Goal: Task Accomplishment & Management: Complete application form

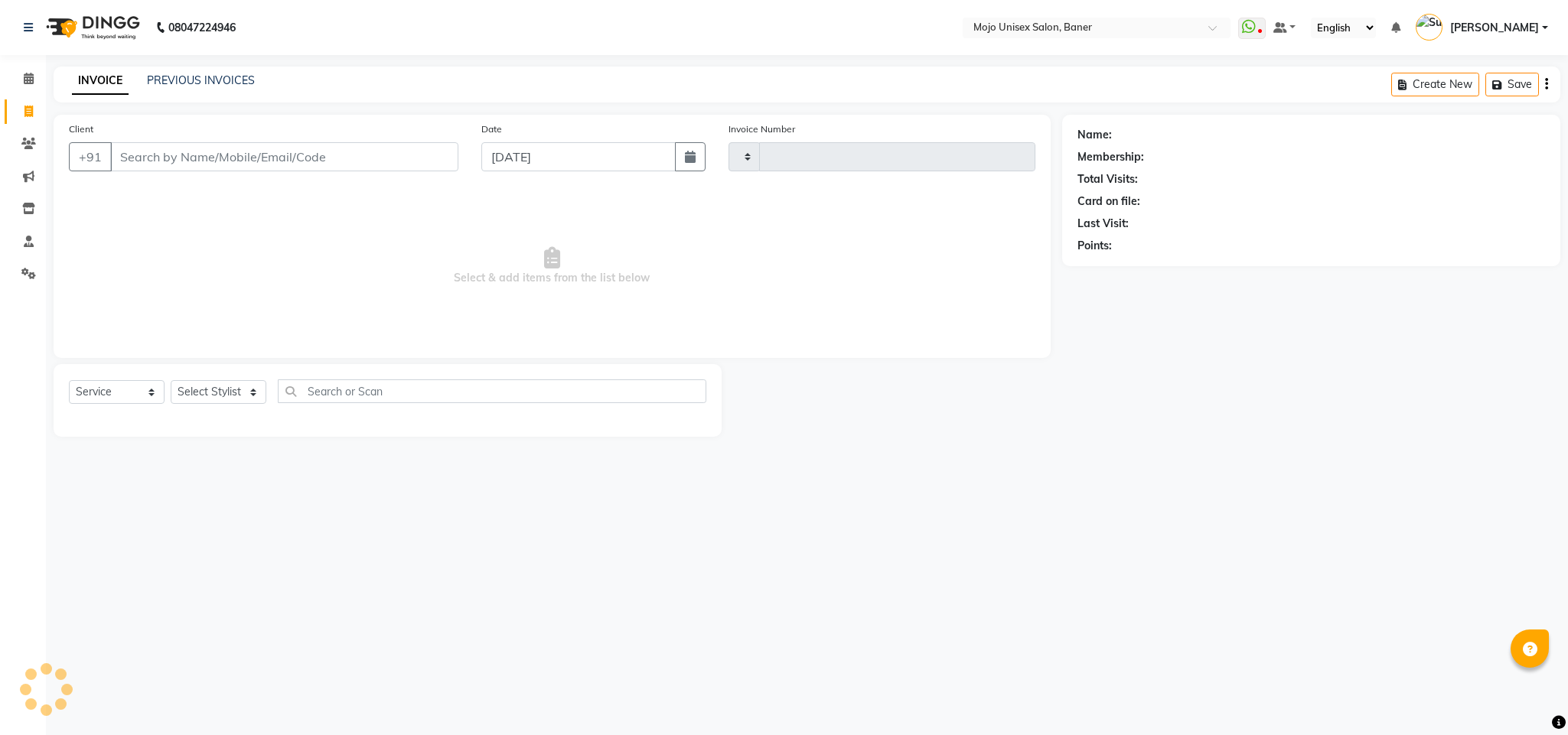
select select "service"
type input "1331"
select select "52"
click at [623, 158] on input "[DATE]" at bounding box center [578, 156] width 194 height 29
select select "9"
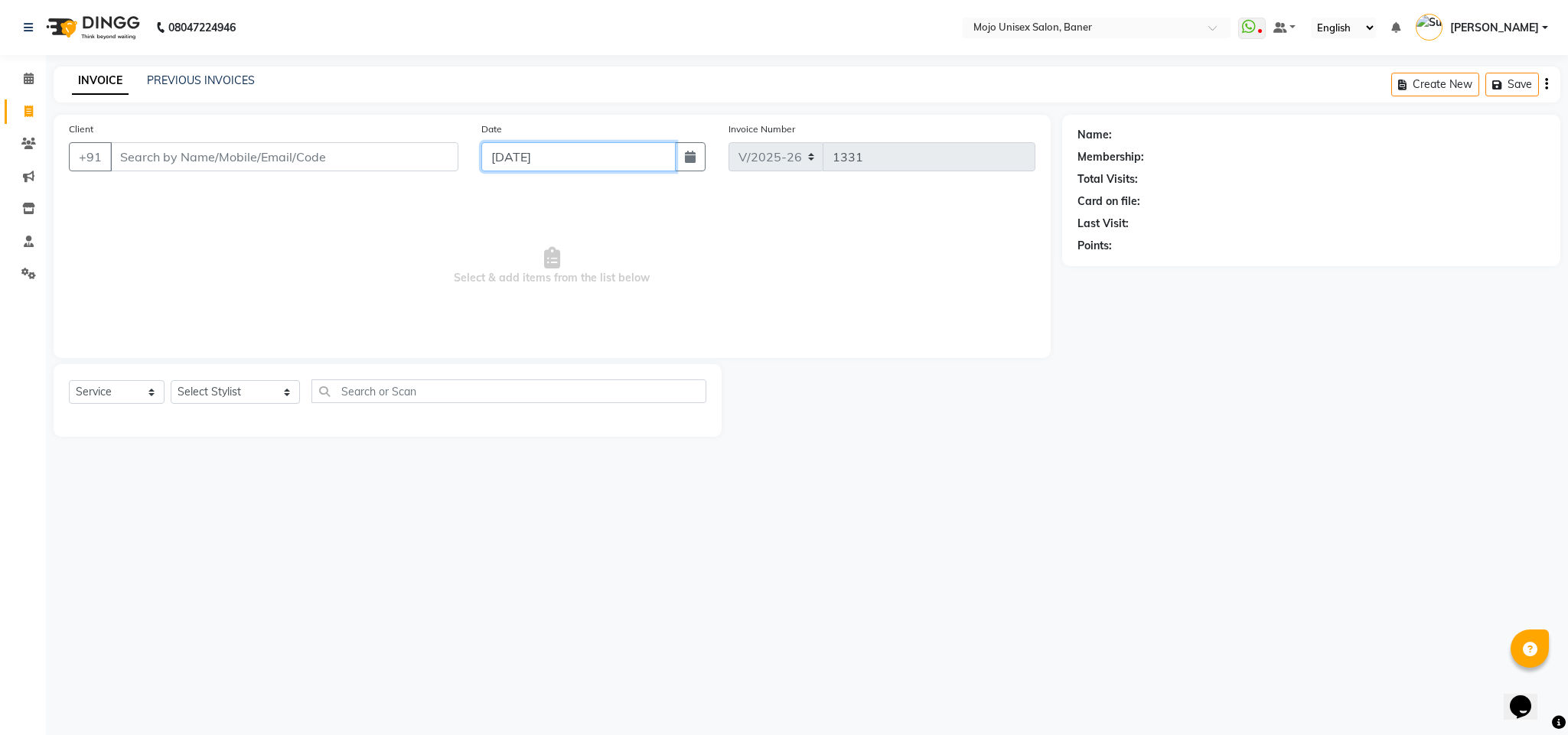
select select "2025"
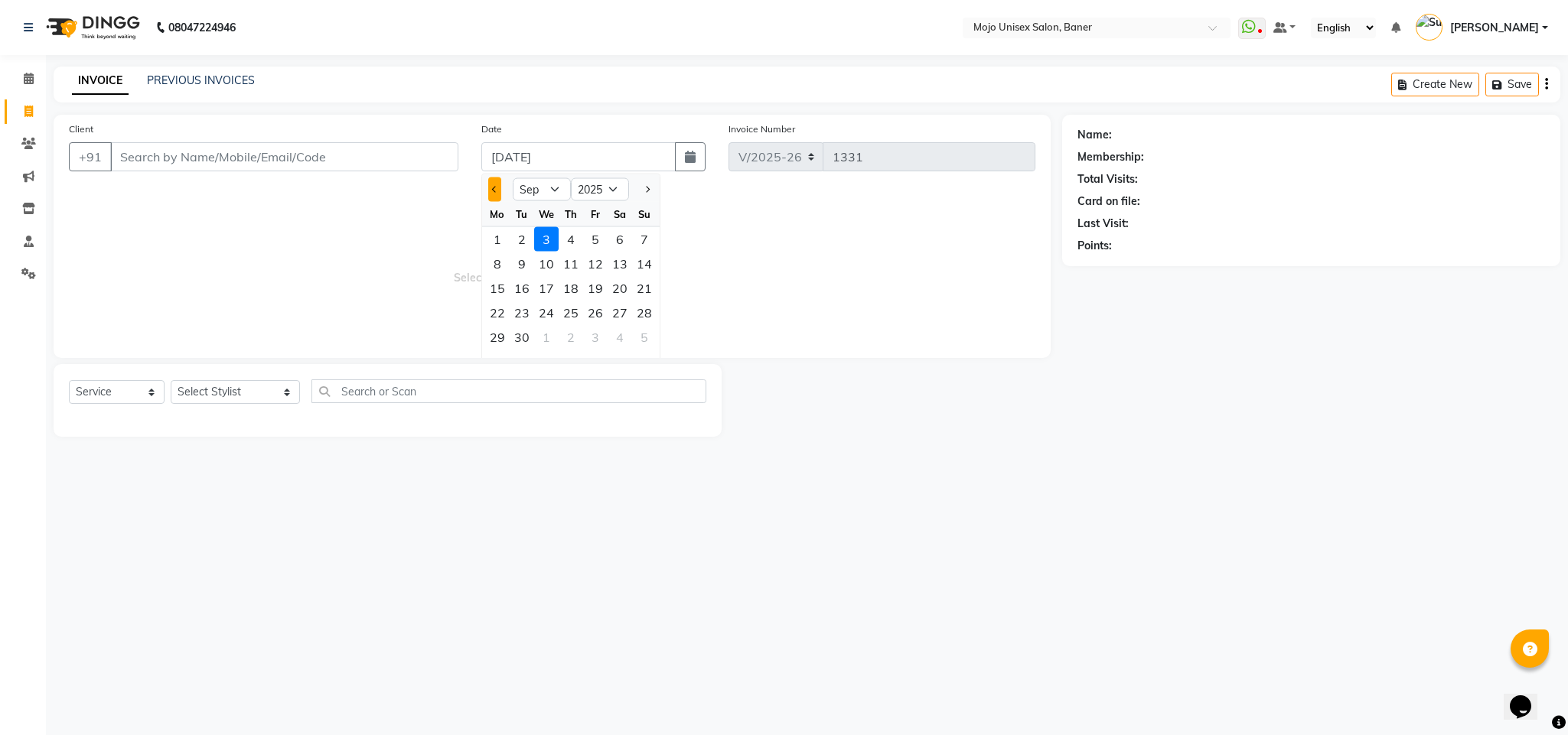
click at [491, 191] on button "Previous month" at bounding box center [495, 190] width 13 height 25
select select "8"
click at [641, 341] on div "31" at bounding box center [645, 337] width 25 height 25
type input "31-08-2025"
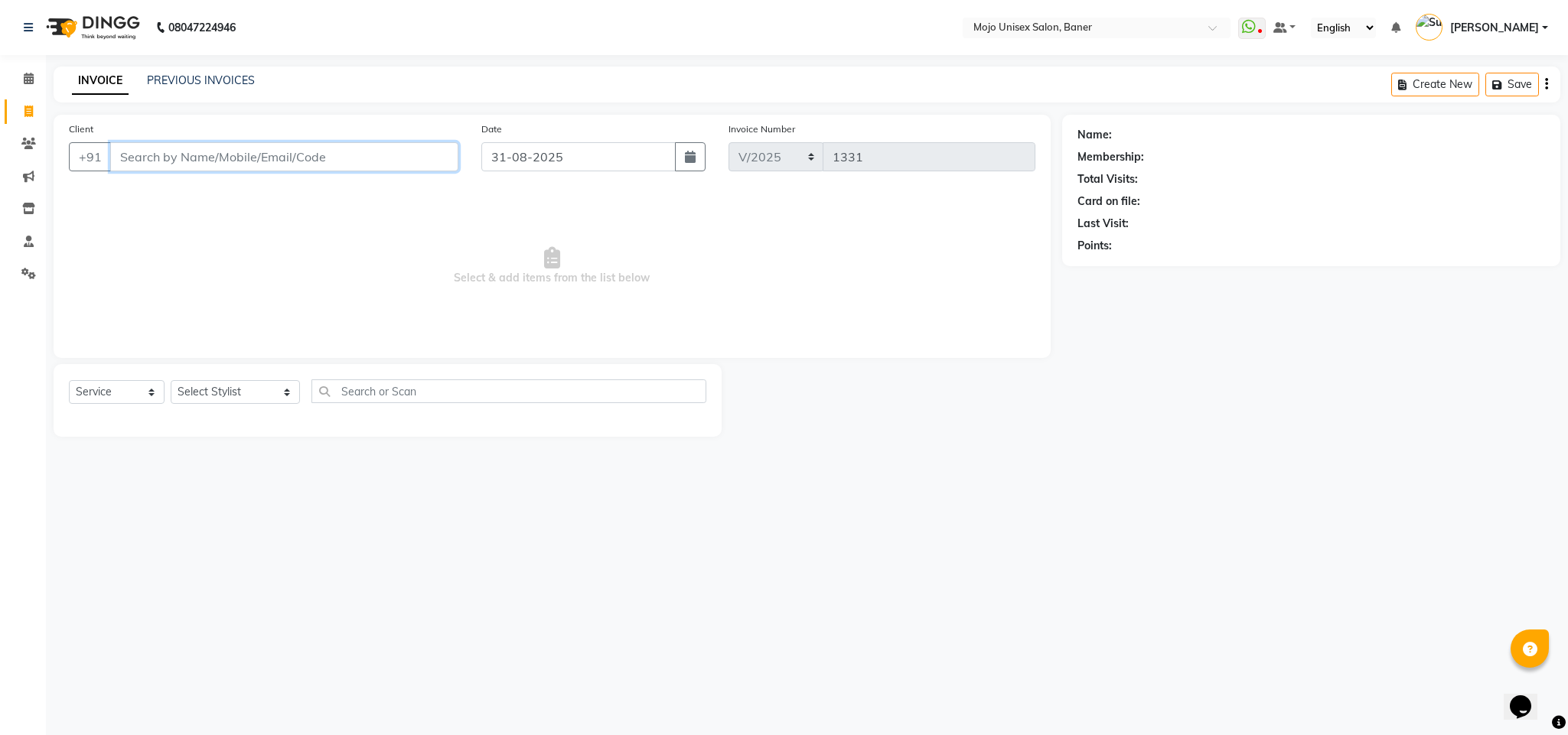
click at [319, 165] on input "Client" at bounding box center [284, 156] width 348 height 29
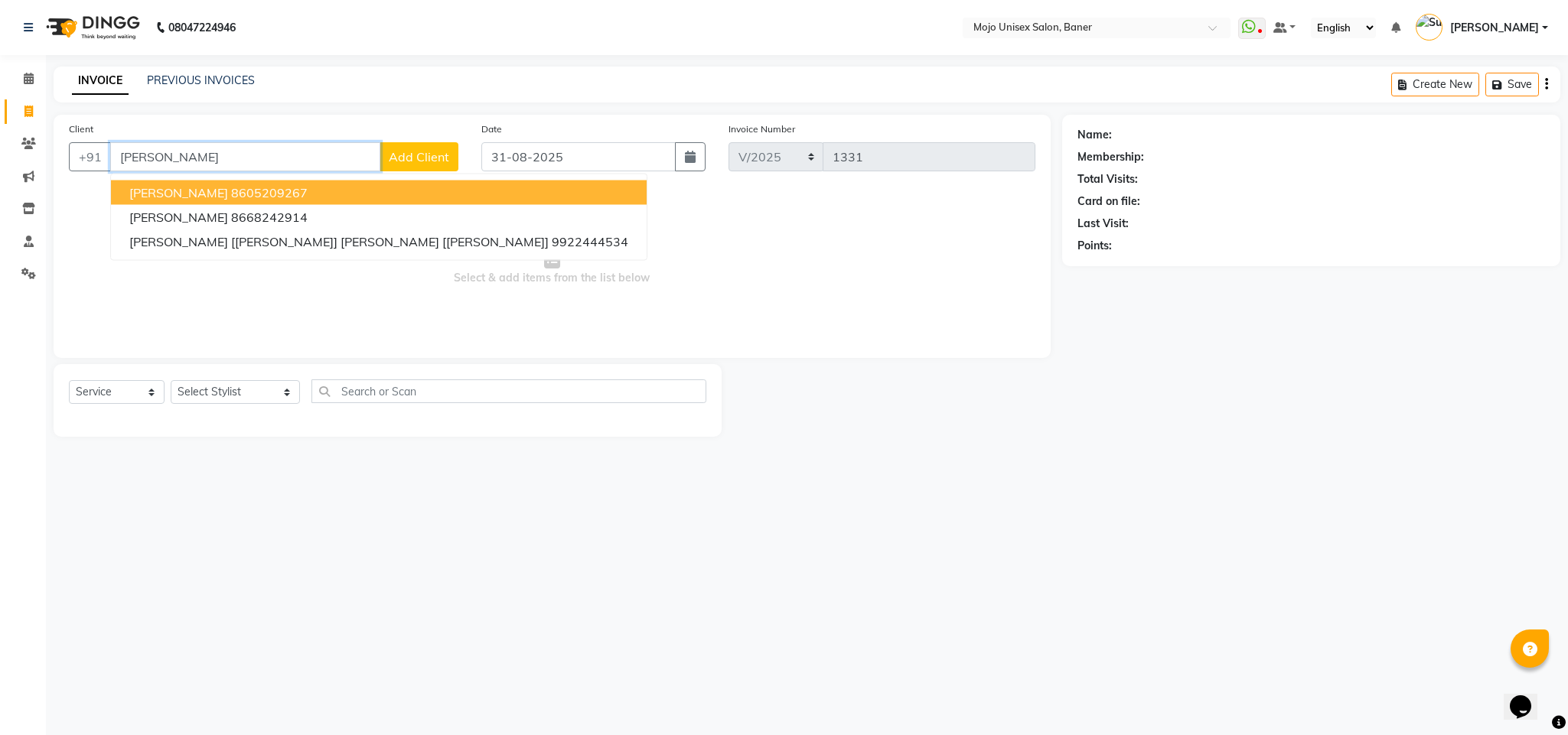
click at [243, 191] on ngb-highlight "8605209267" at bounding box center [269, 192] width 76 height 15
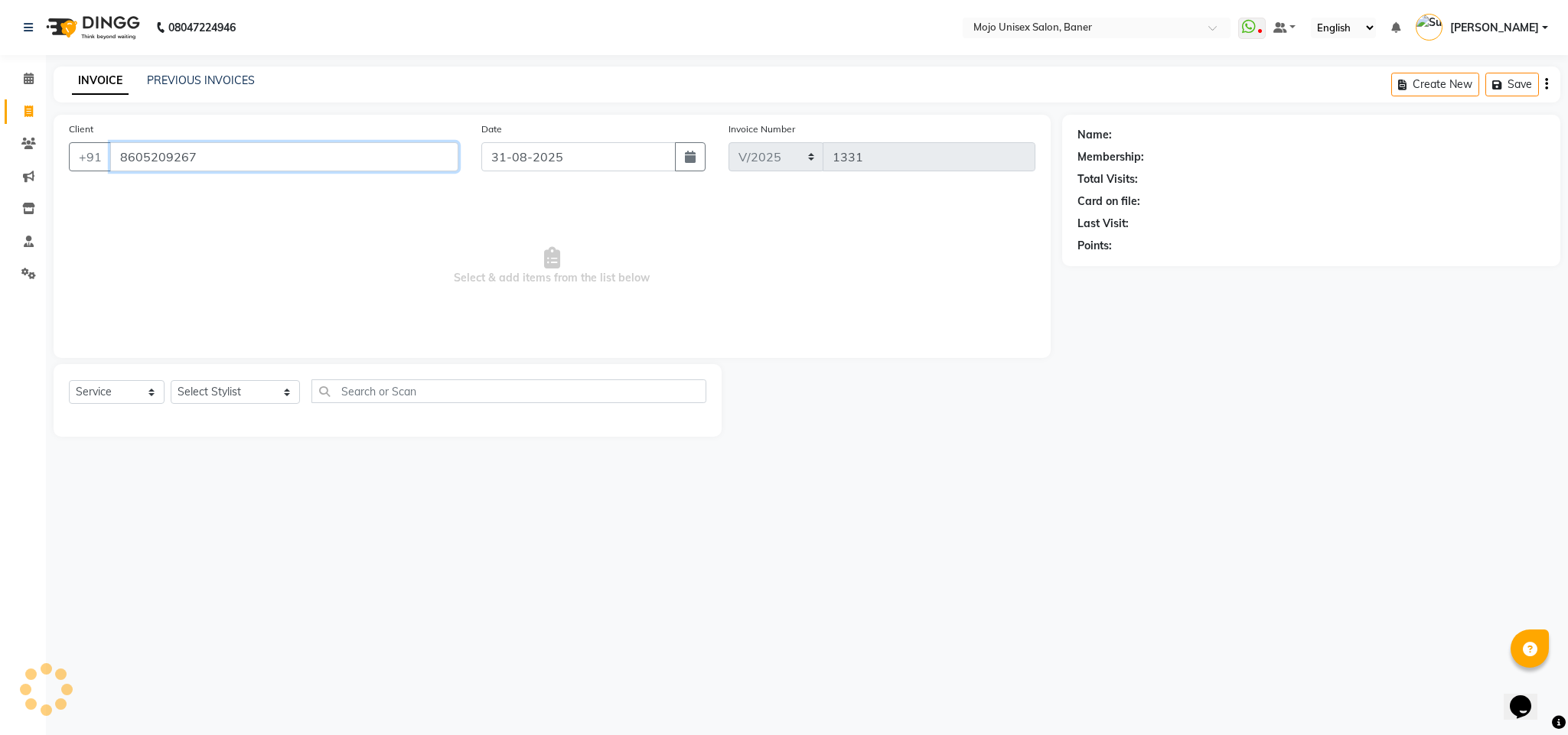
type input "8605209267"
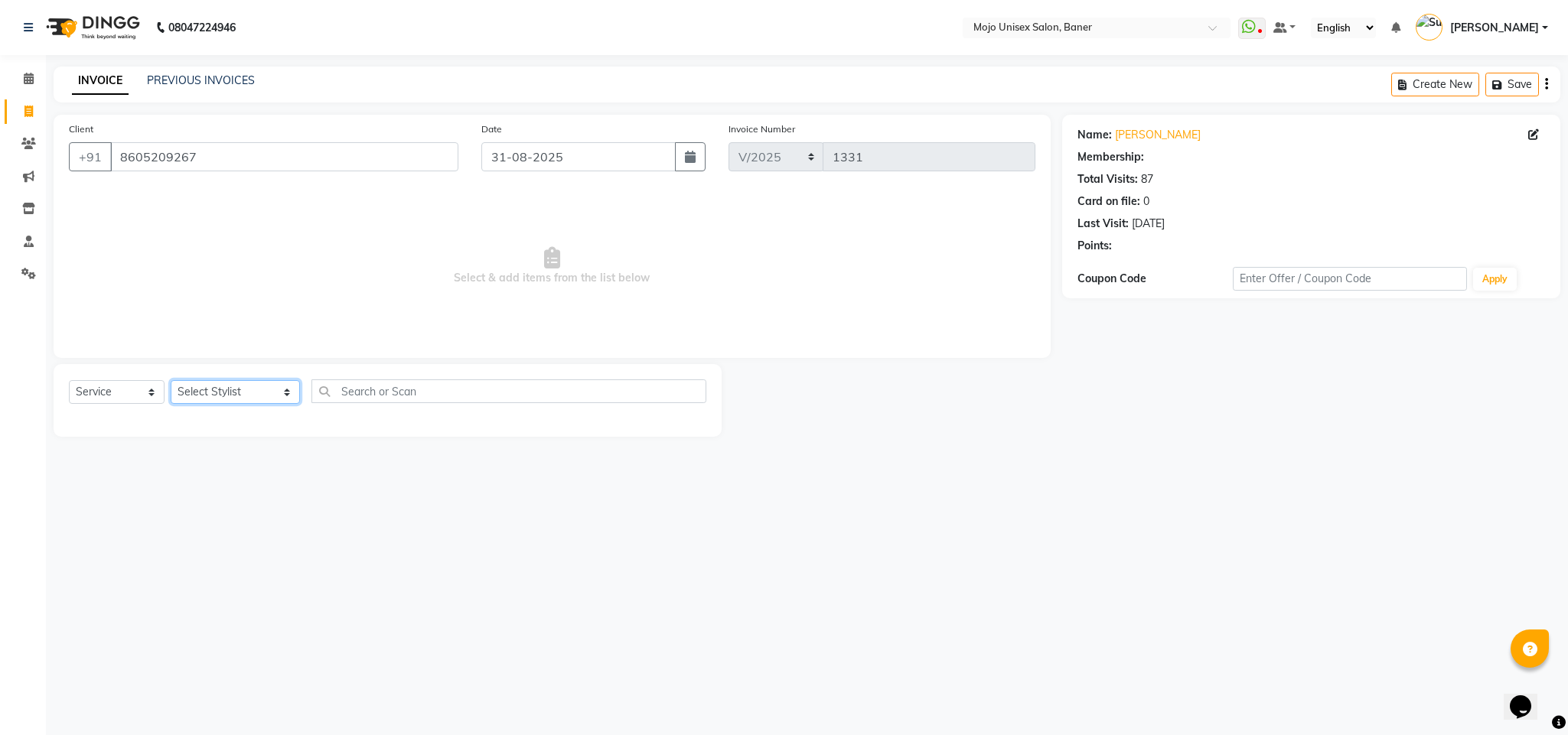
click at [193, 384] on select "Select Stylist [PERSON_NAME] [PERSON_NAME] ([PERSON_NAME]) [PERSON_NAME] [PERSO…" at bounding box center [235, 392] width 129 height 24
select select "1: Object"
select select "2250"
click at [170, 381] on select "Select Stylist [PERSON_NAME] [PERSON_NAME] ([PERSON_NAME]) [PERSON_NAME] [PERSO…" at bounding box center [235, 392] width 129 height 24
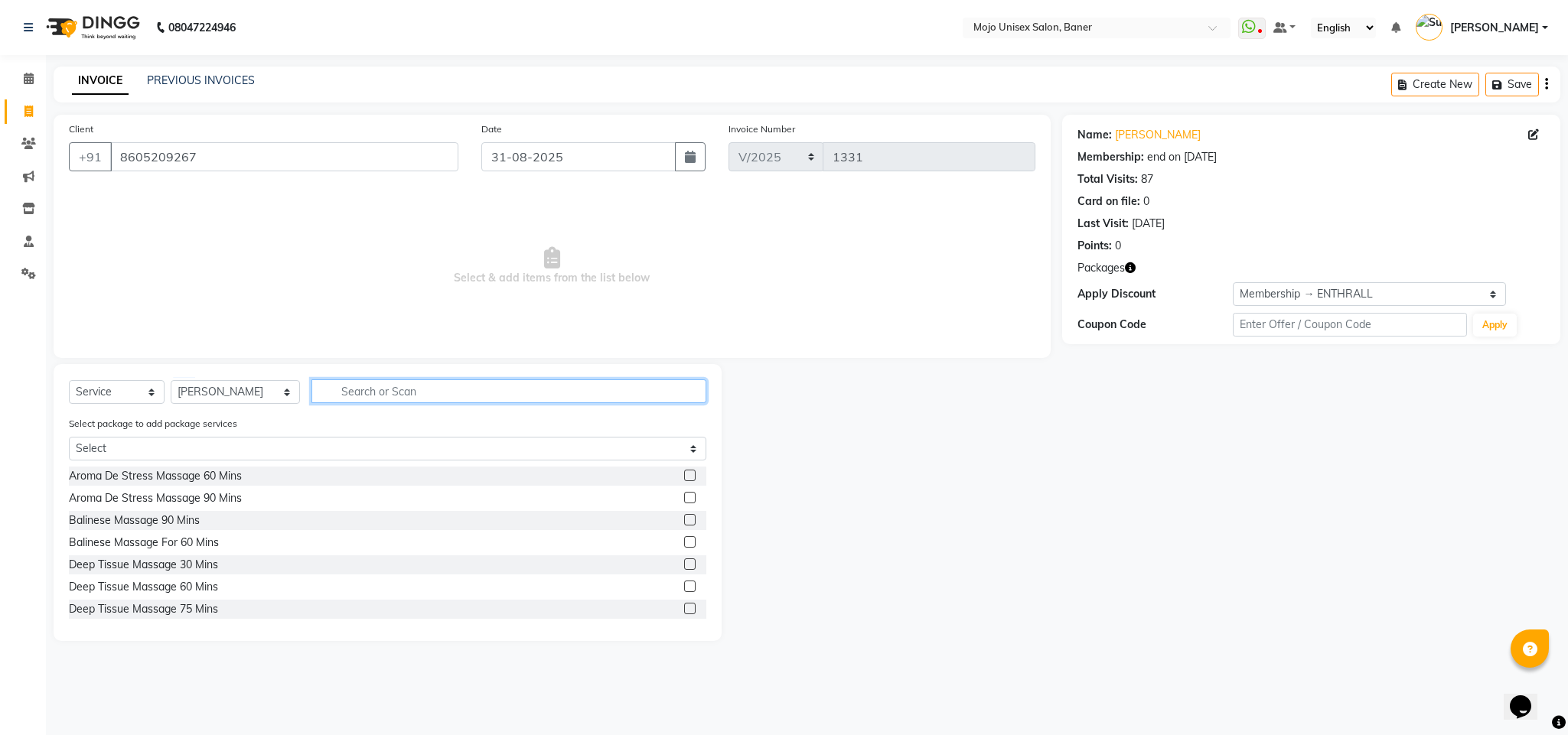
click at [411, 384] on input "text" at bounding box center [509, 391] width 395 height 24
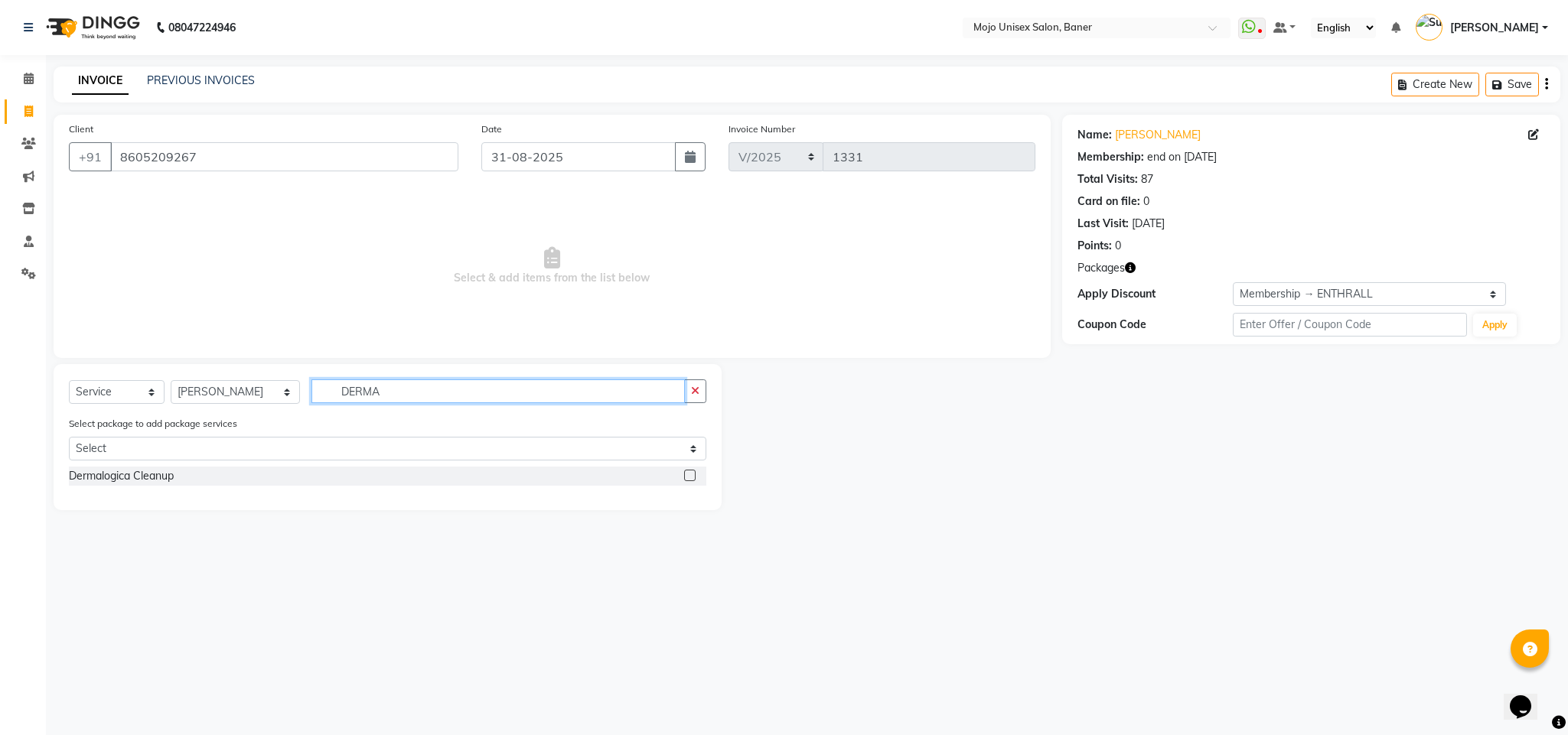
type input "DERMA"
click at [691, 479] on label at bounding box center [690, 475] width 11 height 11
click at [691, 479] on input "checkbox" at bounding box center [689, 476] width 10 height 10
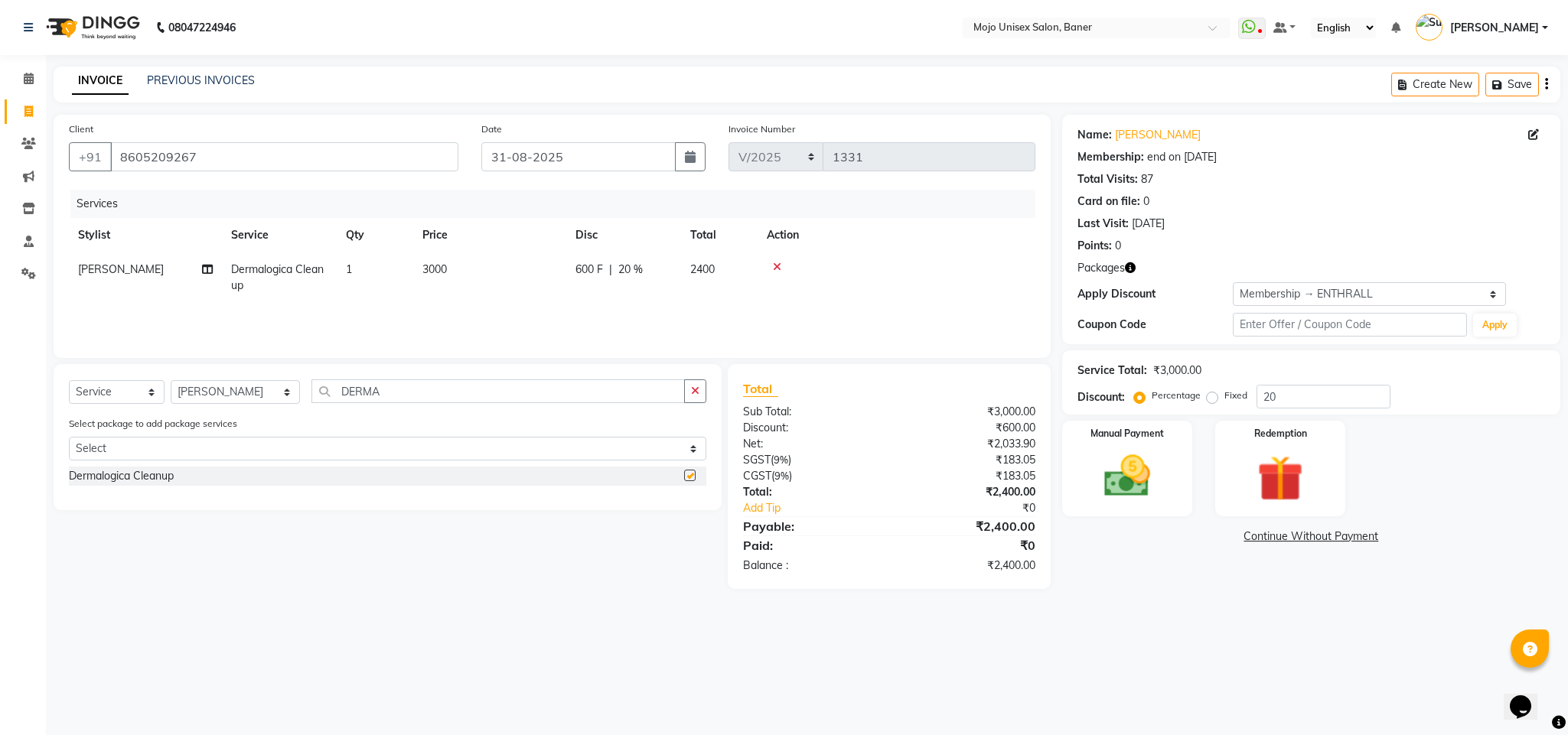
checkbox input "false"
click at [416, 388] on input "DERMA" at bounding box center [498, 391] width 373 height 24
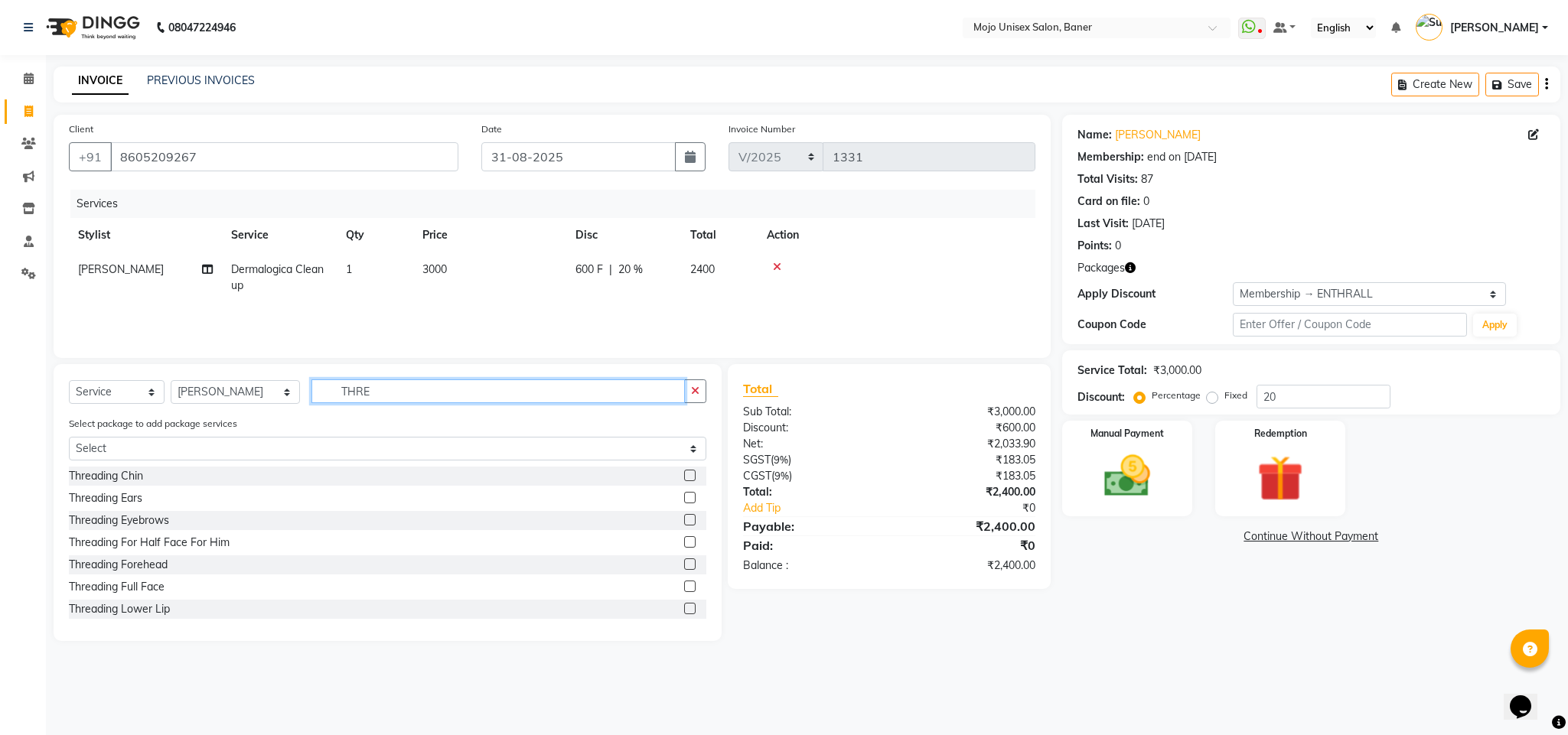
type input "THRE"
click at [684, 523] on label at bounding box center [690, 520] width 11 height 11
click at [684, 523] on input "checkbox" at bounding box center [689, 520] width 10 height 10
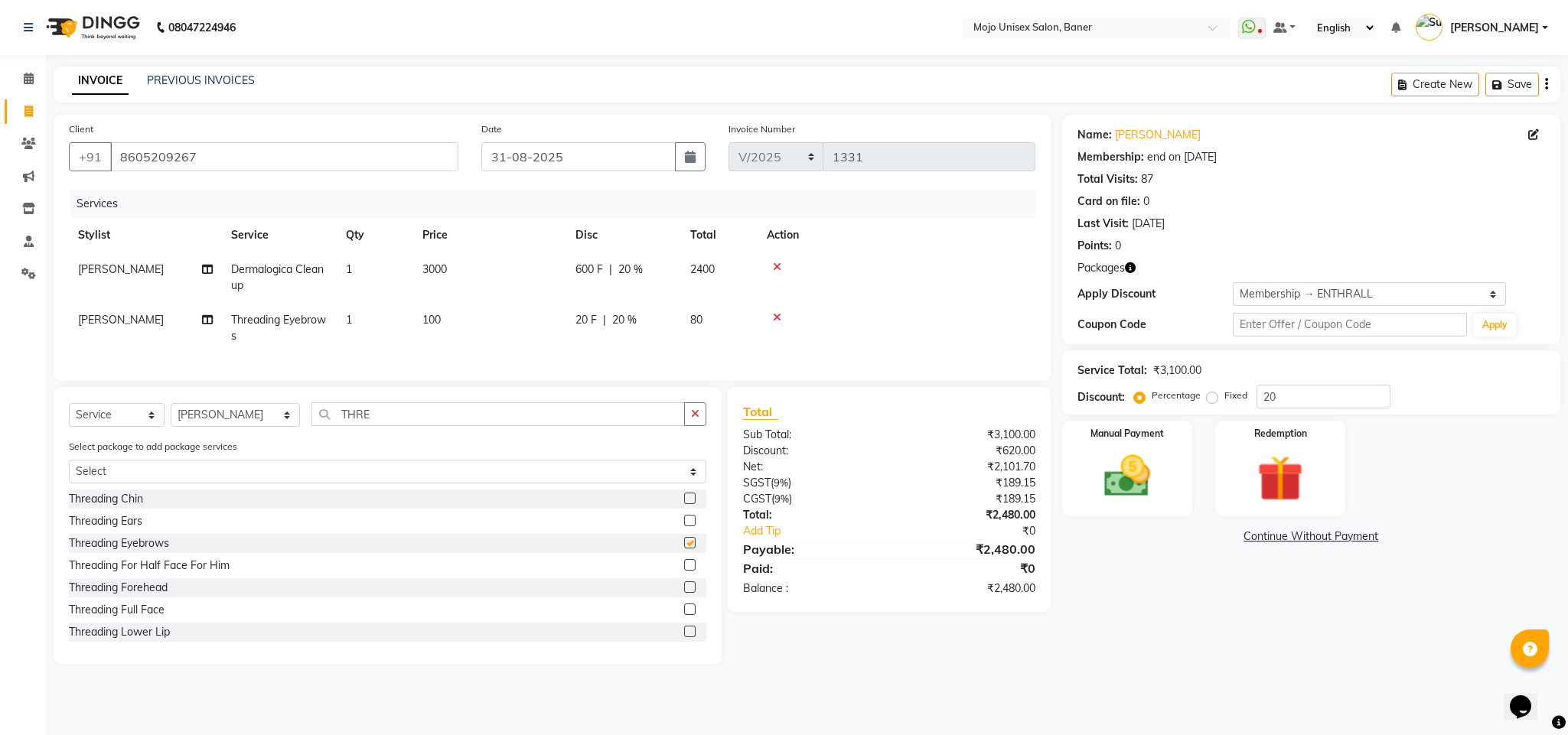
checkbox input "false"
click at [684, 504] on label at bounding box center [690, 498] width 11 height 11
click at [684, 504] on input "checkbox" at bounding box center [689, 499] width 10 height 10
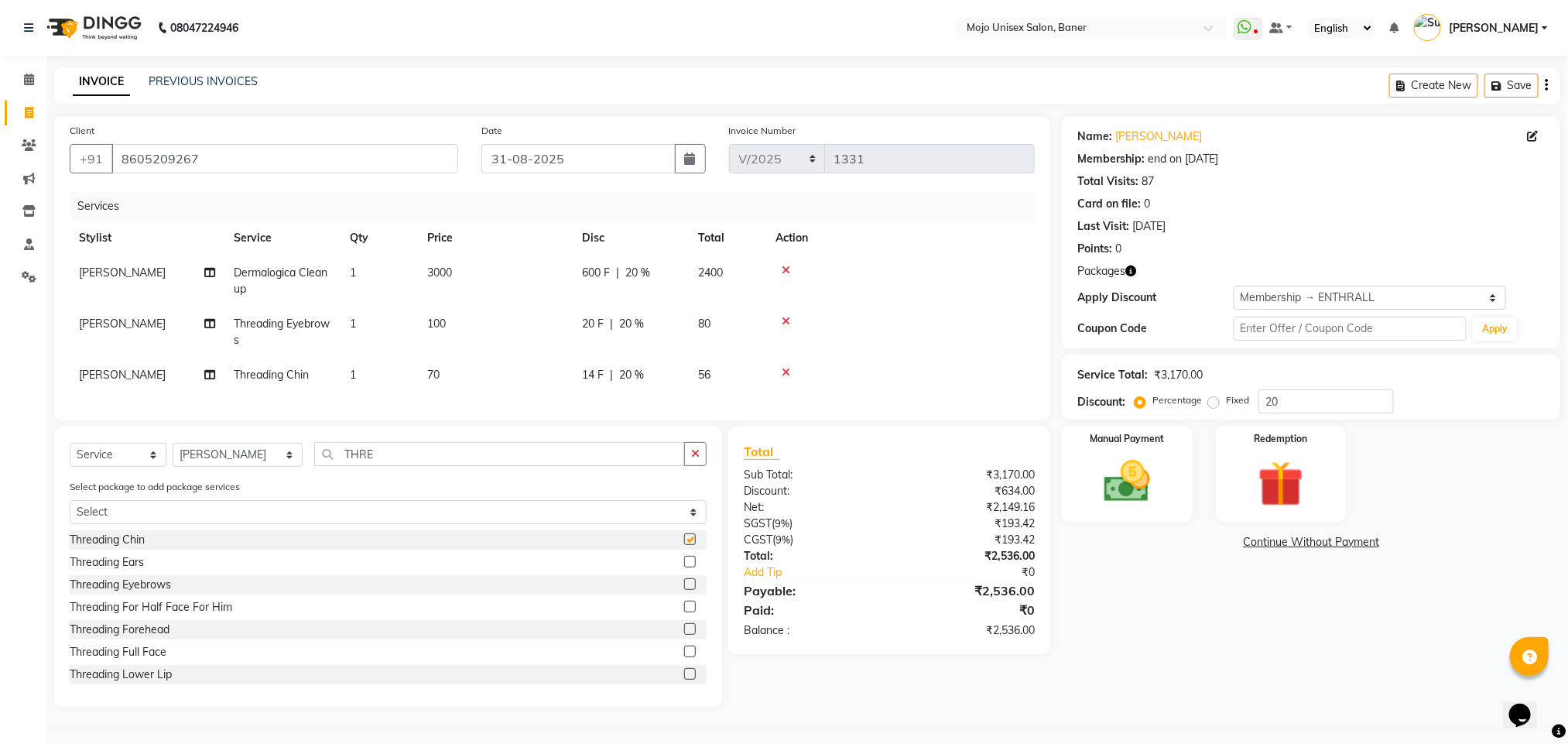
checkbox input "false"
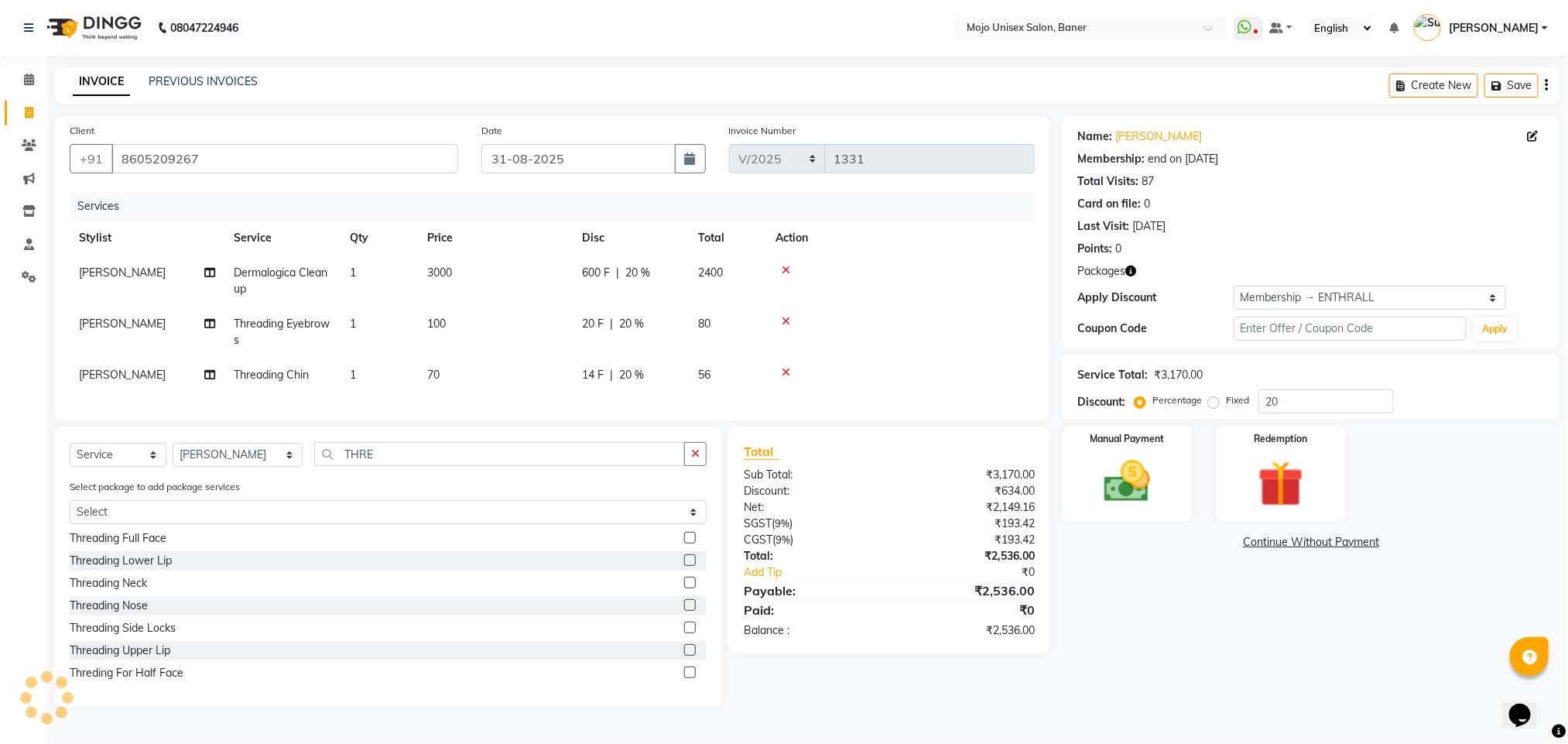
click at [684, 656] on label at bounding box center [689, 650] width 12 height 12
click at [684, 656] on input "checkbox" at bounding box center [688, 651] width 10 height 10
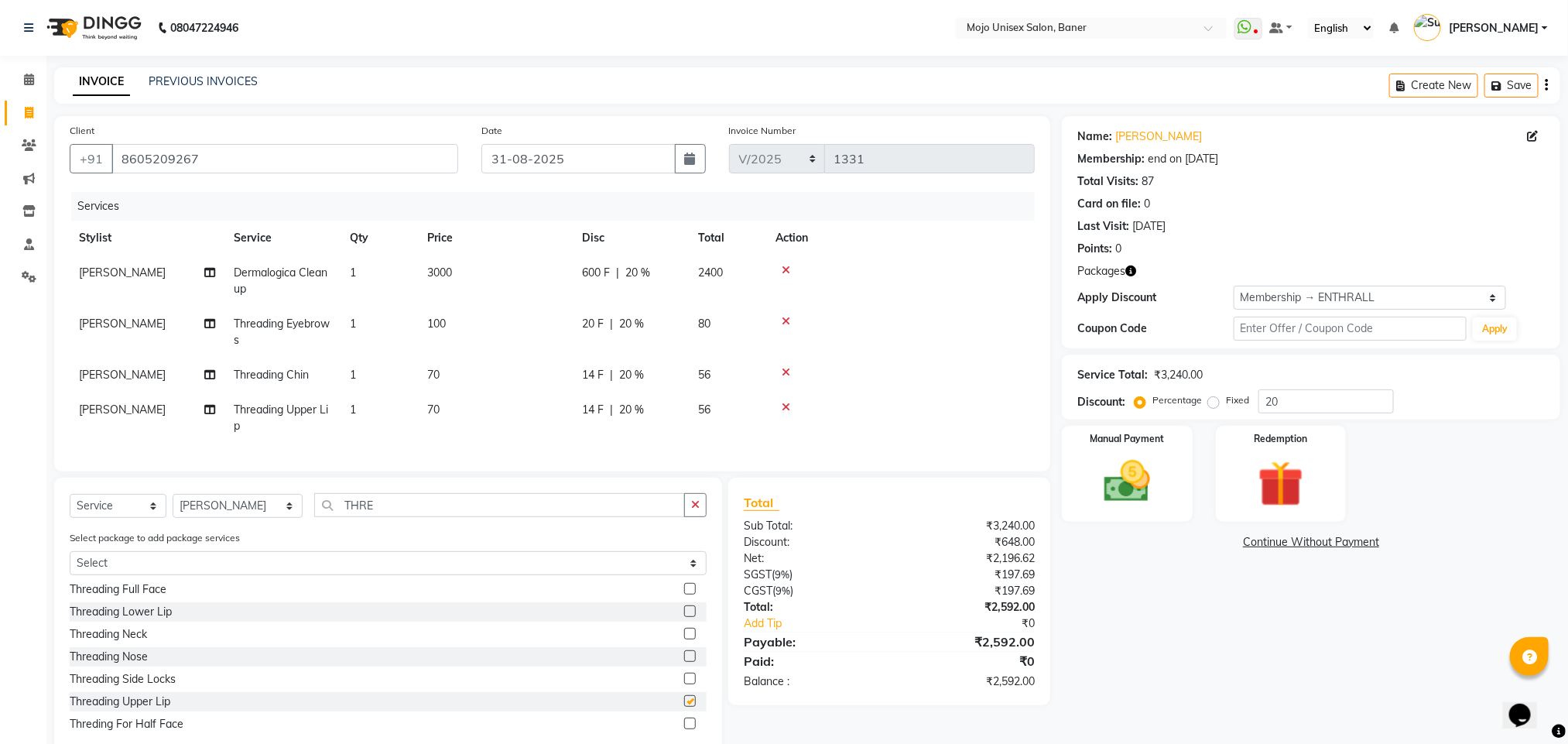
checkbox input "false"
click at [492, 517] on input "THRE" at bounding box center [499, 505] width 370 height 24
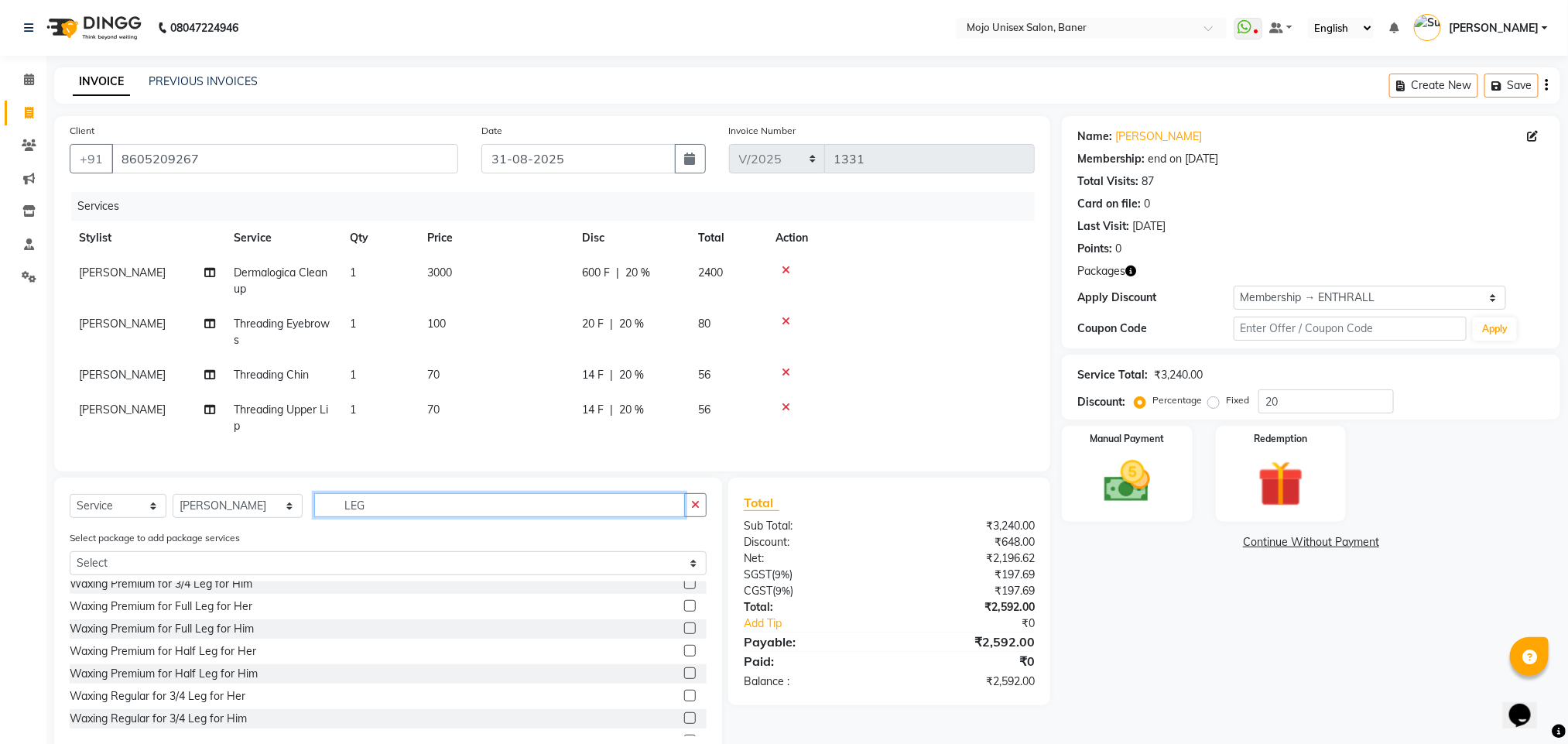
scroll to position [333, 0]
type input "LEG"
click at [684, 600] on label at bounding box center [689, 594] width 12 height 12
click at [684, 600] on input "checkbox" at bounding box center [688, 595] width 10 height 10
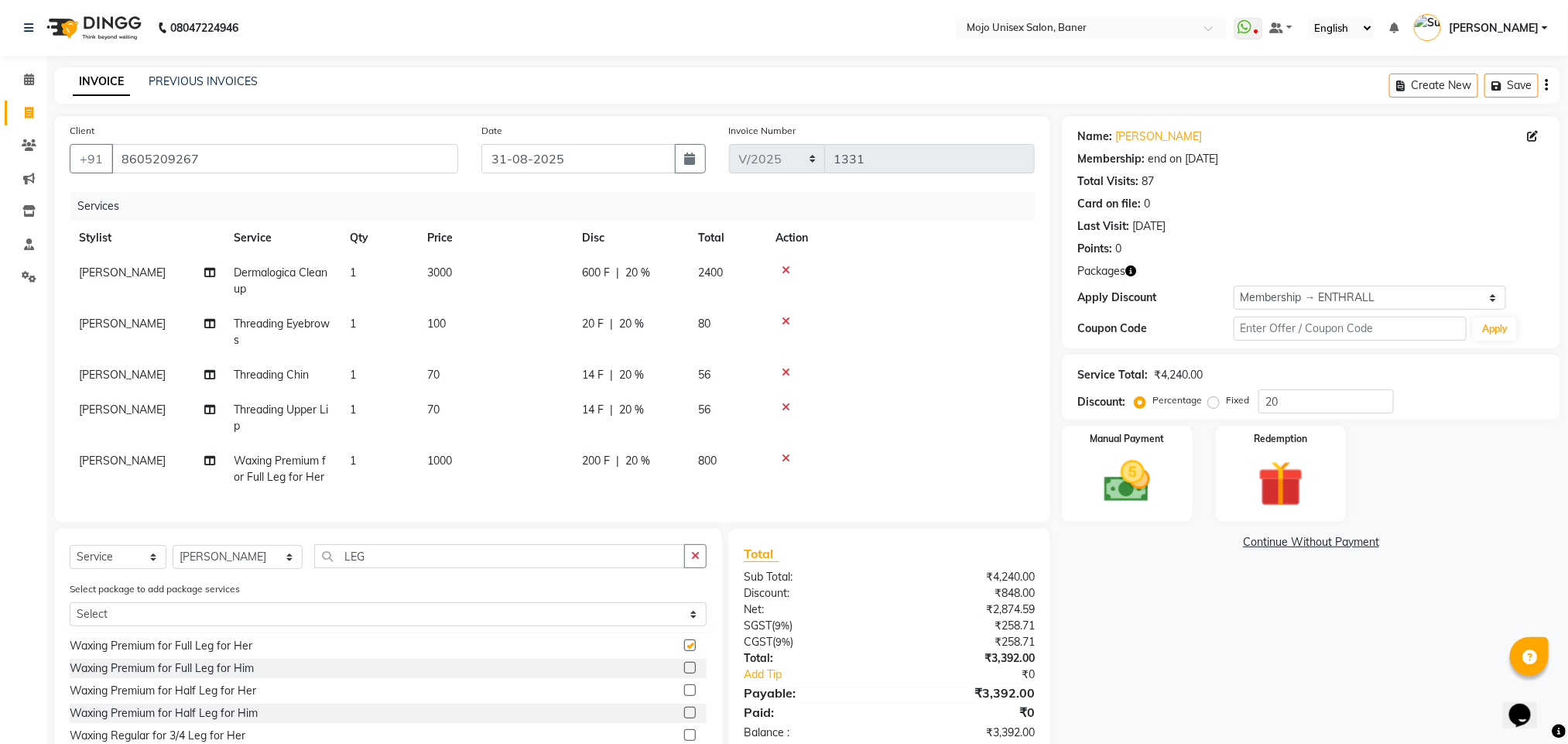
checkbox input "false"
click at [386, 569] on input "LEG" at bounding box center [499, 556] width 370 height 24
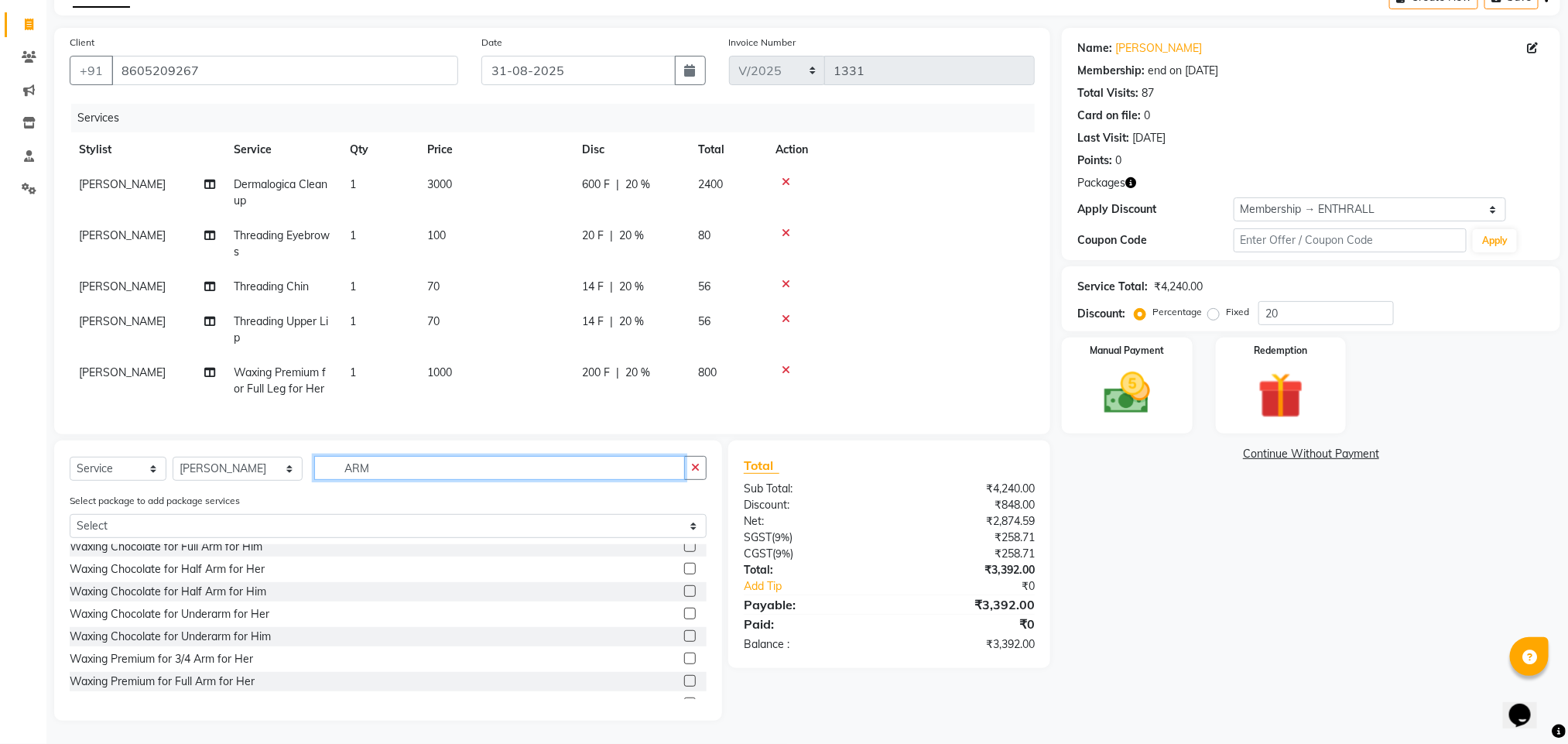
scroll to position [337, 0]
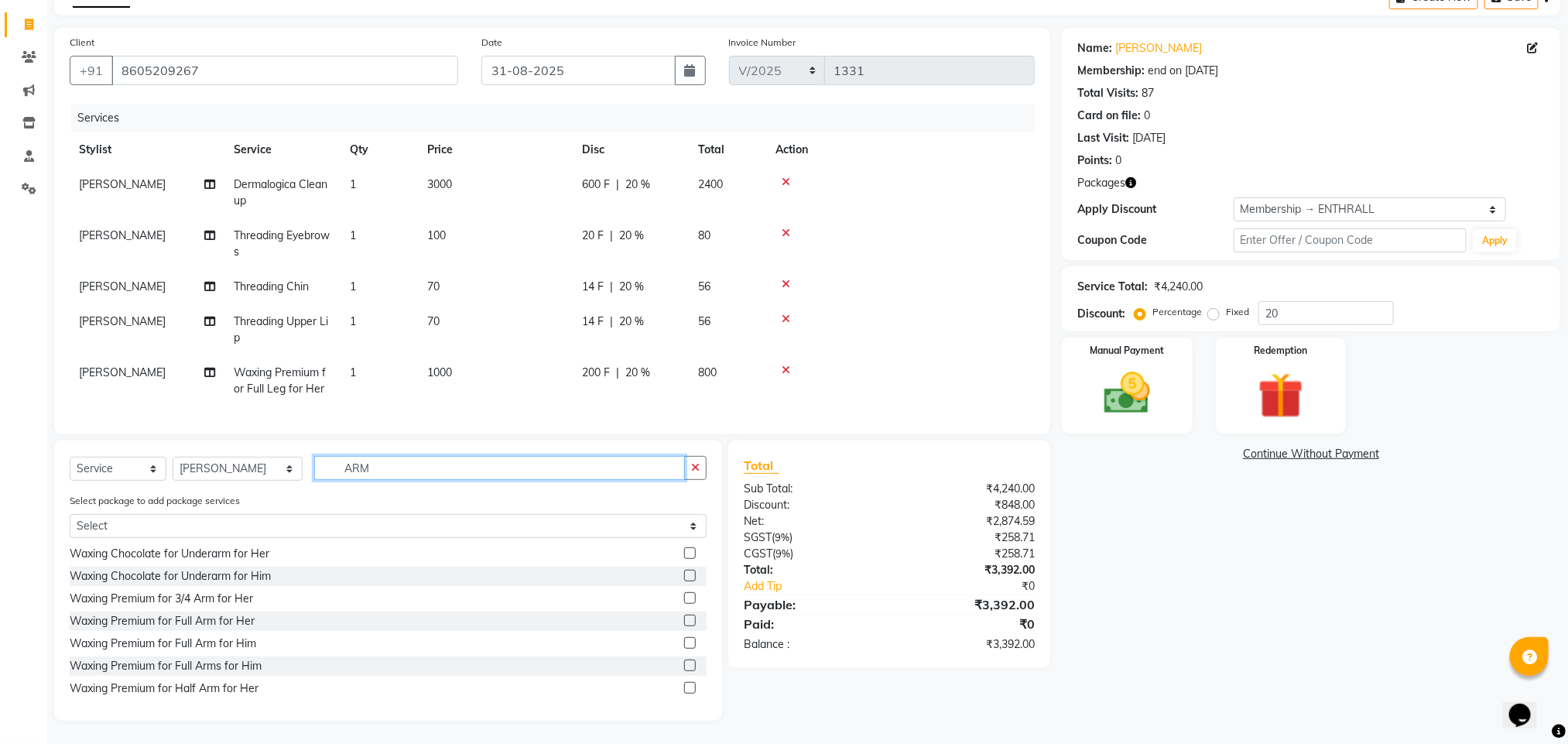
type input "ARM"
click at [684, 621] on label at bounding box center [689, 620] width 12 height 12
click at [684, 621] on input "checkbox" at bounding box center [688, 621] width 10 height 10
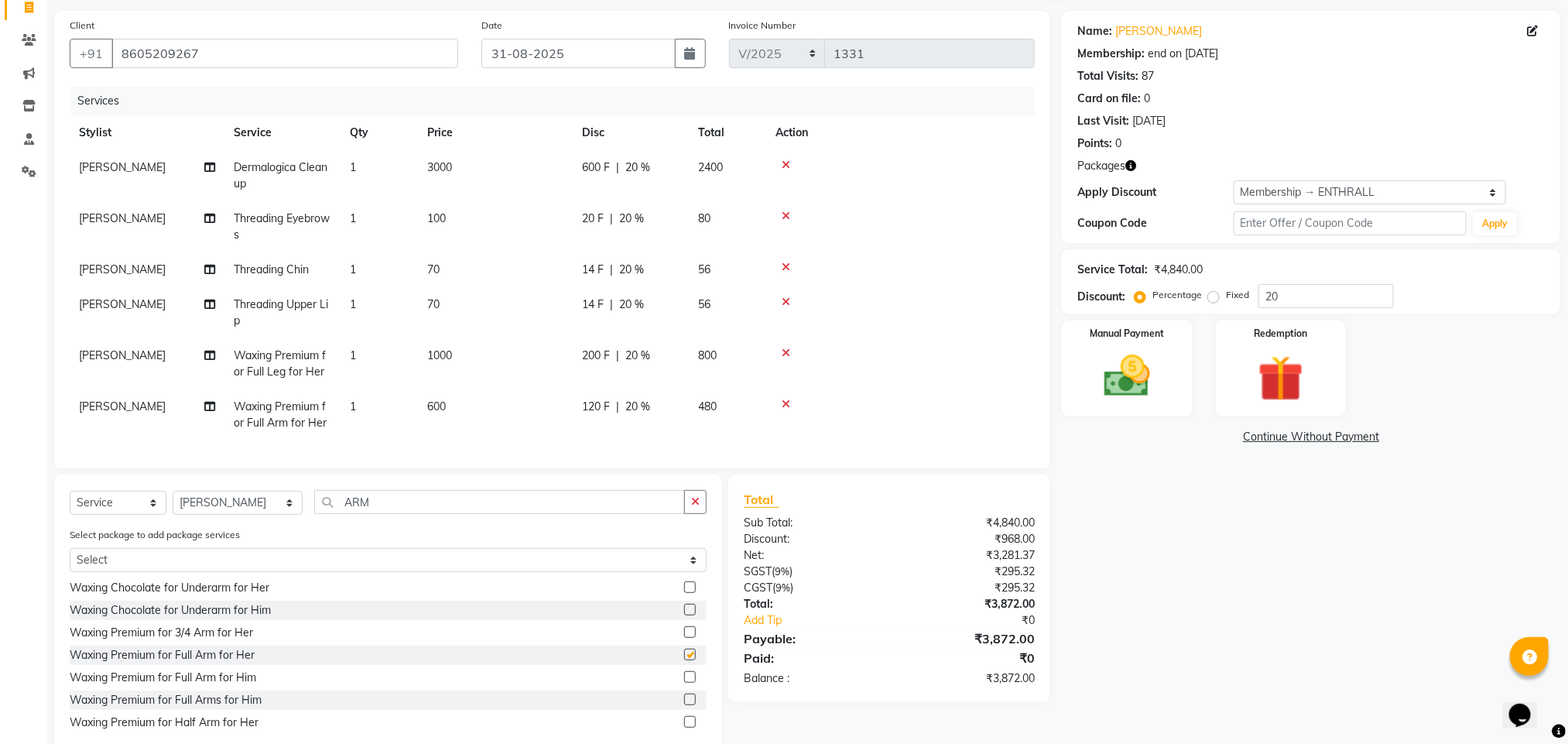
checkbox input "false"
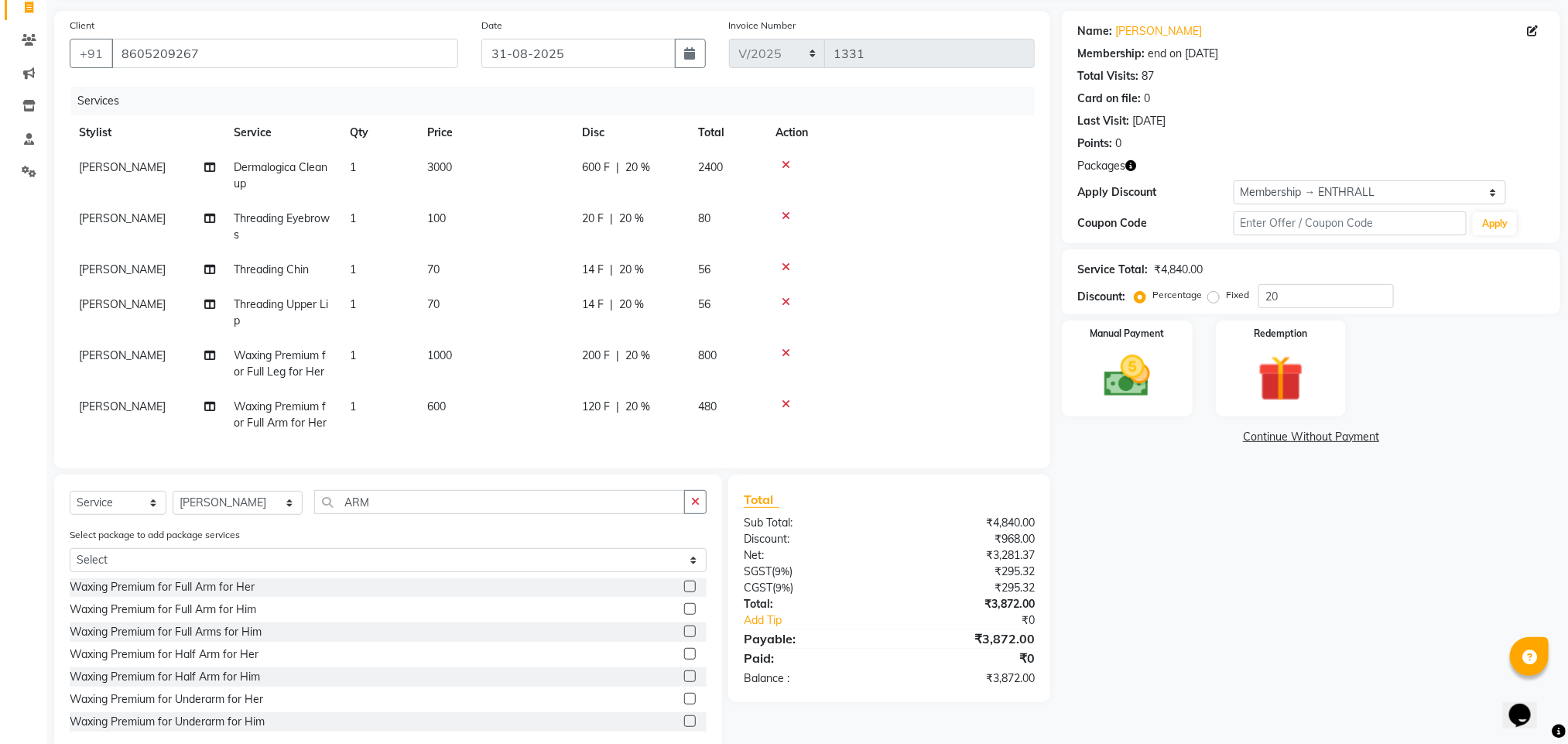
scroll to position [504, 0]
click at [684, 605] on label at bounding box center [689, 599] width 12 height 12
click at [684, 605] on input "checkbox" at bounding box center [688, 600] width 10 height 10
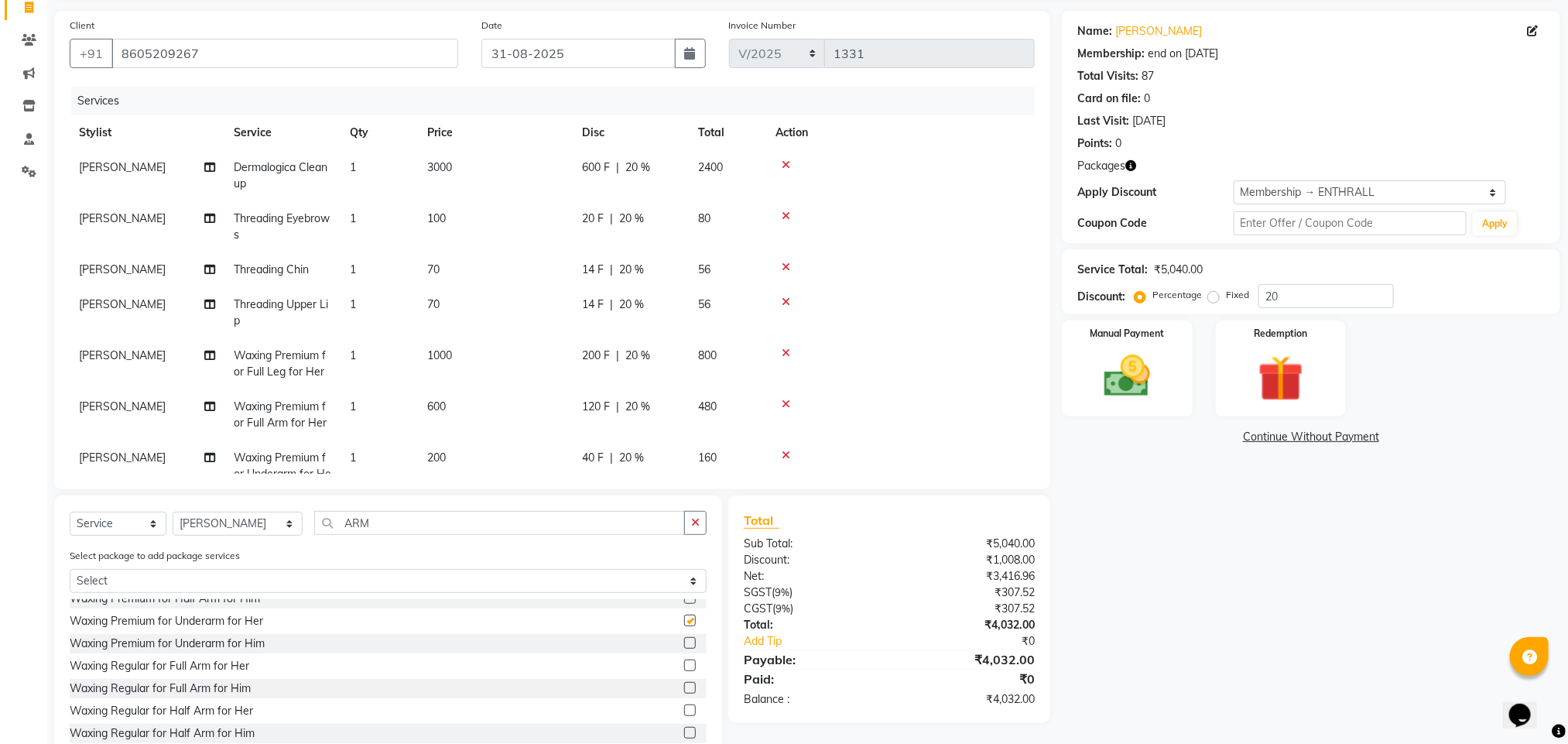
checkbox input "false"
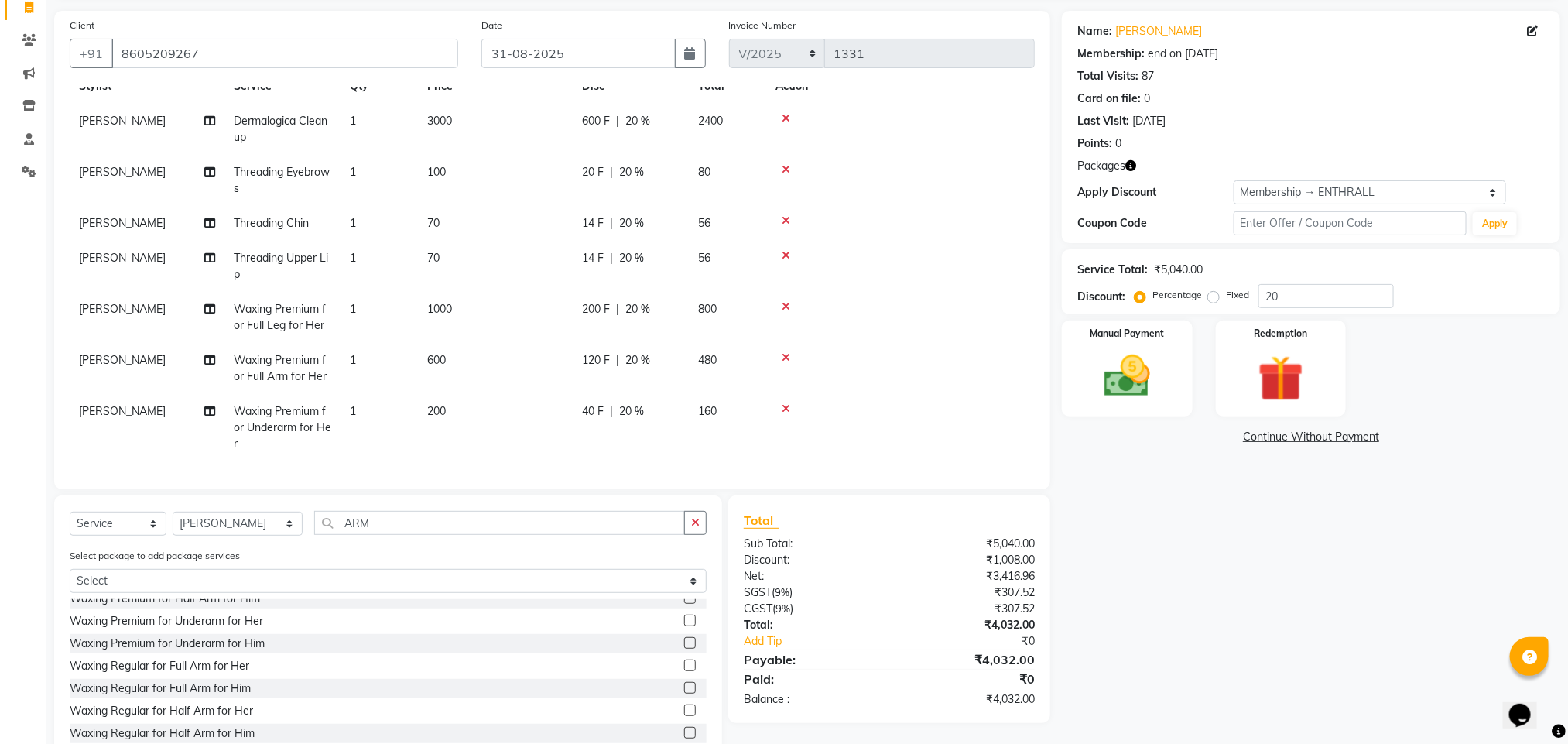
scroll to position [61, 0]
click at [262, 165] on span "Threading Eyebrows" at bounding box center [282, 180] width 96 height 30
select select "2250"
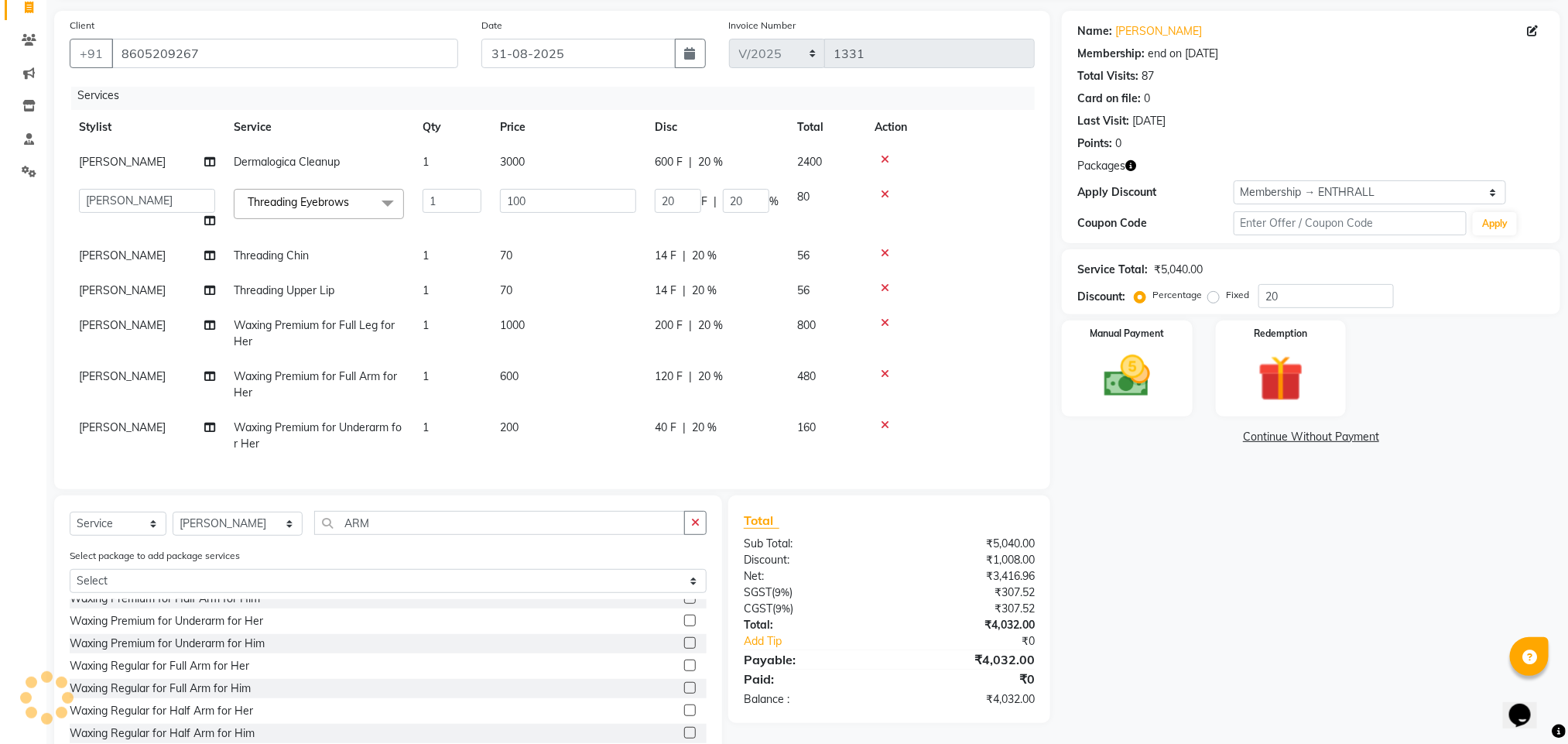
scroll to position [23, 0]
click at [273, 189] on span "Threading Eyebrows x" at bounding box center [319, 204] width 171 height 30
click at [286, 195] on span "Threading Eyebrows x" at bounding box center [301, 203] width 116 height 16
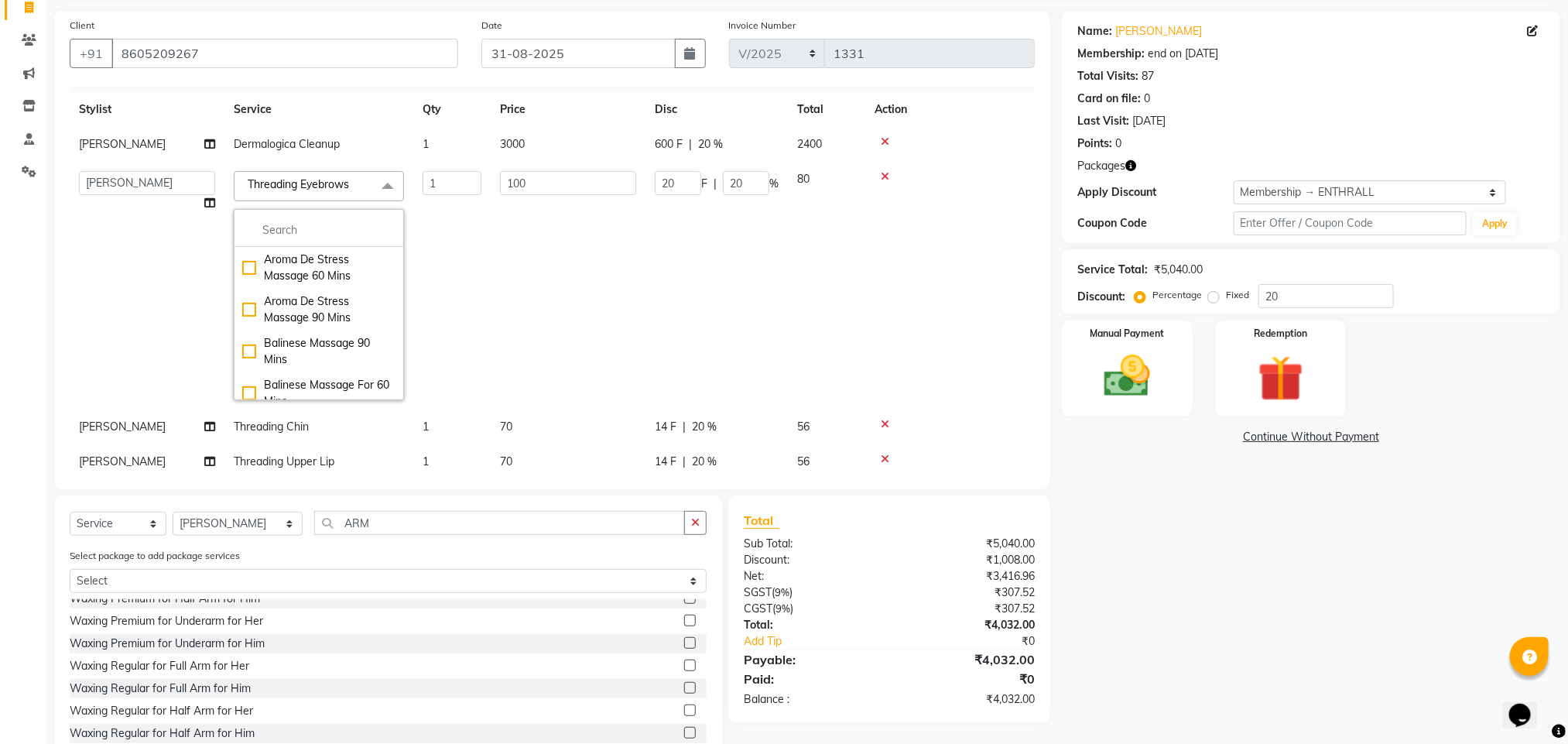
click at [316, 231] on input "multiselect-search" at bounding box center [319, 230] width 154 height 16
type input "EYEB"
click at [346, 335] on div "Waxing Premium for Eyebrow for Her" at bounding box center [319, 337] width 154 height 33
checkbox input "false"
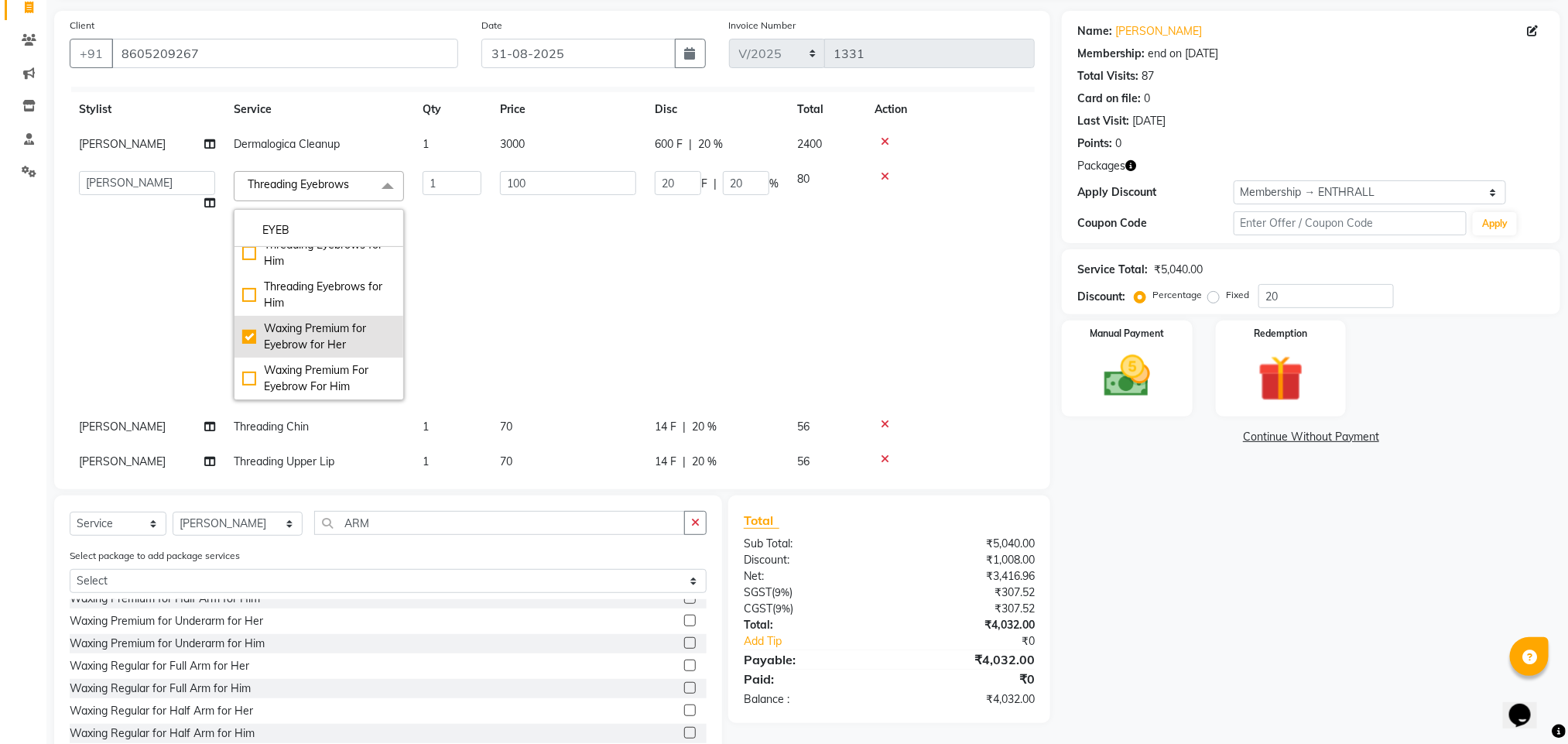
checkbox input "true"
type input "150"
type input "30"
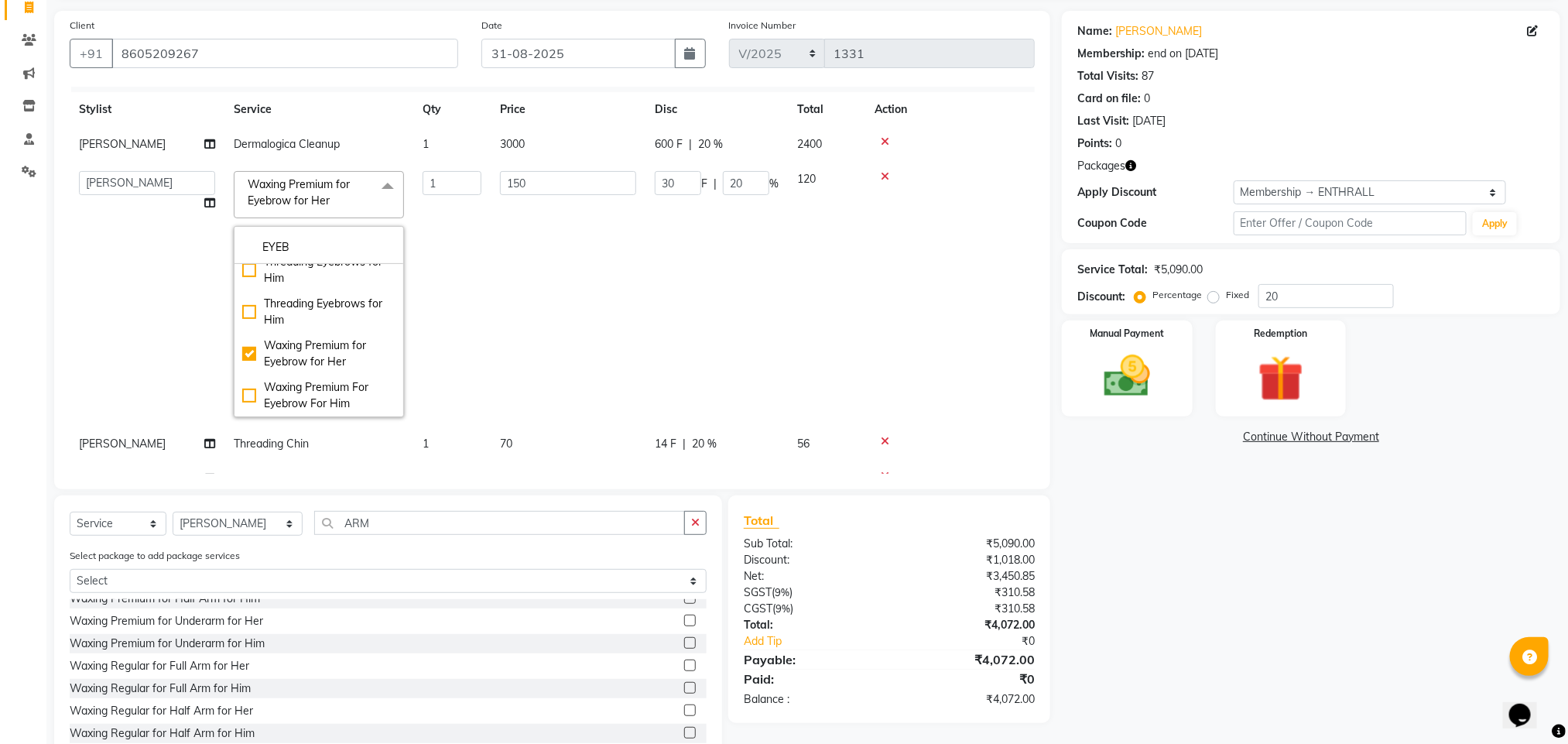
click at [424, 233] on td "1" at bounding box center [451, 294] width 77 height 265
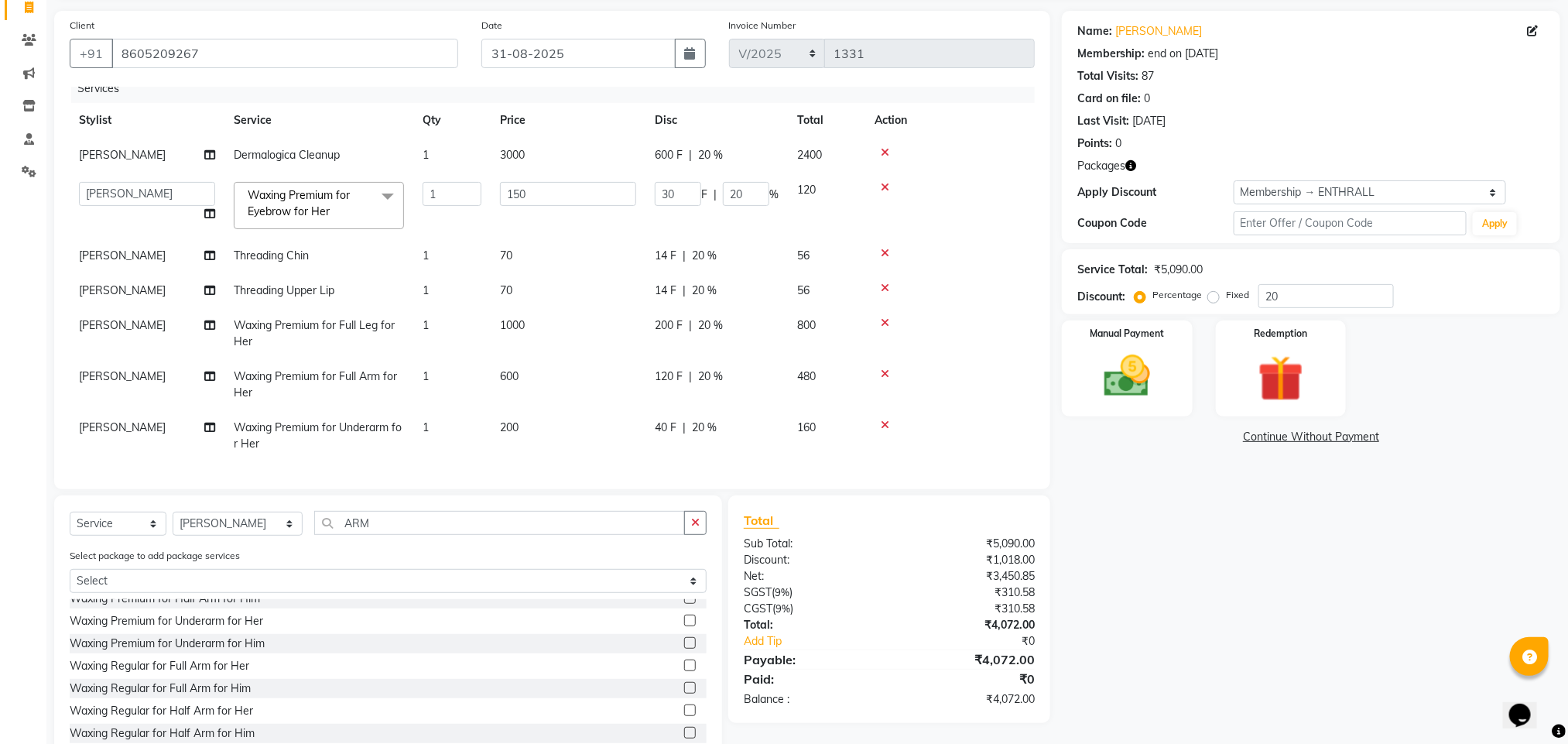
click at [260, 249] on span "Threading Chin" at bounding box center [271, 256] width 76 height 14
select select "2250"
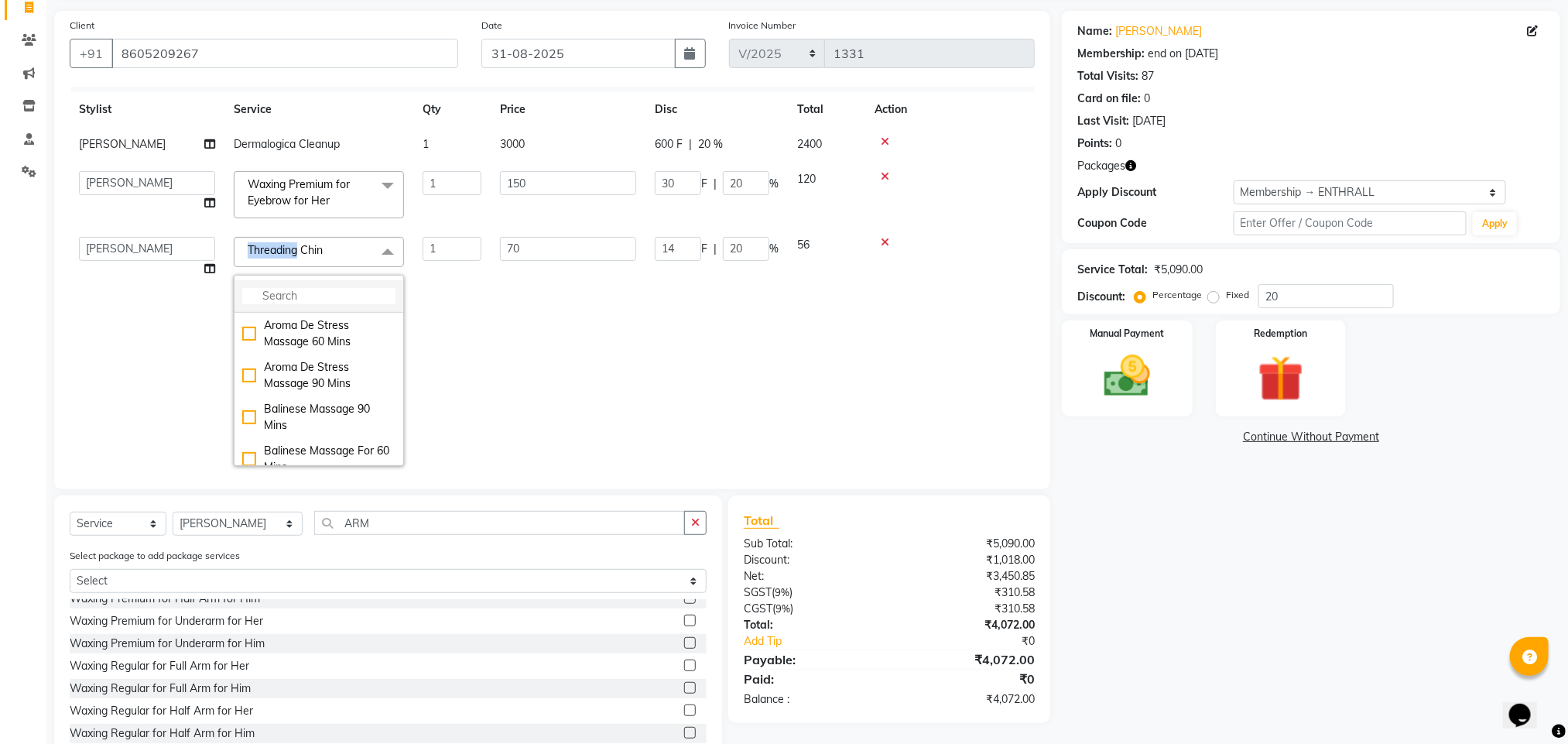
click at [322, 289] on input "multiselect-search" at bounding box center [319, 296] width 154 height 16
type input "CHIN"
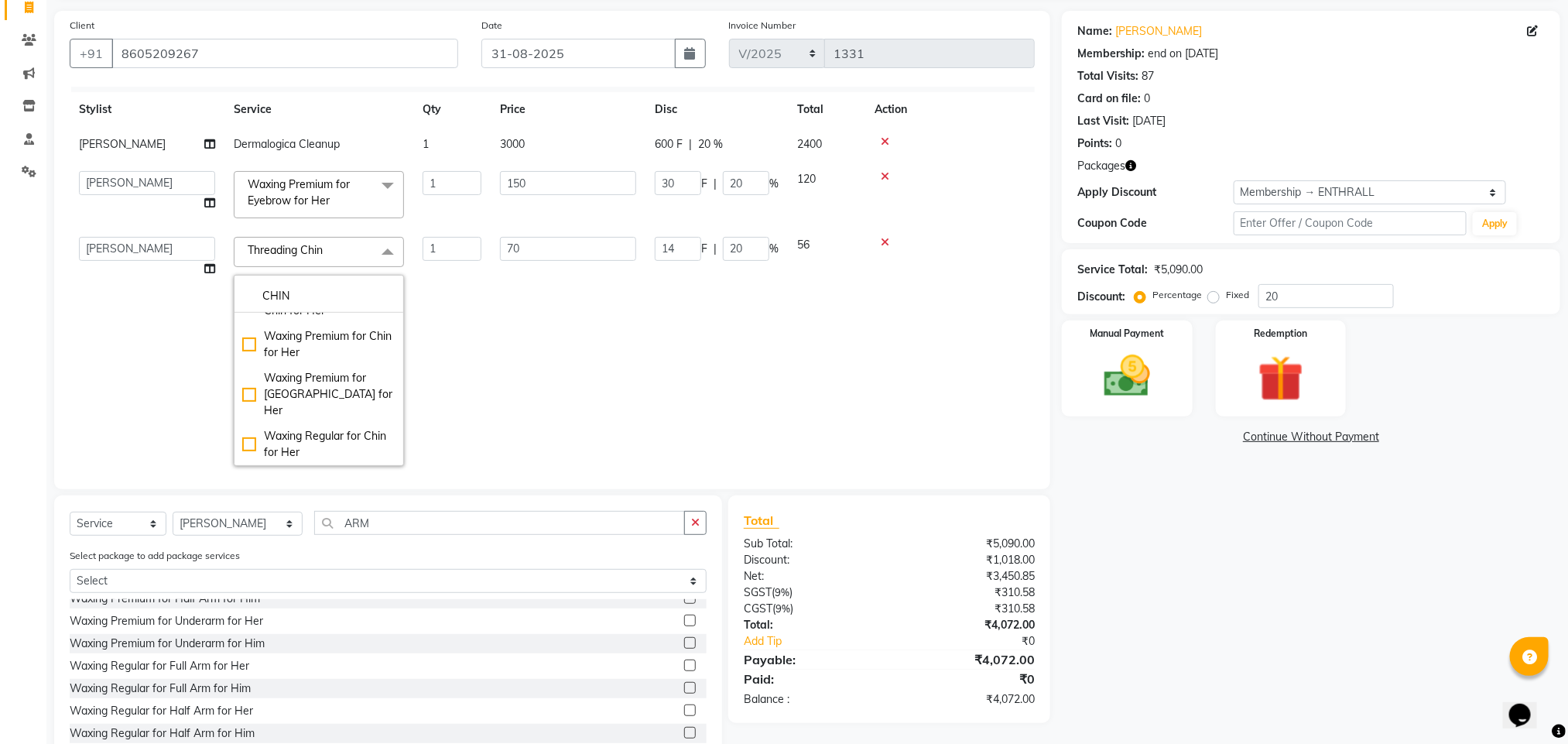
scroll to position [1060, 0]
click at [251, 361] on div "Waxing Premium for Chin for Her" at bounding box center [319, 344] width 154 height 33
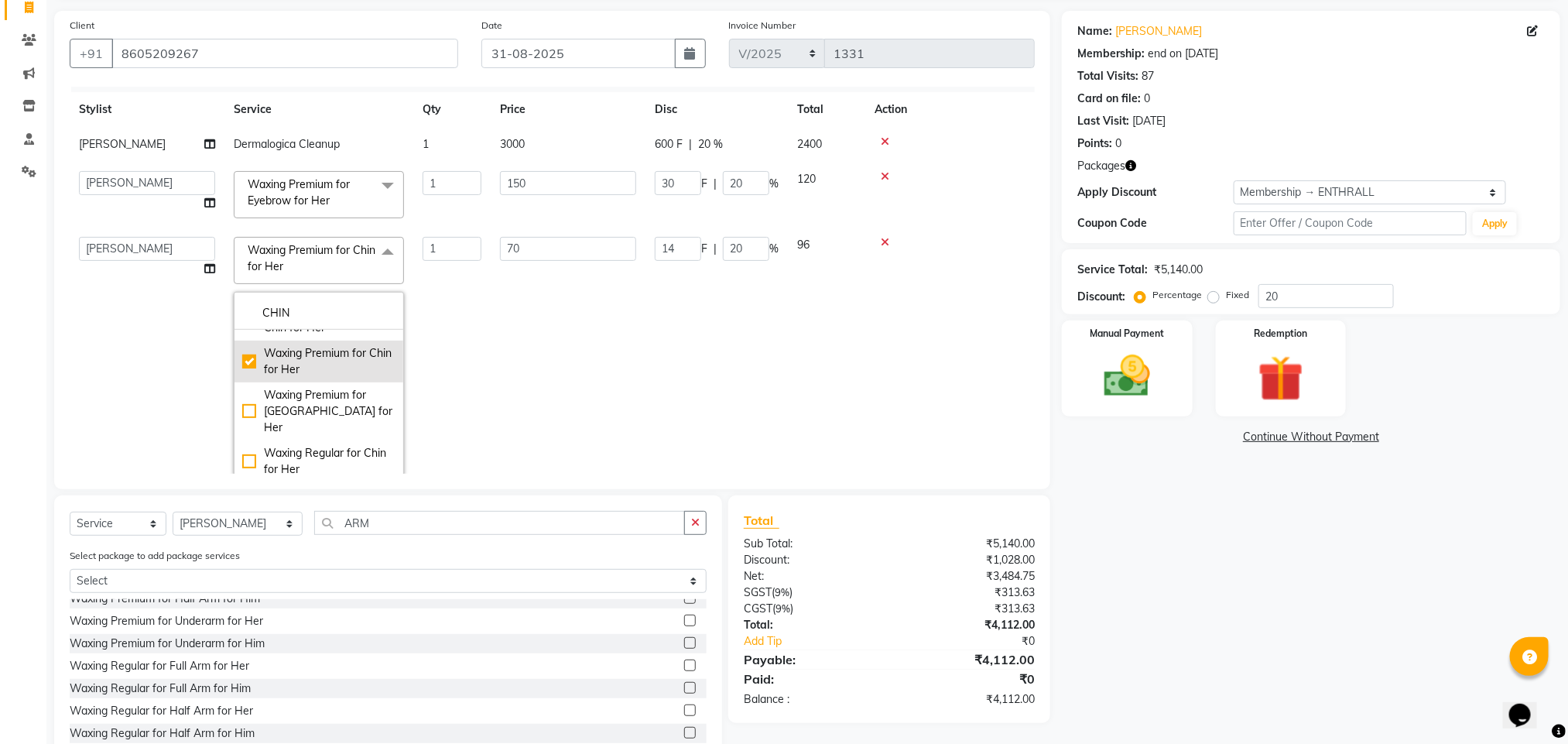
checkbox input "false"
checkbox input "true"
type input "120"
type input "24"
click at [463, 370] on td "1" at bounding box center [451, 360] width 77 height 265
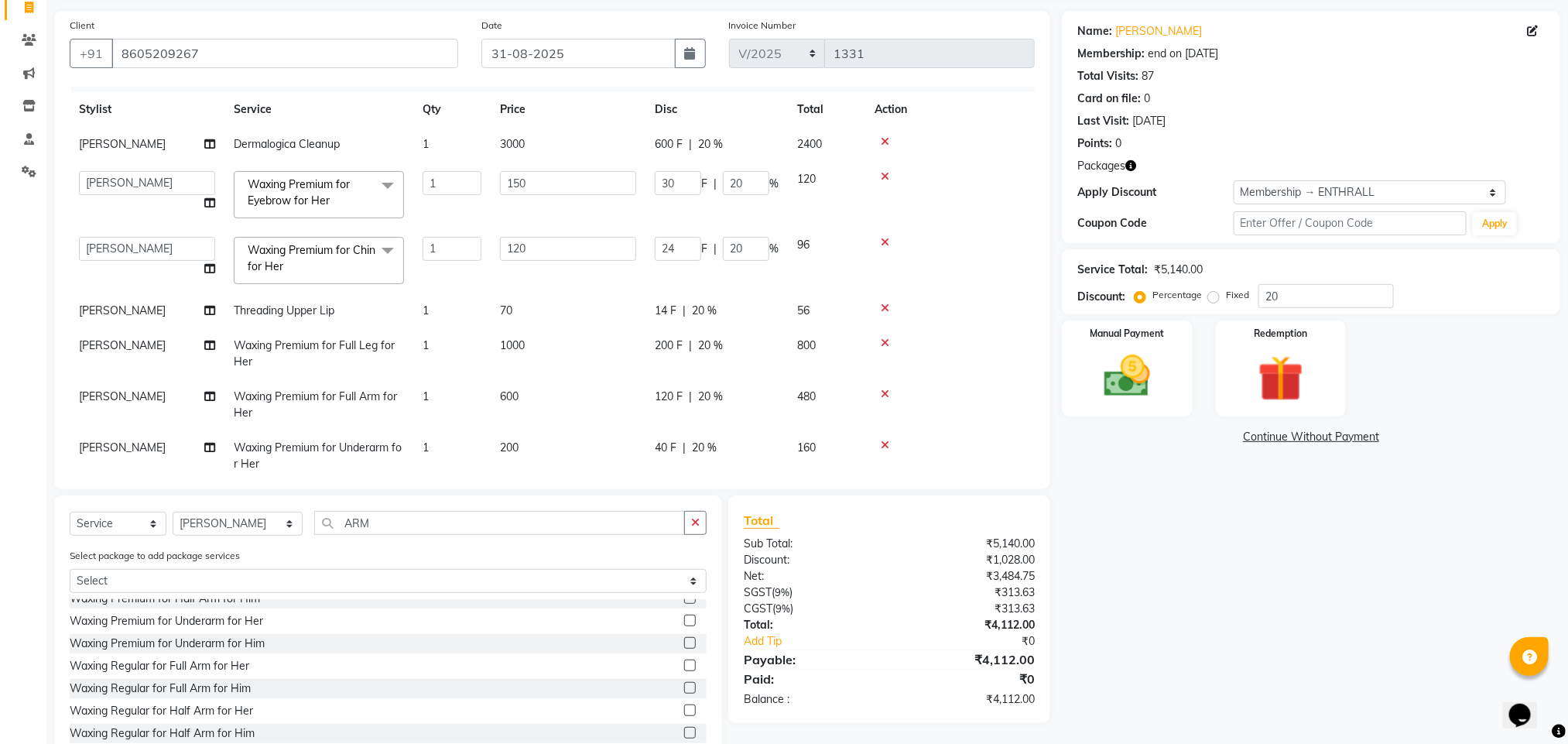
click at [326, 314] on span "Threading Upper Lip" at bounding box center [283, 311] width 100 height 14
select select "2250"
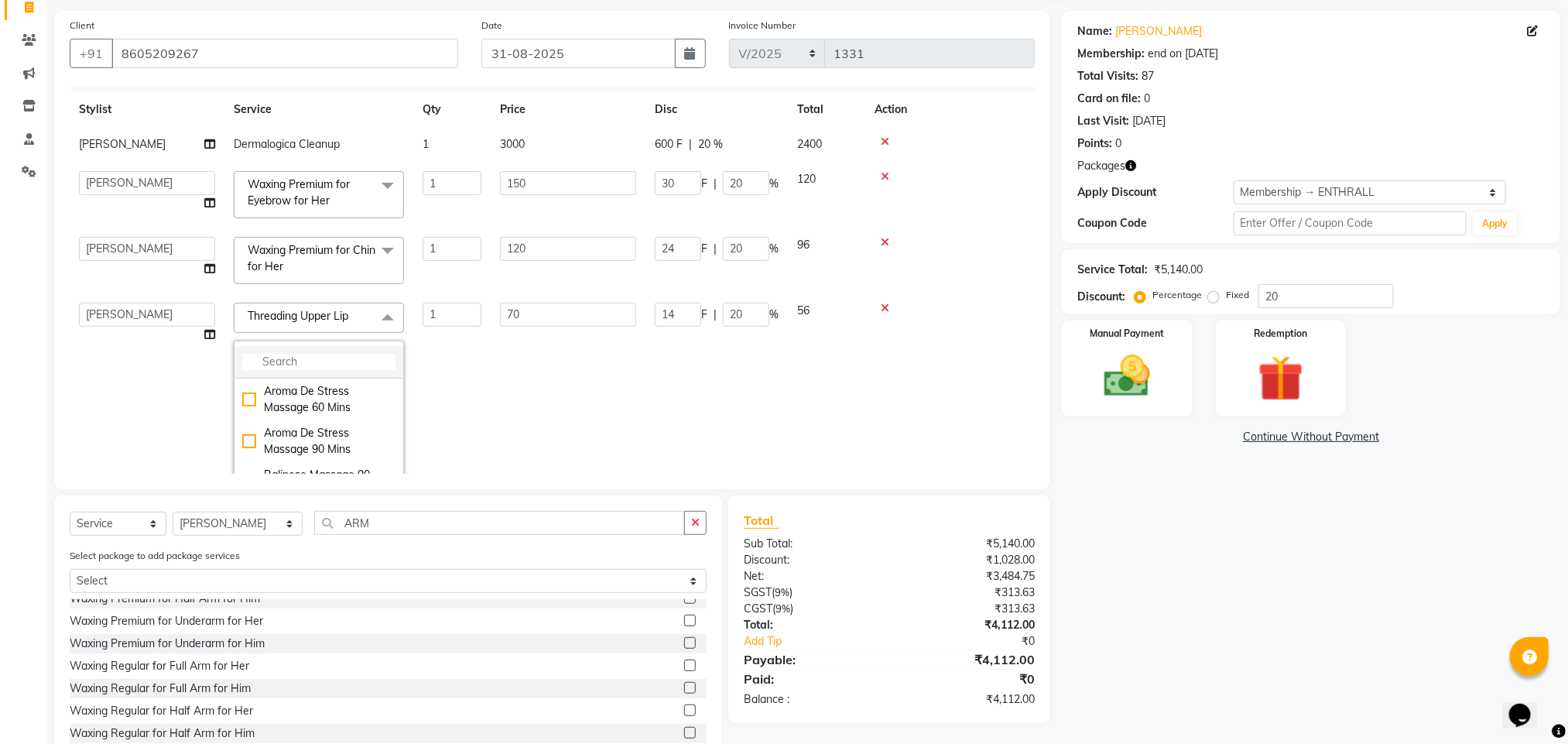
click at [351, 351] on li at bounding box center [319, 362] width 169 height 33
click at [355, 353] on li at bounding box center [319, 362] width 169 height 33
click at [356, 353] on li at bounding box center [319, 362] width 169 height 33
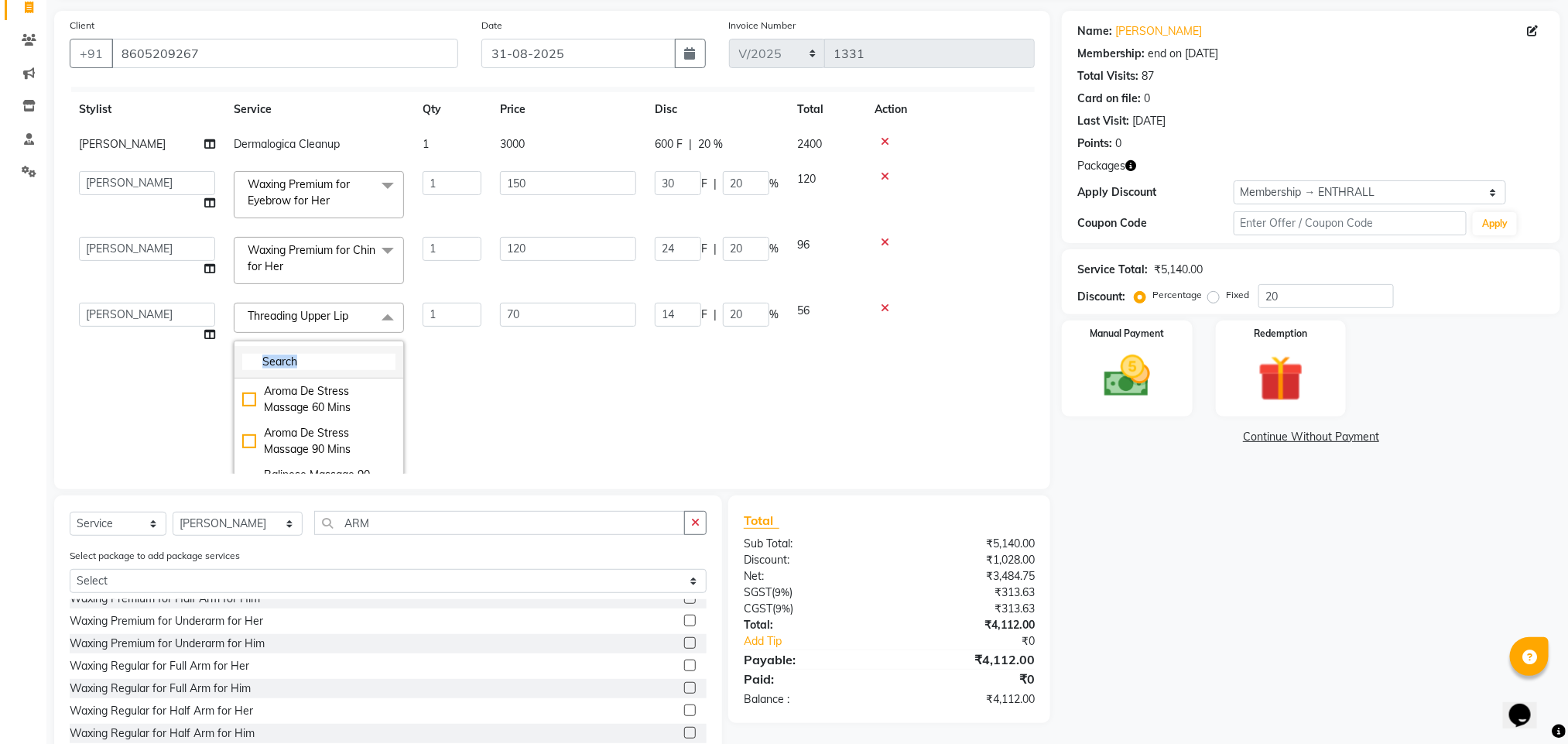
click at [358, 353] on li at bounding box center [319, 362] width 169 height 33
click at [363, 352] on li at bounding box center [319, 362] width 169 height 33
click at [391, 356] on input "multiselect-search" at bounding box center [319, 362] width 154 height 16
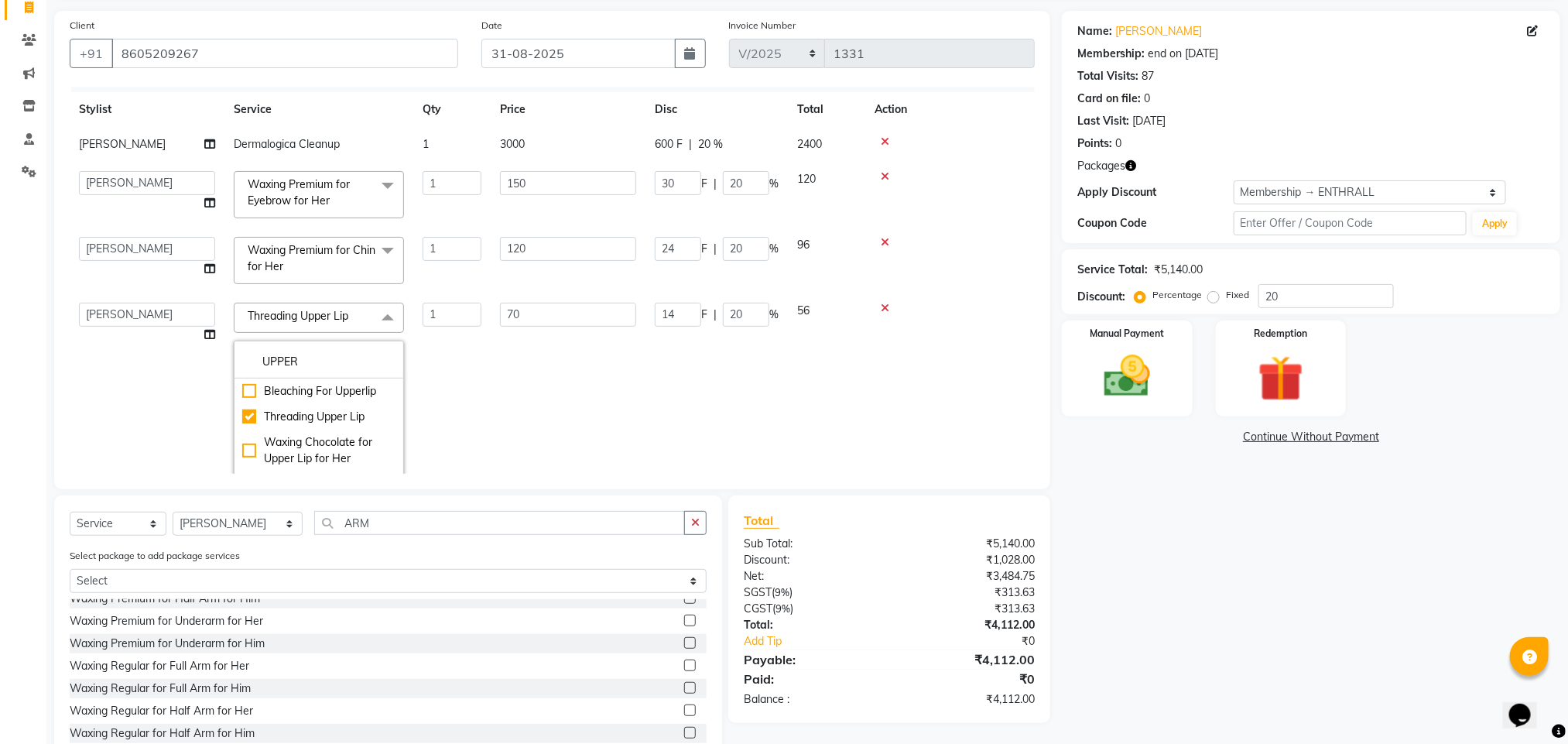
scroll to position [276, 0]
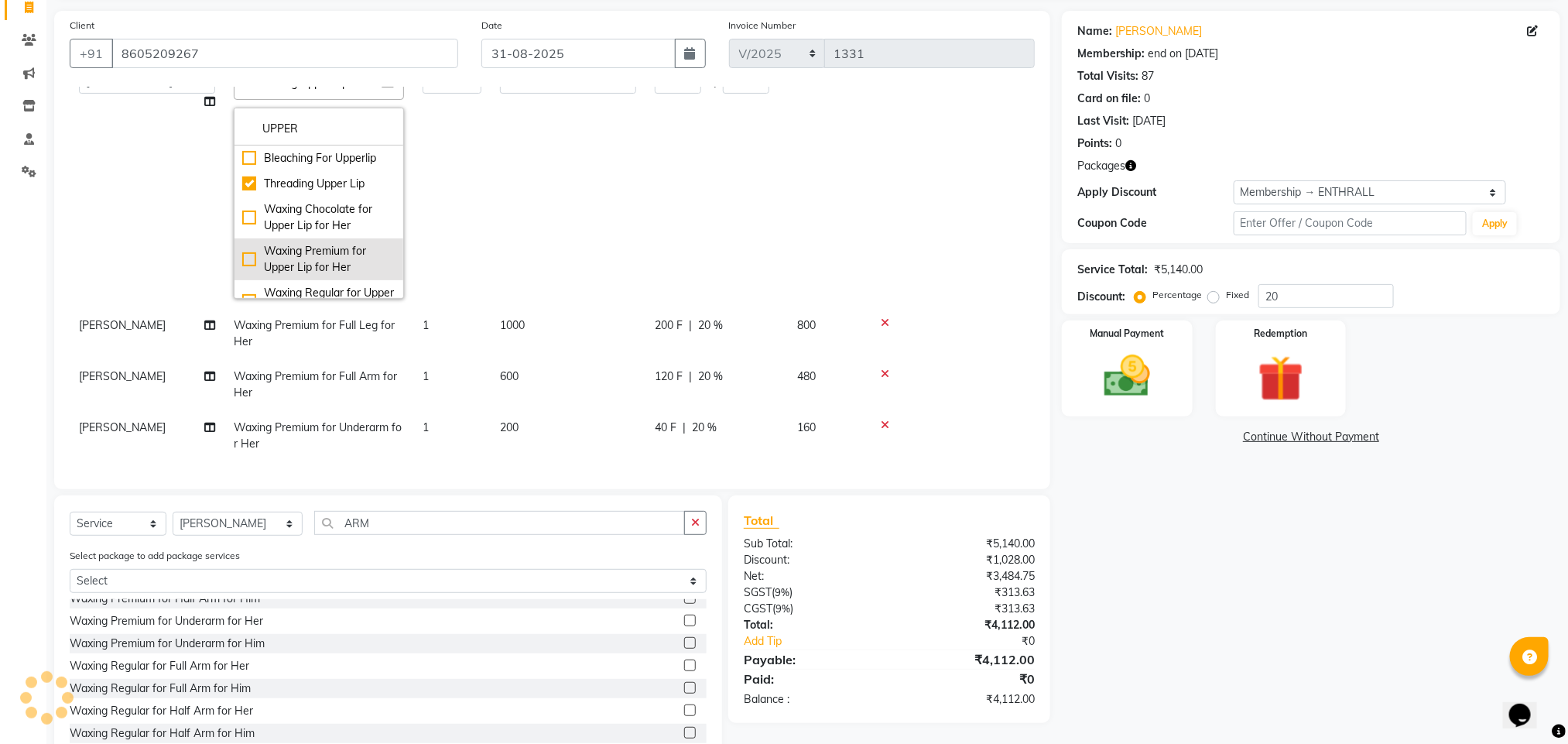
type input "UPPER"
click at [322, 263] on div "Waxing Premium for Upper Lip for Her" at bounding box center [319, 260] width 154 height 33
checkbox input "false"
checkbox input "true"
type input "120"
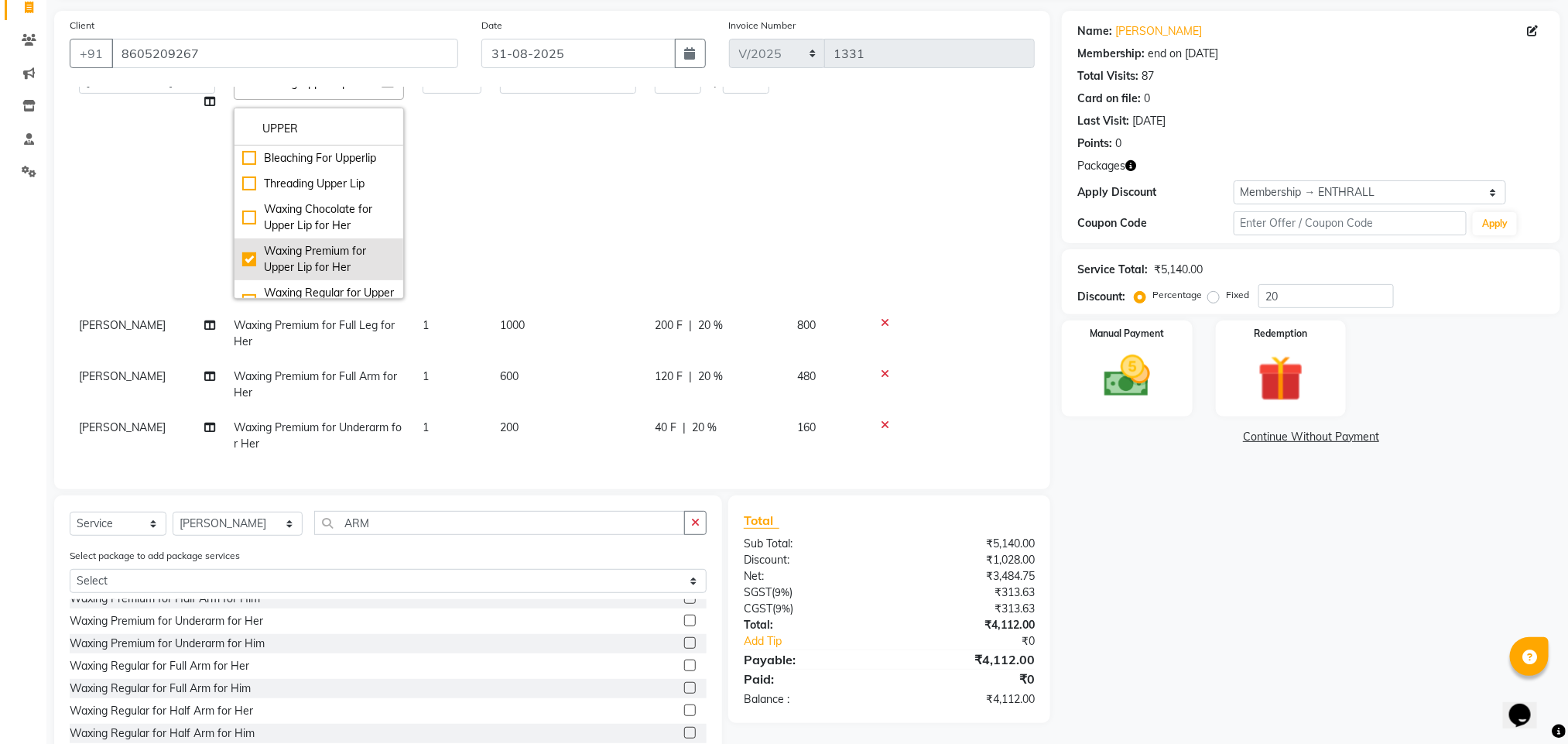
type input "24"
click at [1110, 381] on img at bounding box center [1126, 377] width 77 height 55
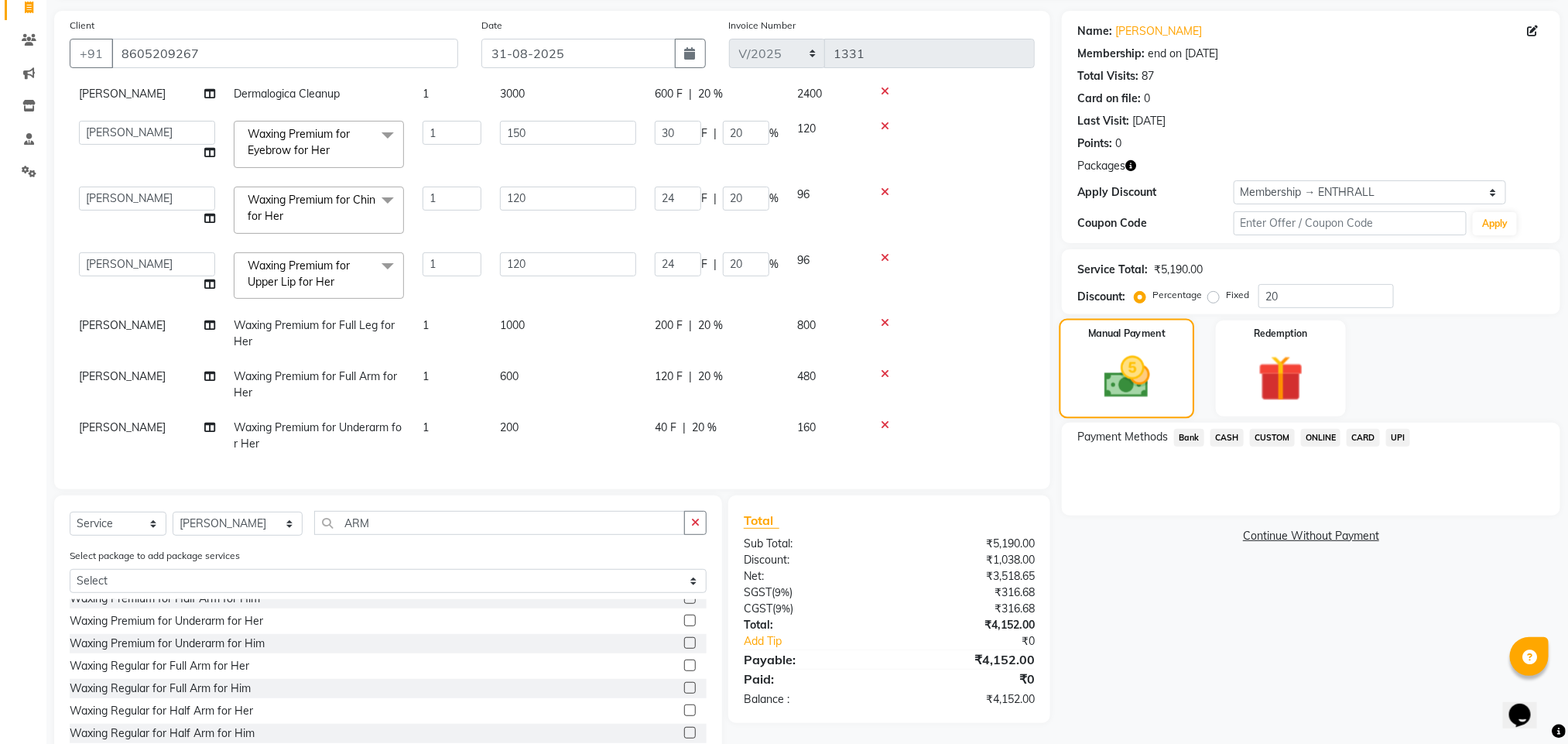
scroll to position [93, 0]
click at [1397, 440] on span "UPI" at bounding box center [1398, 438] width 24 height 18
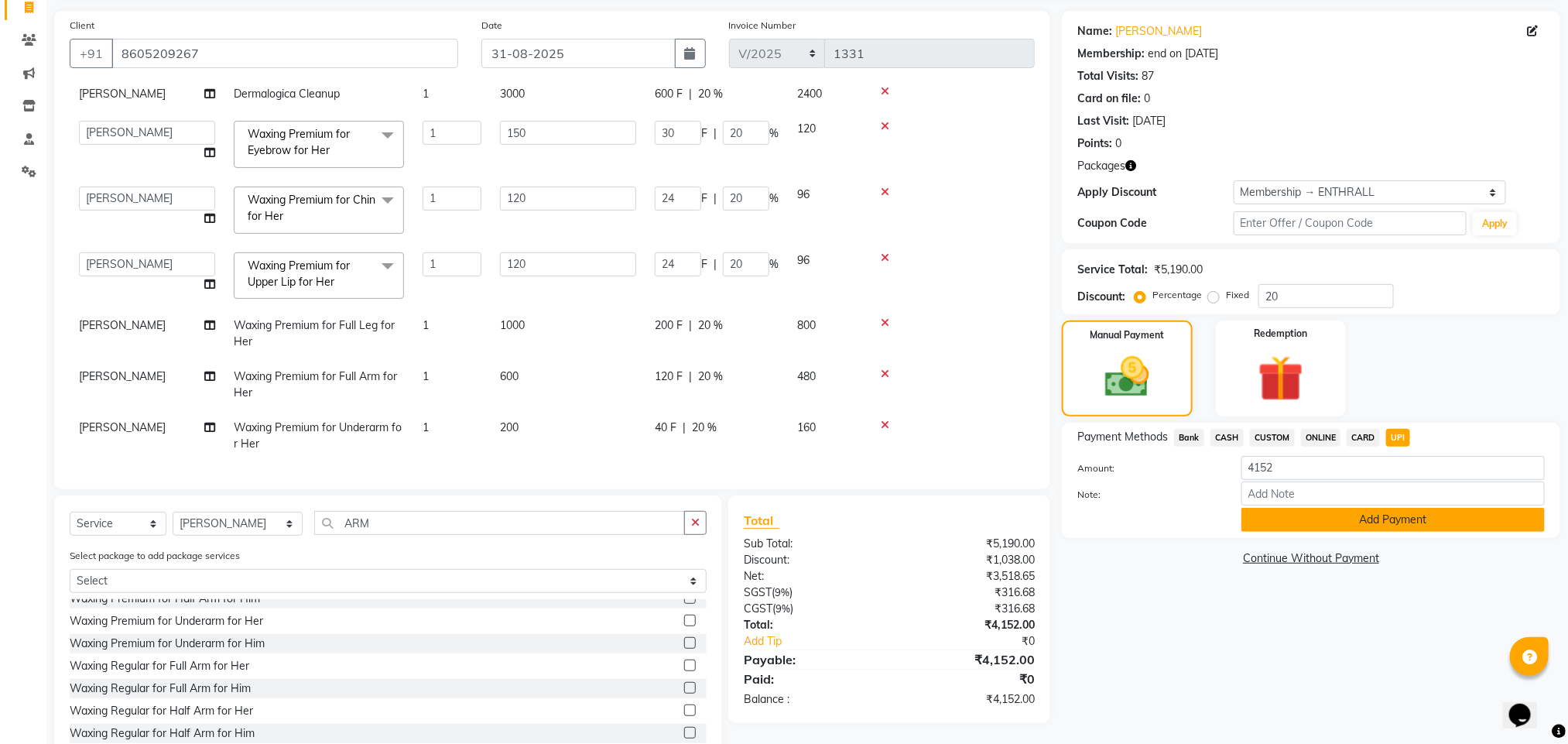
click at [1368, 524] on button "Add Payment" at bounding box center [1394, 520] width 304 height 24
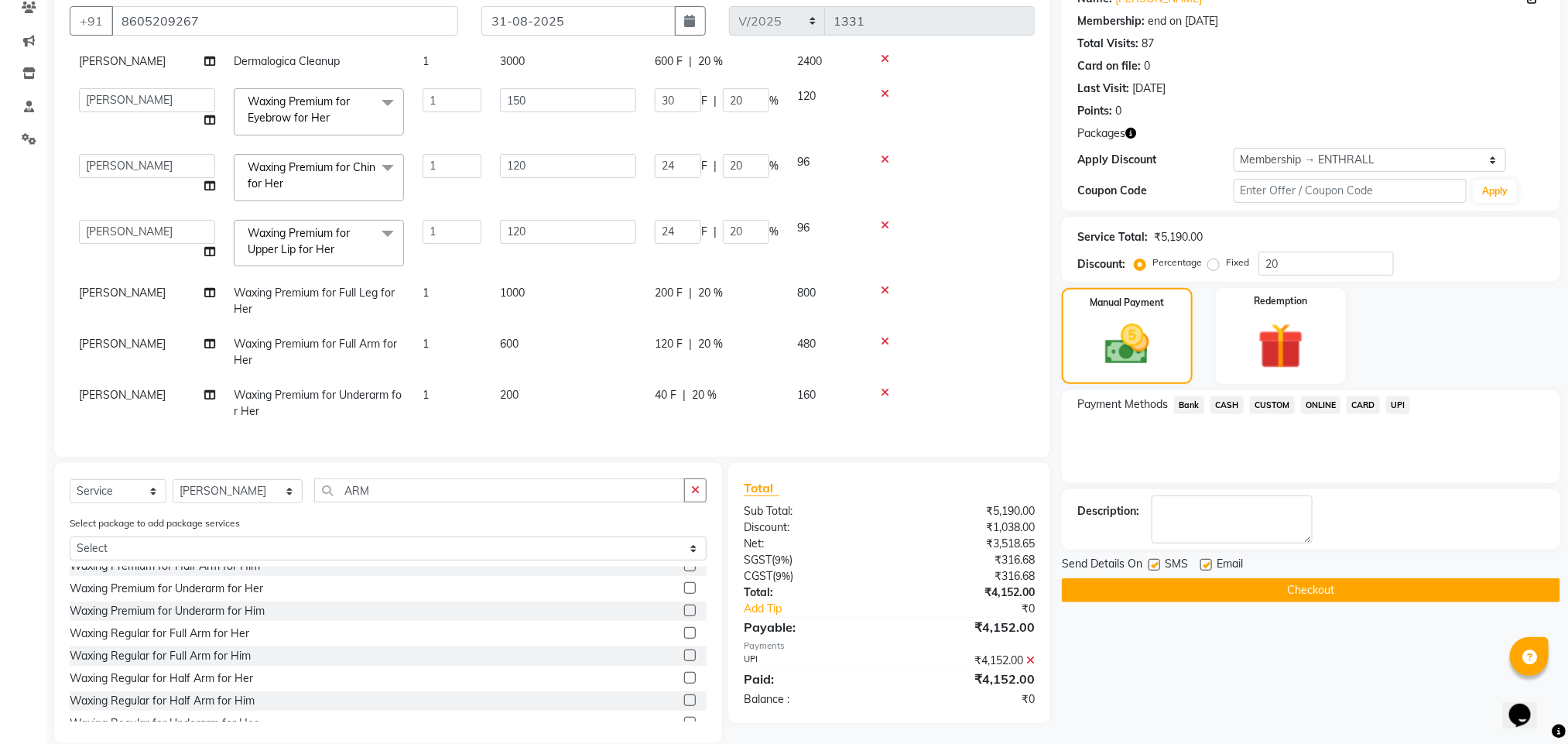
scroll to position [154, 0]
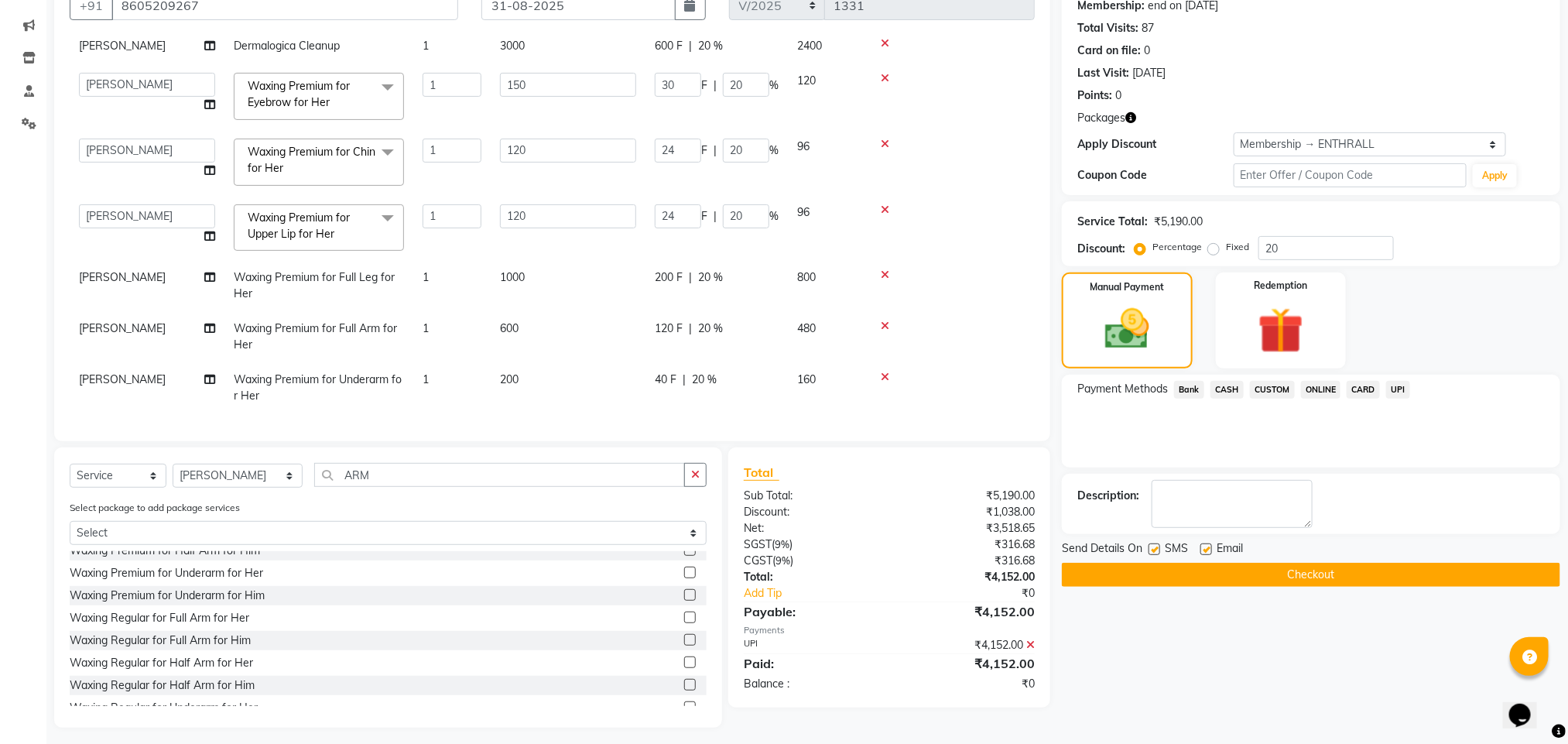
click at [1468, 587] on button "Checkout" at bounding box center [1311, 574] width 498 height 24
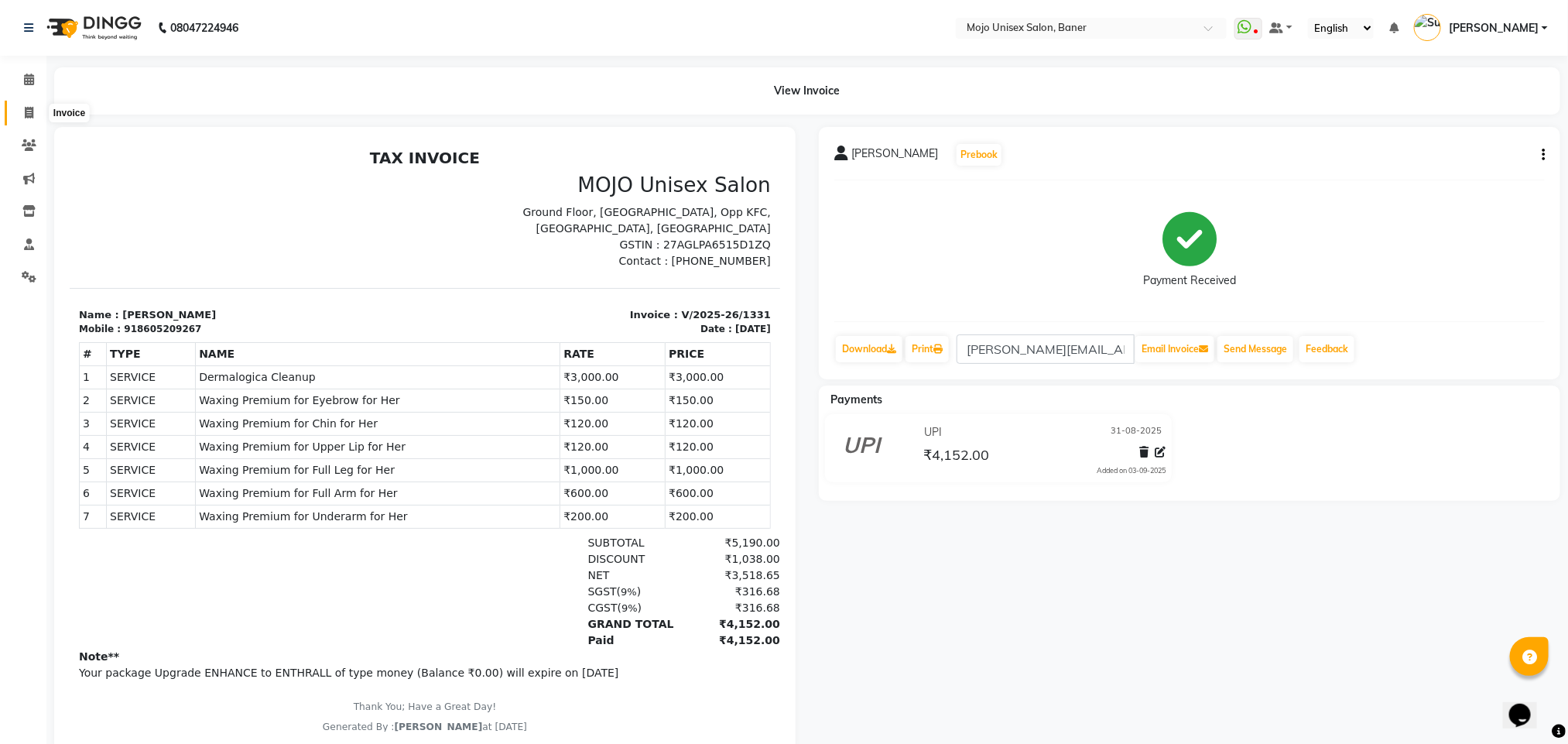
click at [28, 118] on span at bounding box center [28, 114] width 27 height 18
select select "service"
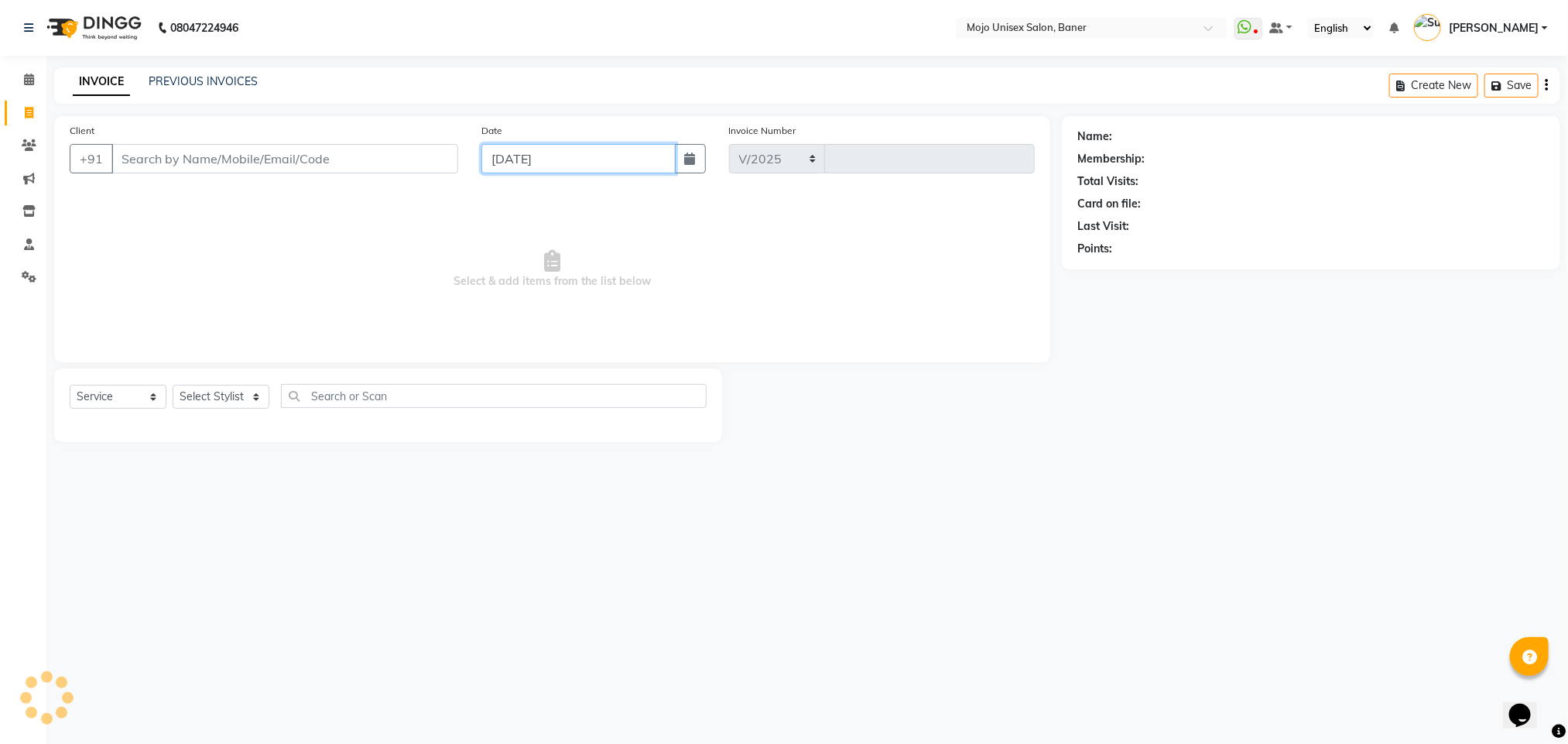
select select "52"
type input "1332"
click at [605, 165] on input "[DATE]" at bounding box center [578, 158] width 194 height 29
select select "9"
select select "2025"
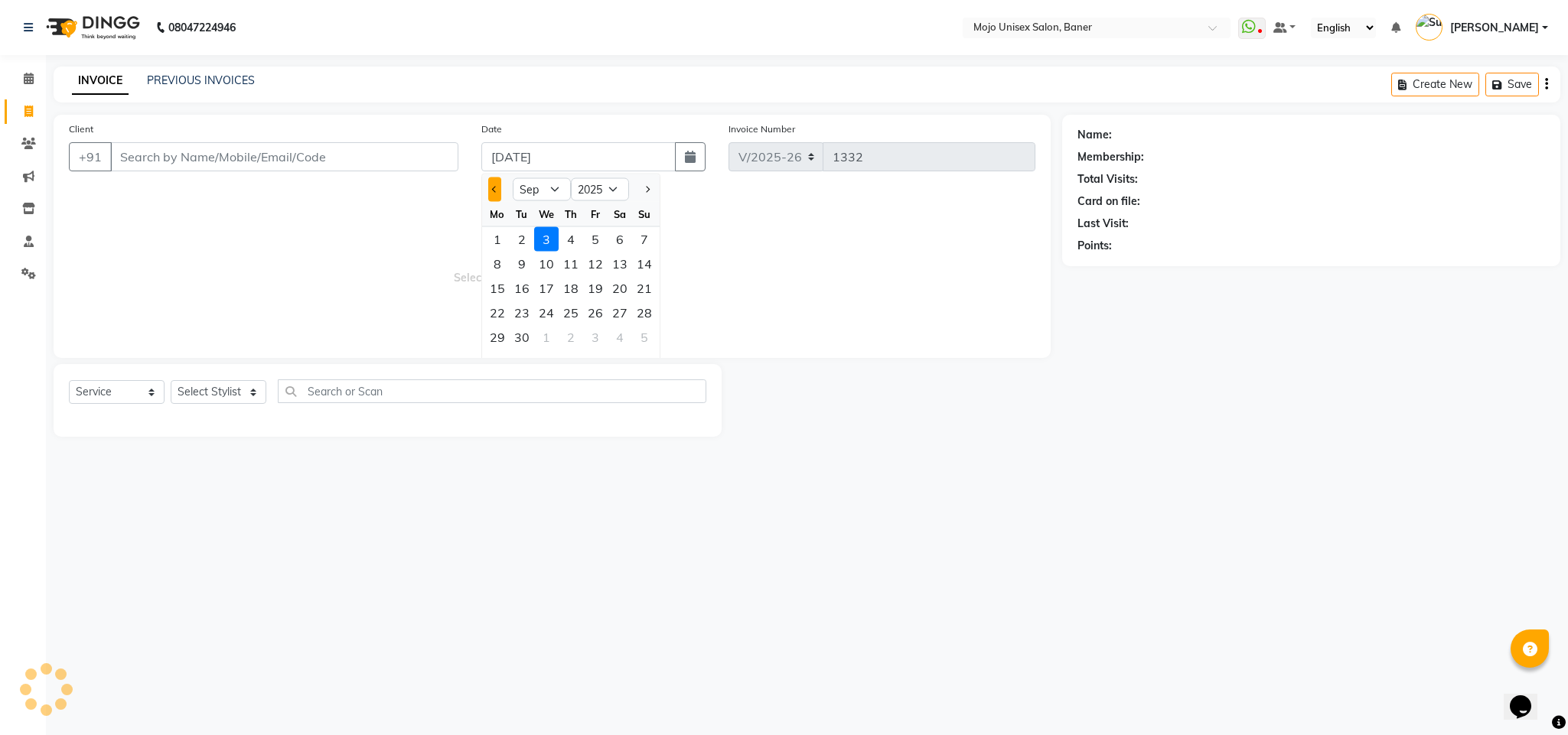
click at [496, 184] on button "Previous month" at bounding box center [495, 190] width 13 height 25
click at [636, 334] on div "31" at bounding box center [645, 337] width 25 height 25
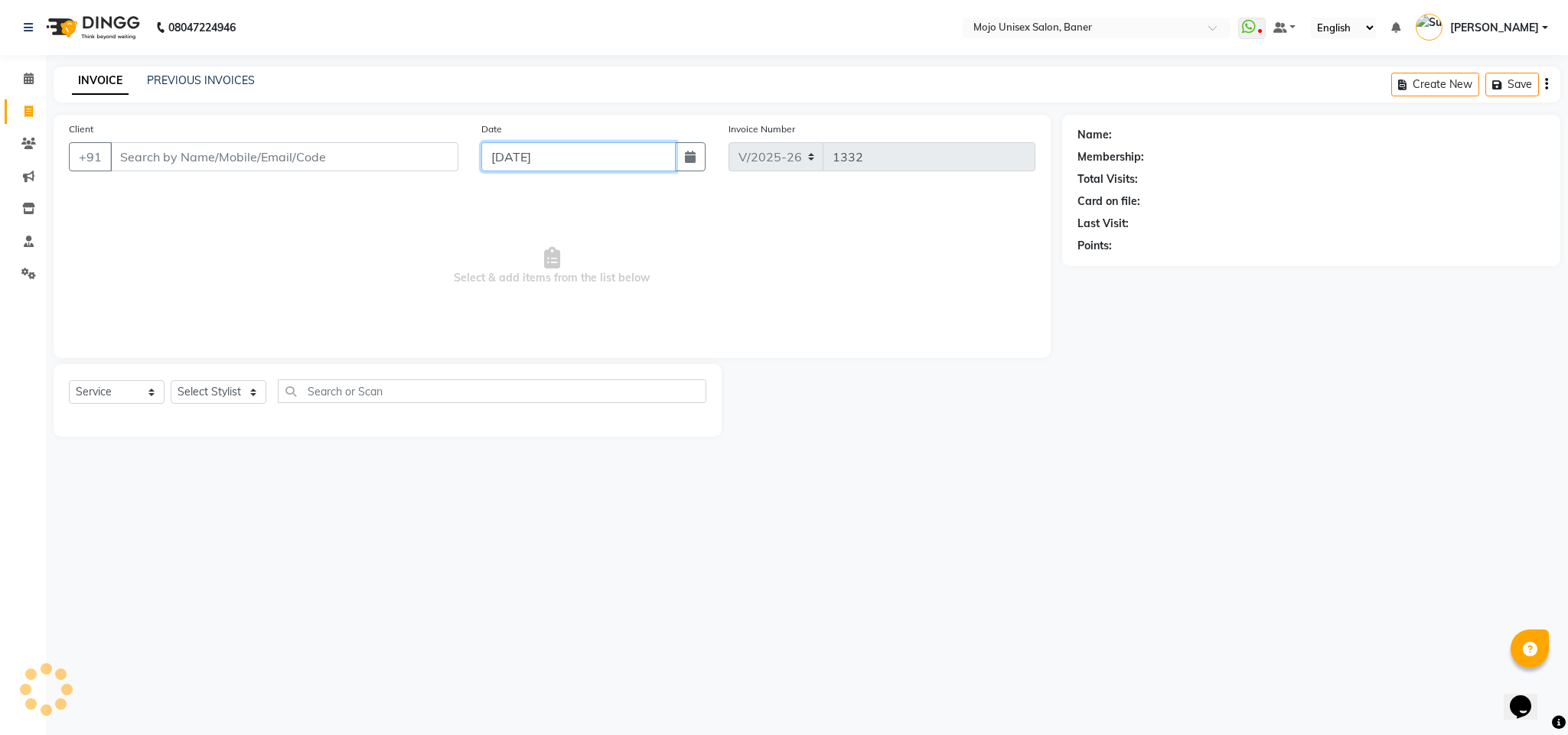
type input "31-08-2025"
click at [374, 156] on input "Client" at bounding box center [284, 156] width 348 height 29
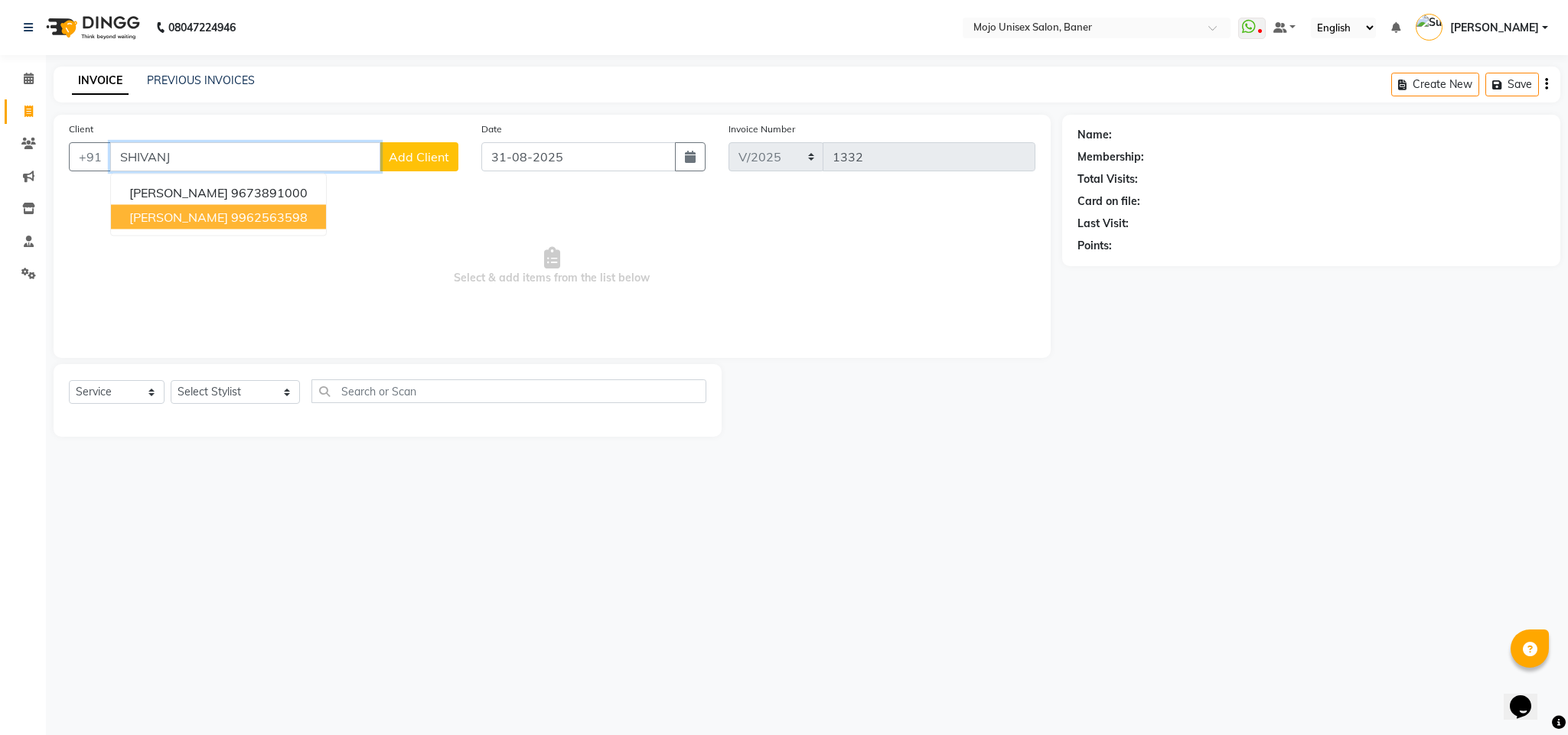
click at [273, 220] on ngb-highlight "9962563598" at bounding box center [269, 217] width 76 height 15
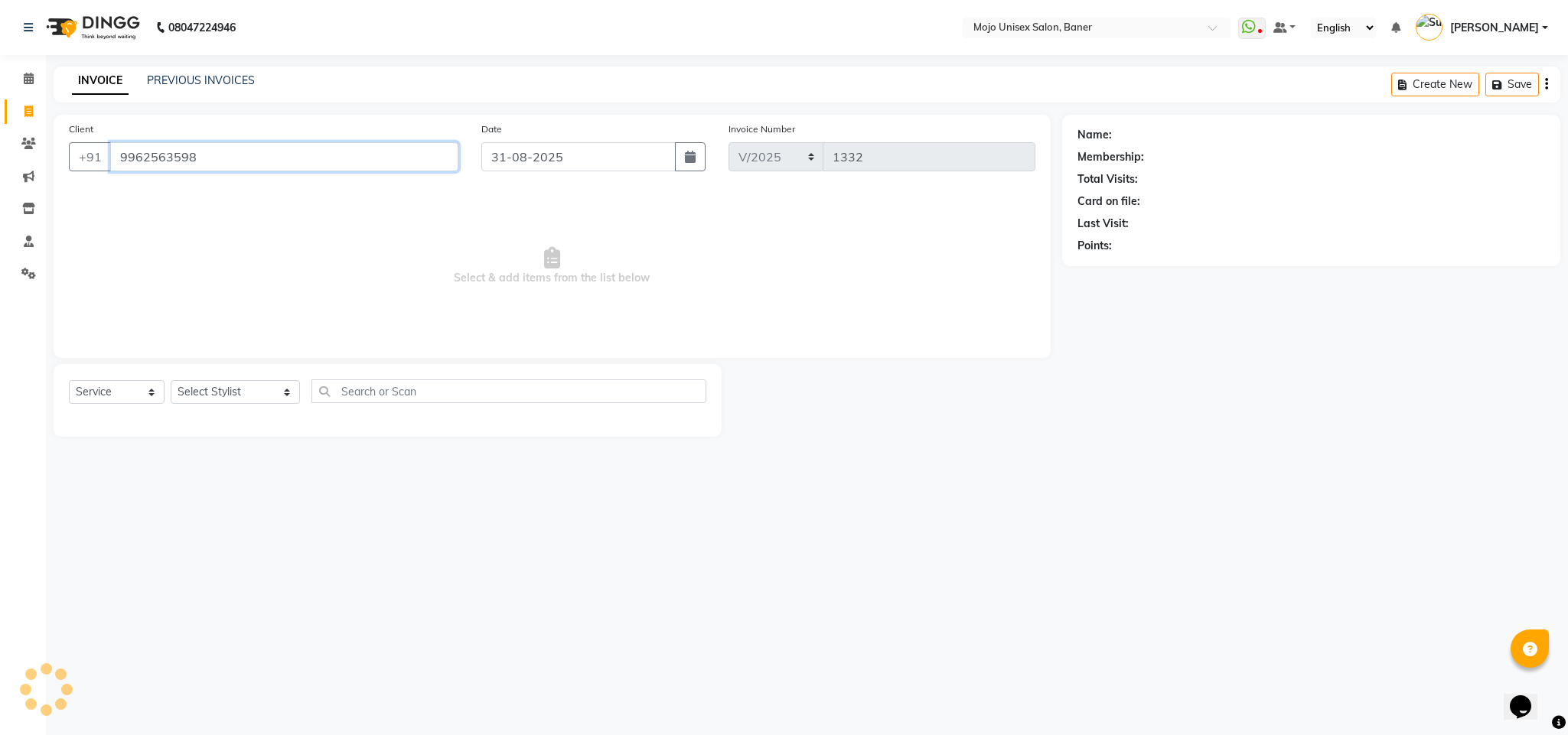
type input "9962563598"
select select "1: Object"
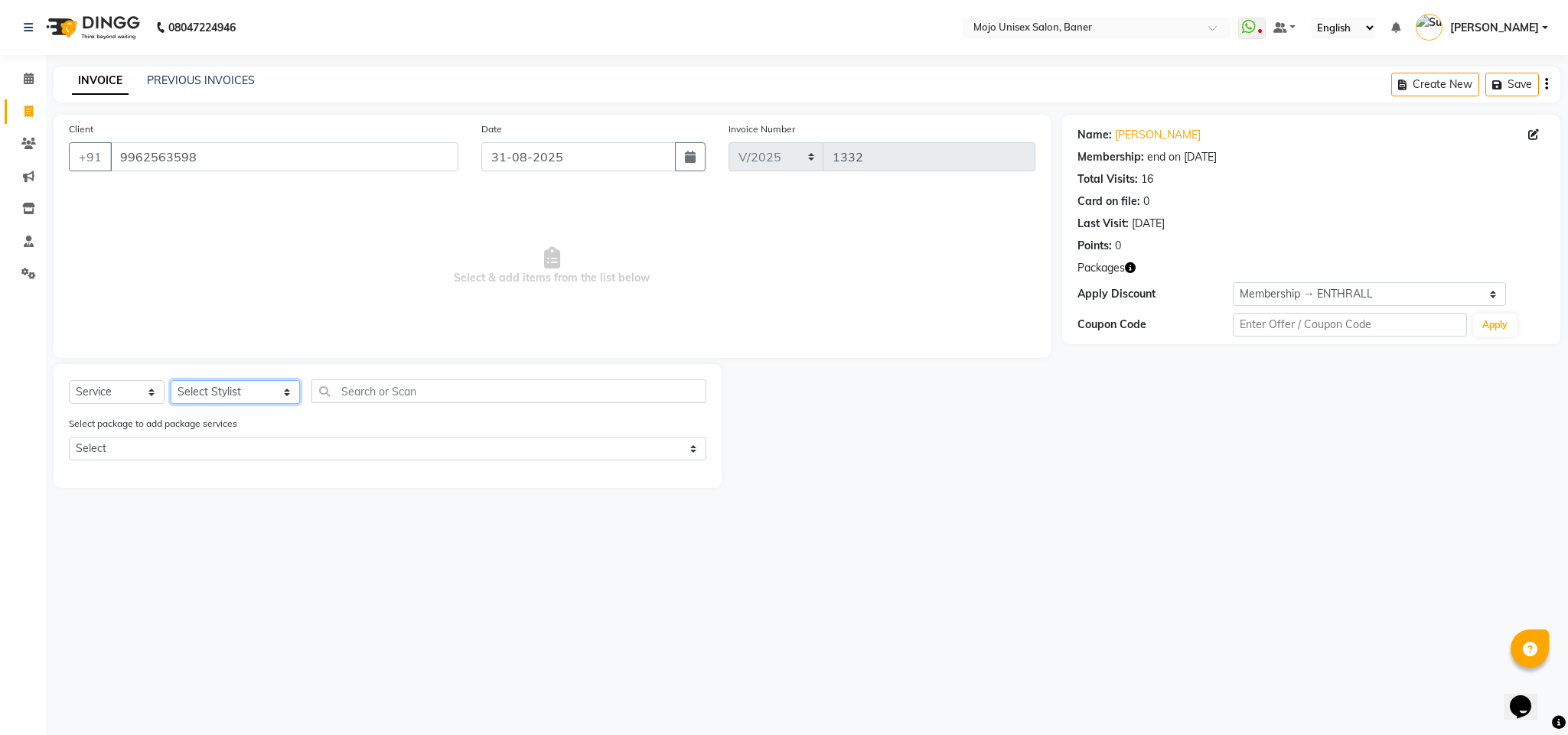
click at [206, 393] on select "Select Stylist [PERSON_NAME] [PERSON_NAME] ([PERSON_NAME]) [PERSON_NAME] [PERSO…" at bounding box center [235, 392] width 129 height 24
select select "70412"
click at [170, 381] on select "Select Stylist [PERSON_NAME] [PERSON_NAME] ([PERSON_NAME]) [PERSON_NAME] [PERSO…" at bounding box center [235, 392] width 129 height 24
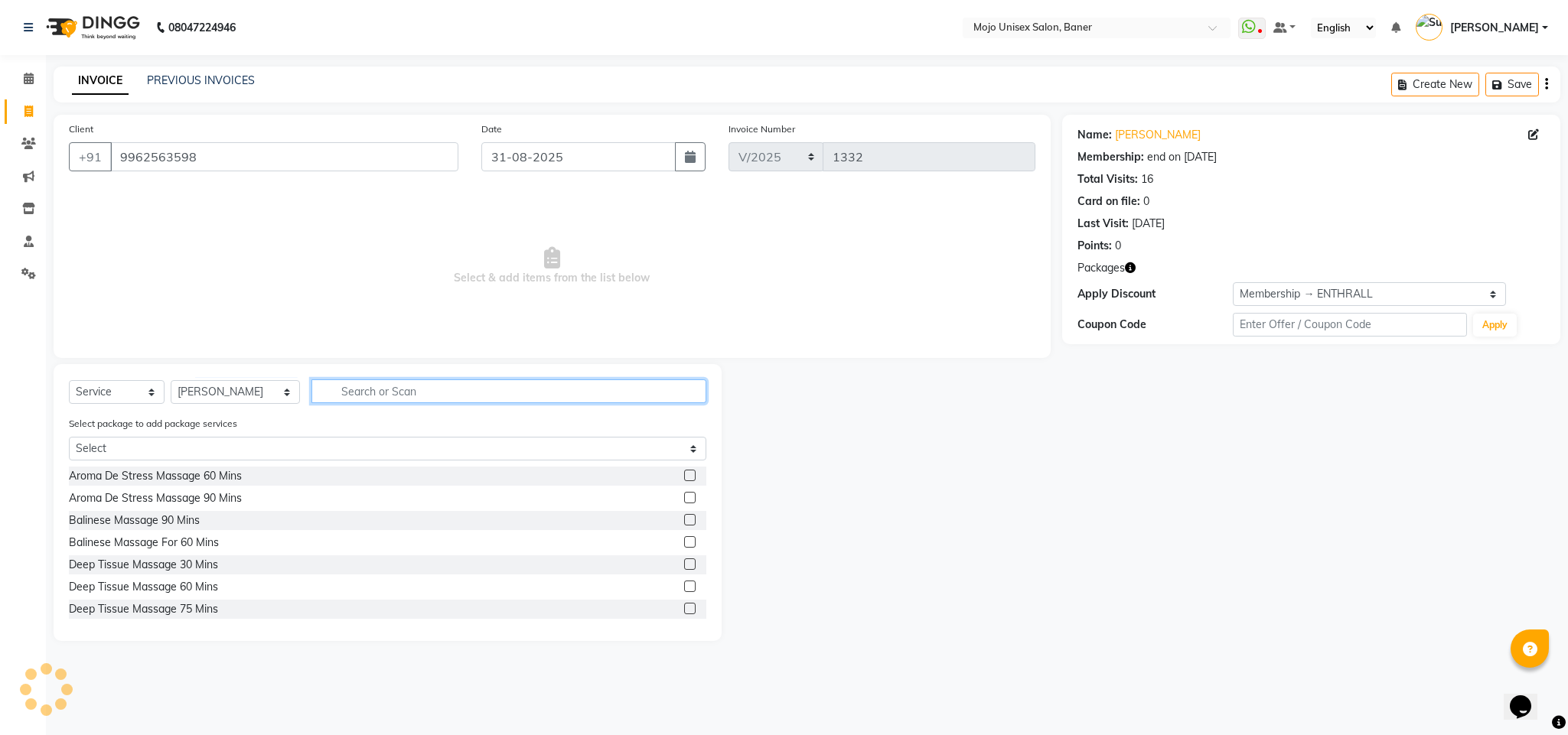
click at [503, 397] on input "text" at bounding box center [509, 391] width 395 height 24
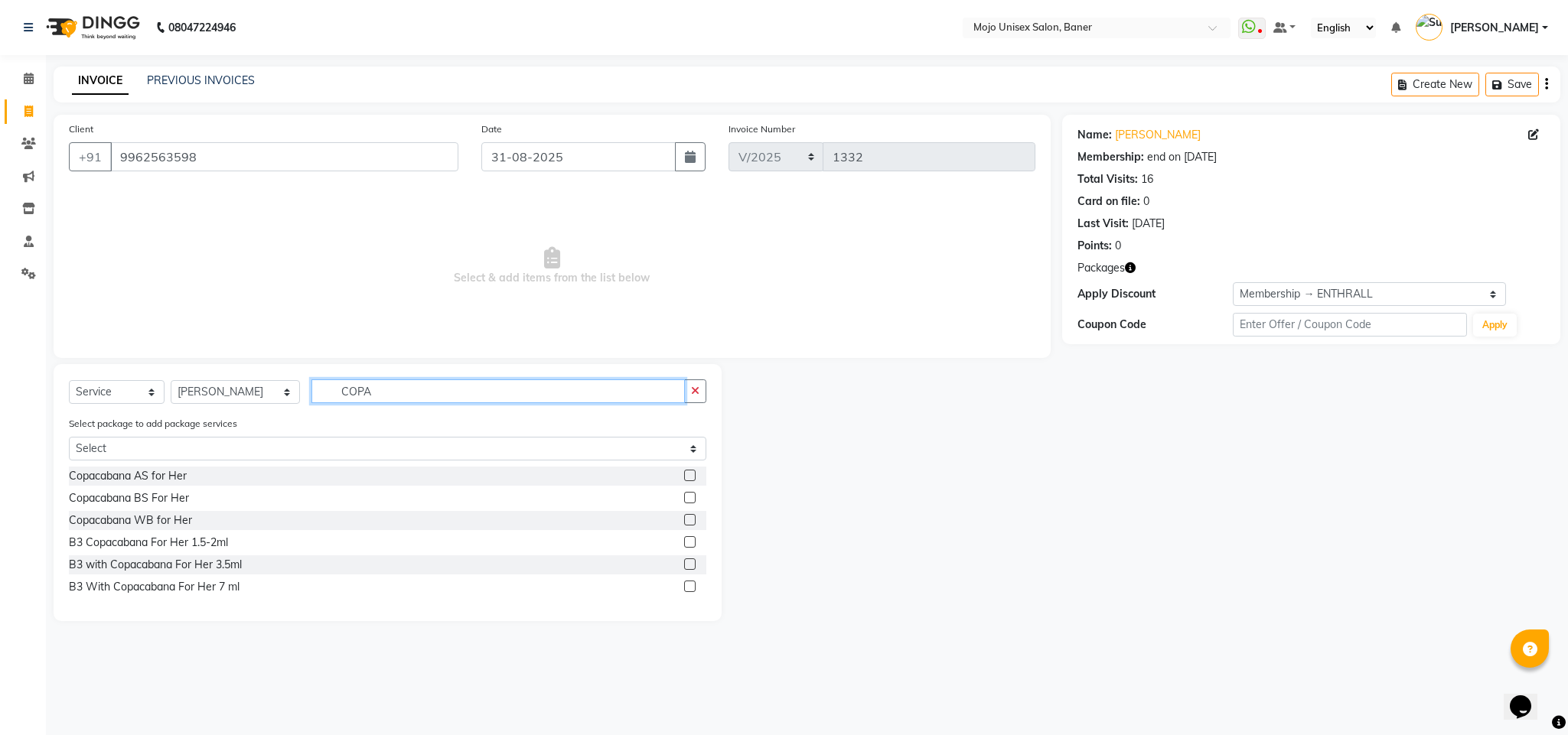
type input "COPA"
click at [684, 499] on label at bounding box center [690, 497] width 11 height 11
click at [684, 499] on input "checkbox" at bounding box center [689, 498] width 10 height 10
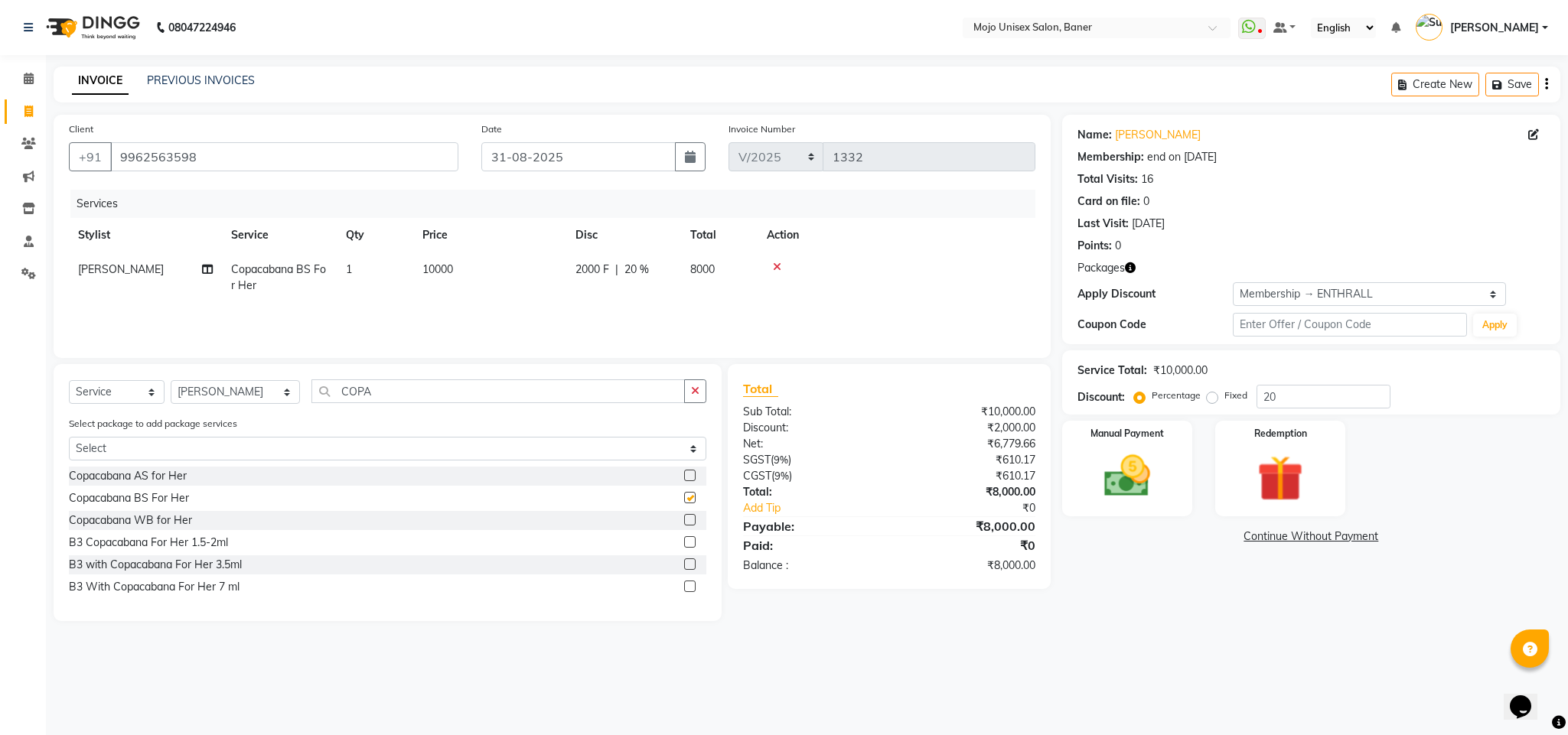
checkbox input "false"
click at [371, 393] on input "COPA" at bounding box center [498, 391] width 373 height 24
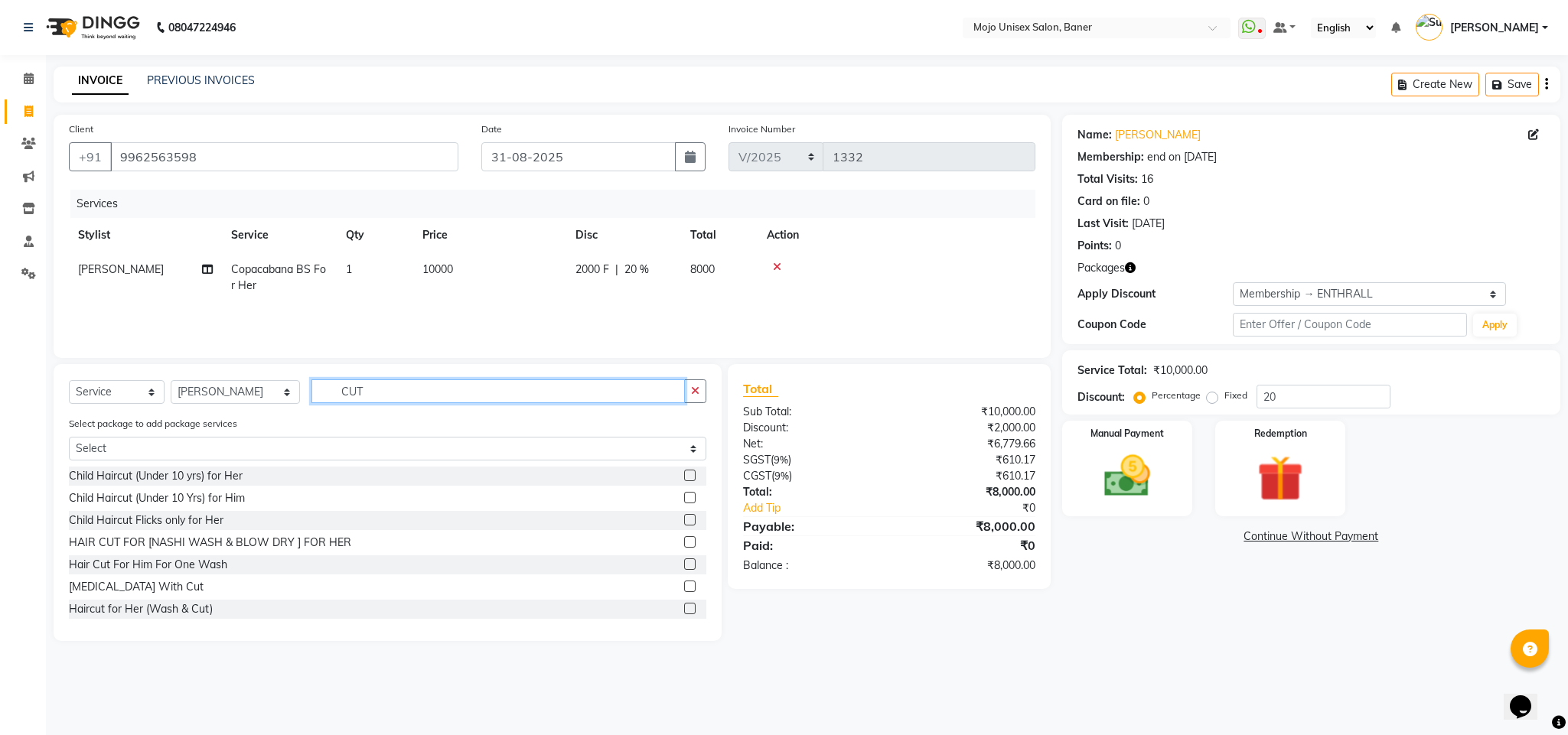
scroll to position [3, 0]
type input "CUT"
click at [684, 606] on label at bounding box center [690, 605] width 11 height 11
click at [684, 606] on input "checkbox" at bounding box center [689, 606] width 10 height 10
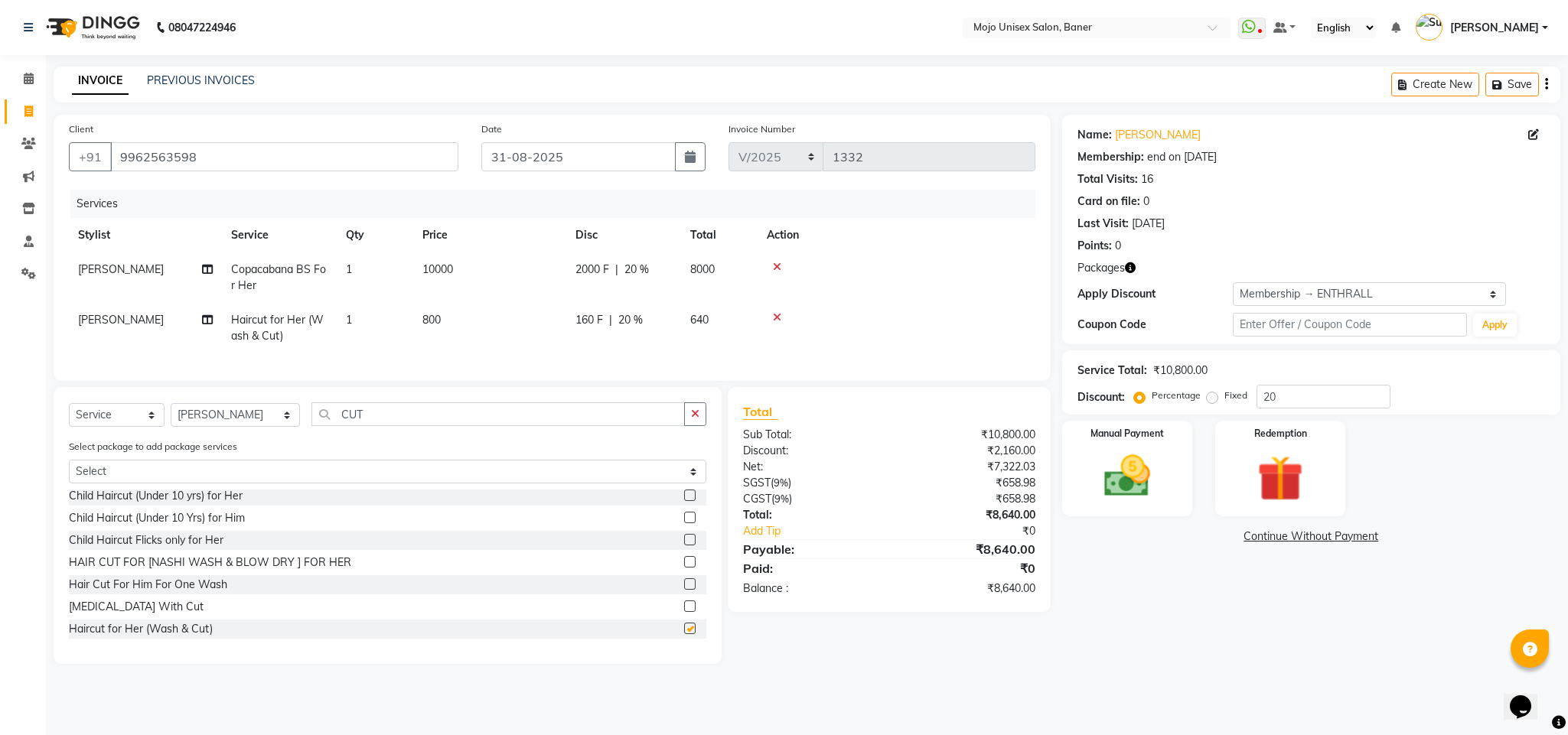
checkbox input "false"
click at [228, 427] on select "Select Stylist [PERSON_NAME] [PERSON_NAME] ([PERSON_NAME]) [PERSON_NAME] [PERSO…" at bounding box center [235, 414] width 129 height 24
select select "2251"
click at [170, 421] on select "Select Stylist [PERSON_NAME] [PERSON_NAME] ([PERSON_NAME]) [PERSON_NAME] [PERSO…" at bounding box center [235, 414] width 129 height 24
click at [382, 426] on input "CUT" at bounding box center [498, 414] width 373 height 24
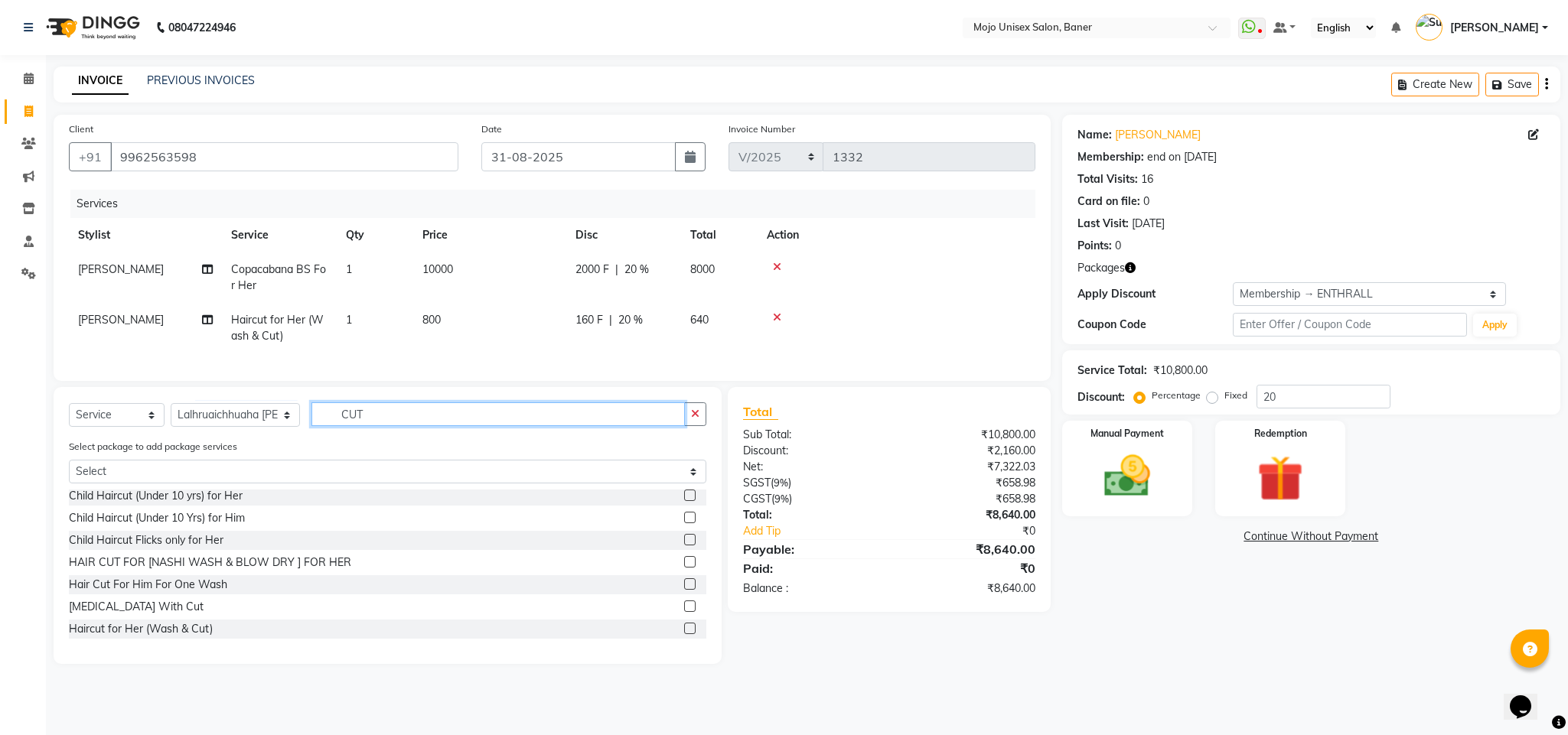
click at [384, 426] on input "CUT" at bounding box center [498, 414] width 373 height 24
click at [388, 426] on input "CUT" at bounding box center [498, 414] width 373 height 24
click at [389, 426] on input "CUT" at bounding box center [498, 414] width 373 height 24
click at [391, 426] on input "CUT" at bounding box center [498, 414] width 373 height 24
click at [395, 426] on input "CUT" at bounding box center [498, 414] width 373 height 24
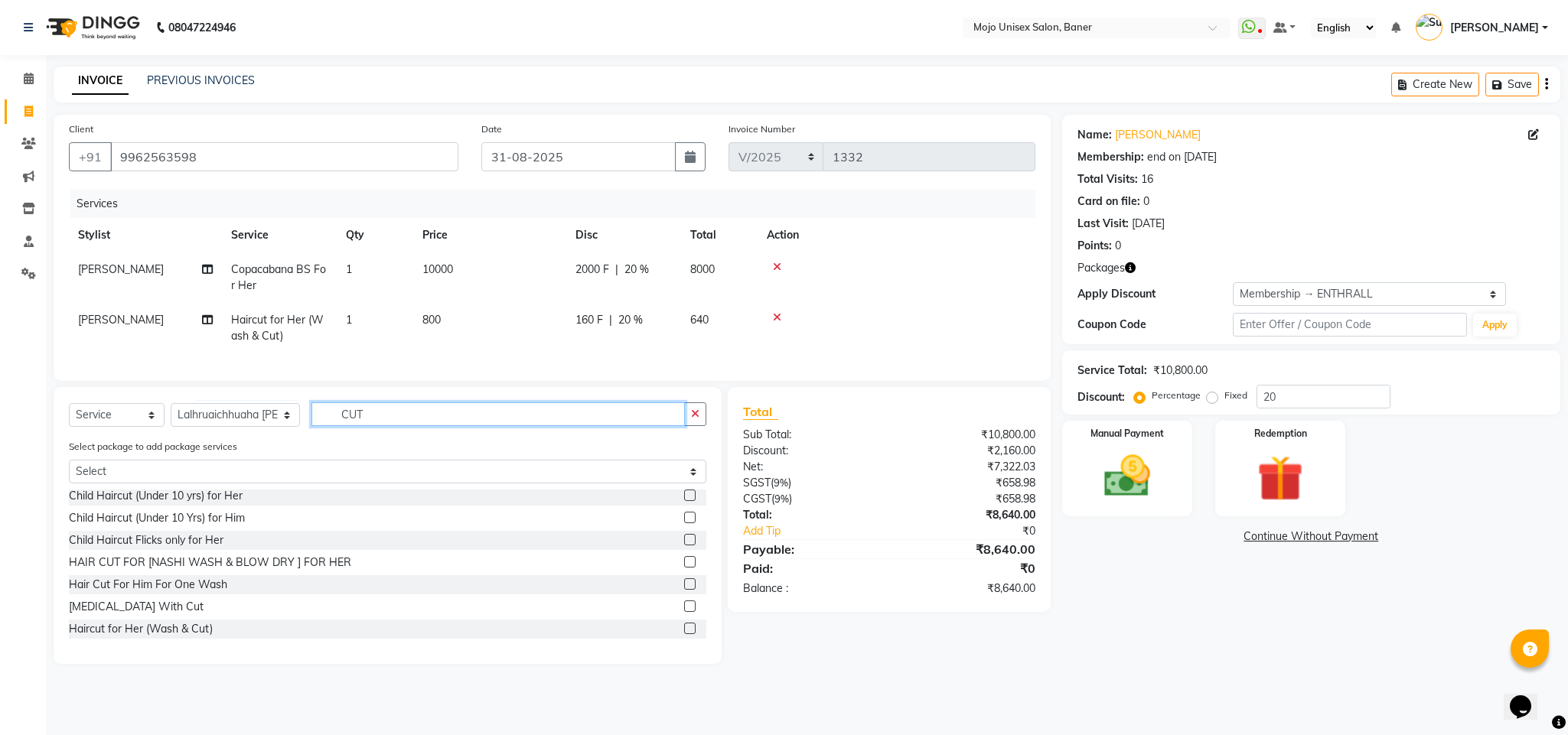
click at [397, 425] on input "CUT" at bounding box center [498, 414] width 373 height 24
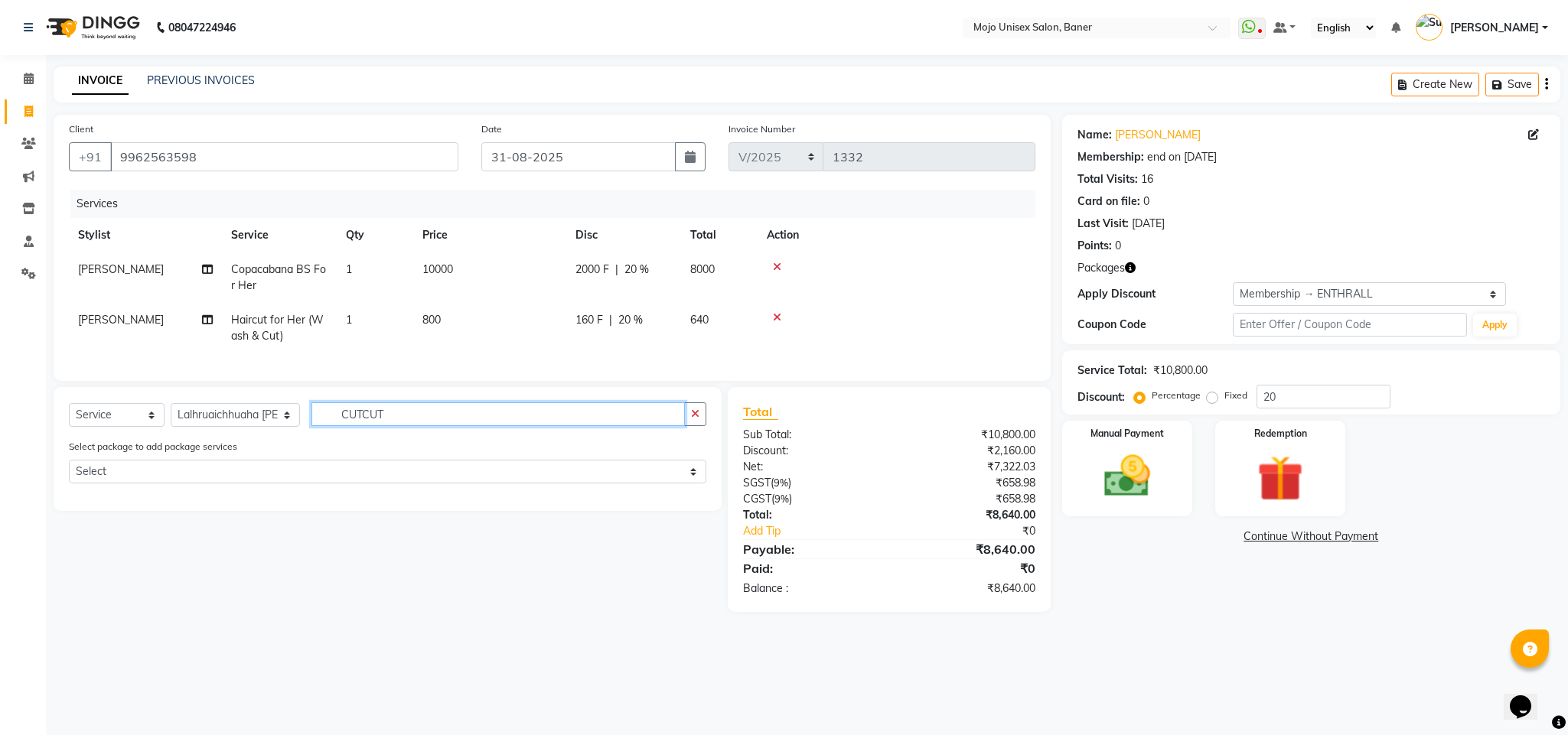
scroll to position [0, 0]
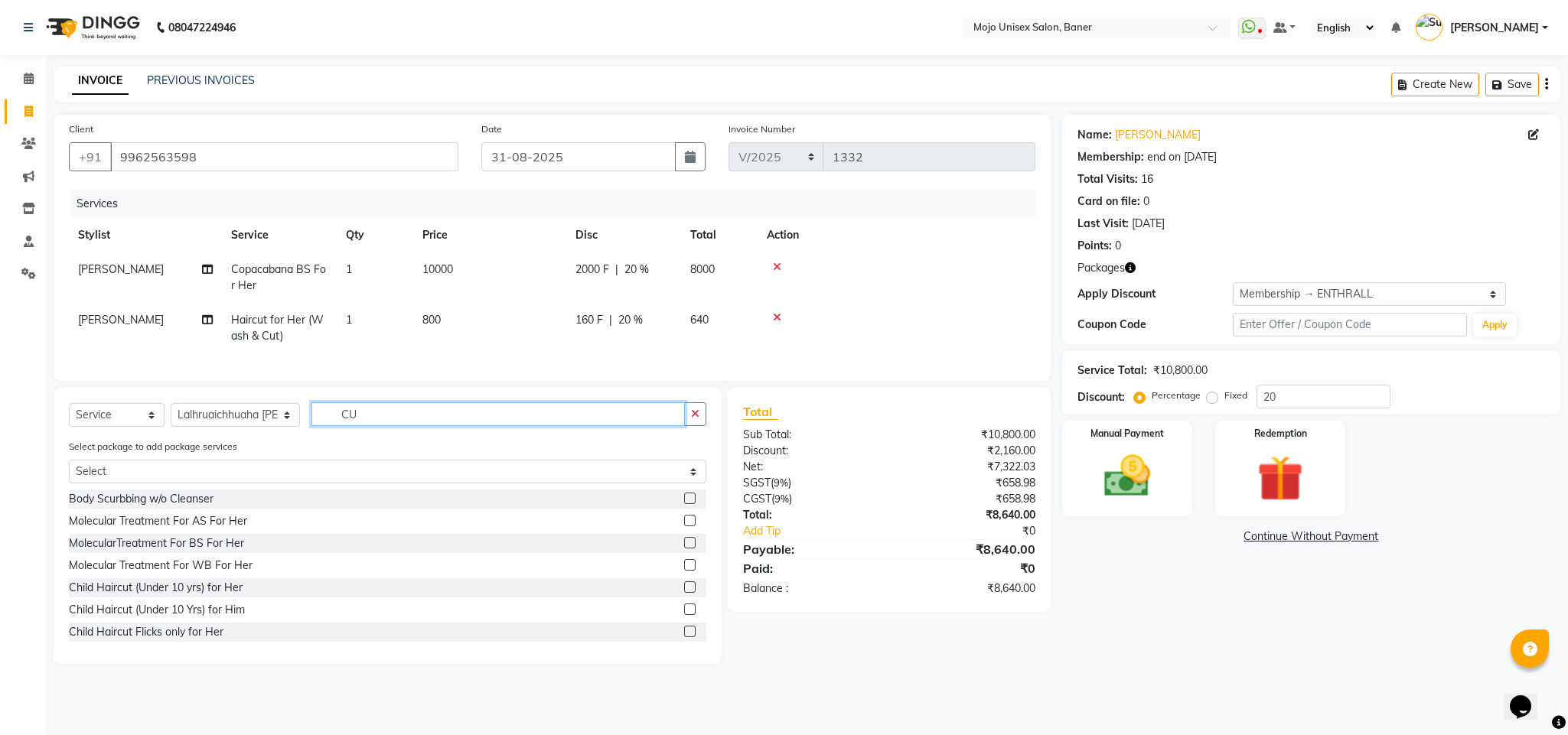
type input "CUT"
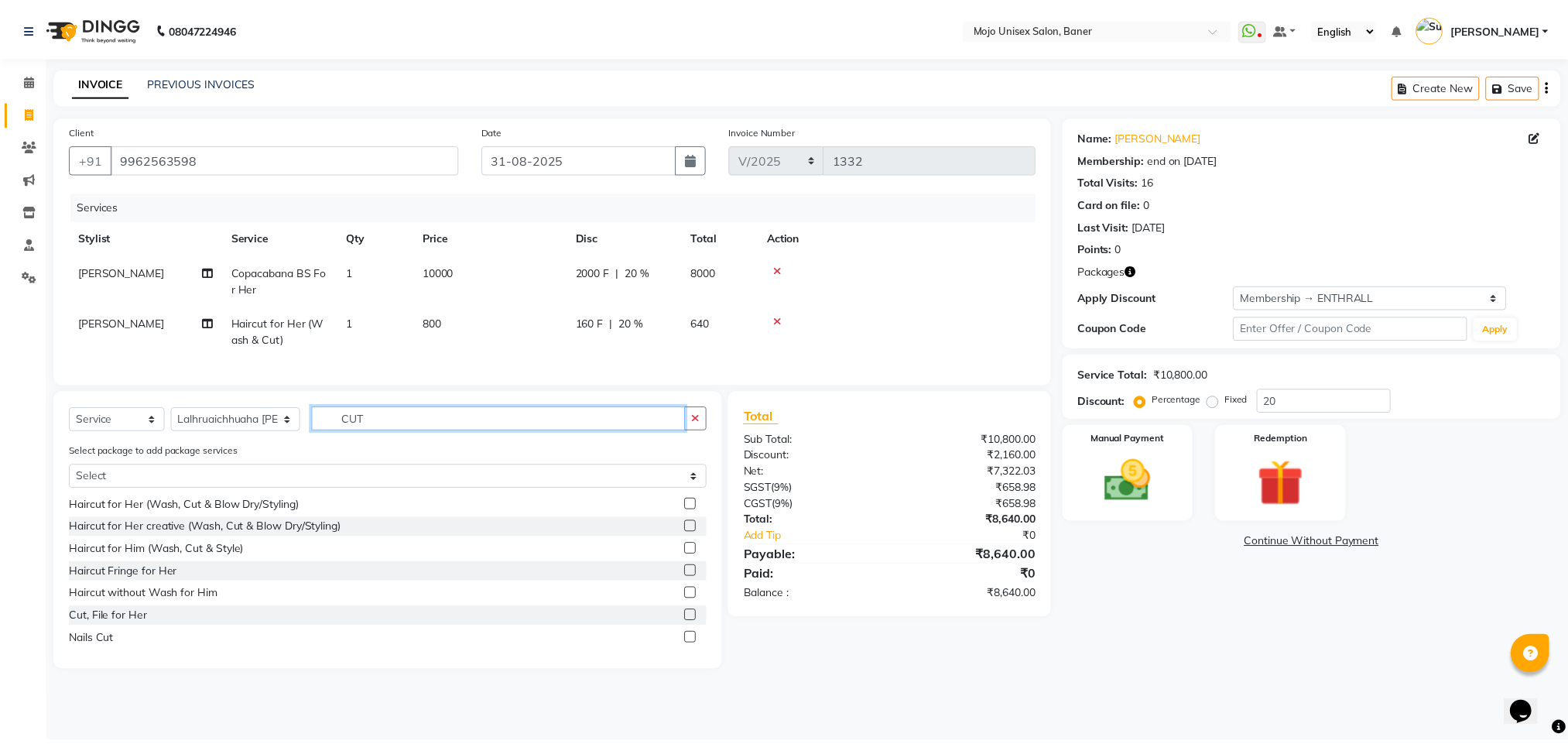
scroll to position [181, 0]
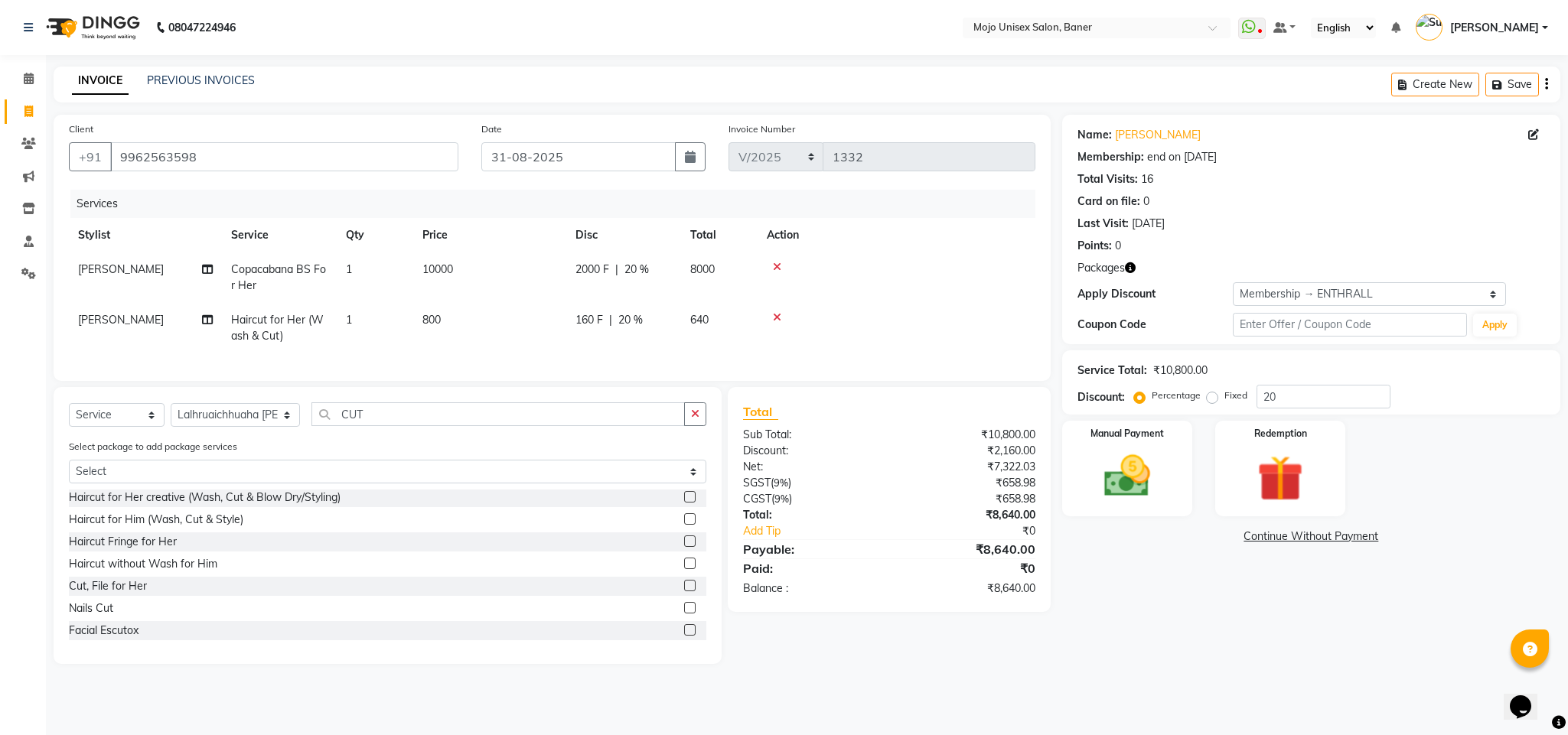
click at [684, 592] on label at bounding box center [690, 585] width 11 height 11
click at [684, 592] on input "checkbox" at bounding box center [689, 586] width 10 height 10
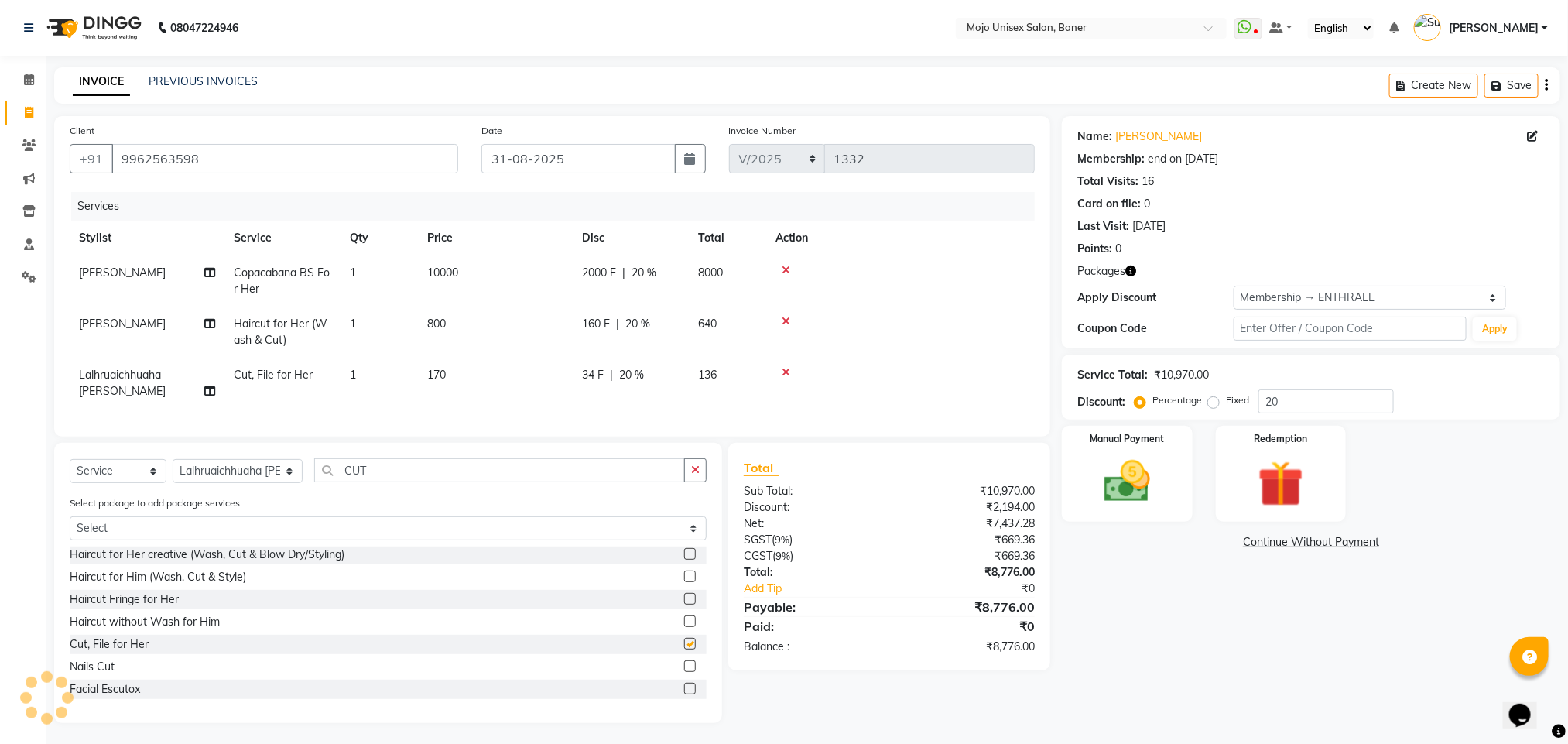
checkbox input "false"
click at [643, 321] on span "20 %" at bounding box center [638, 324] width 25 height 16
click at [573, 321] on td "800" at bounding box center [496, 332] width 155 height 52
select select "70412"
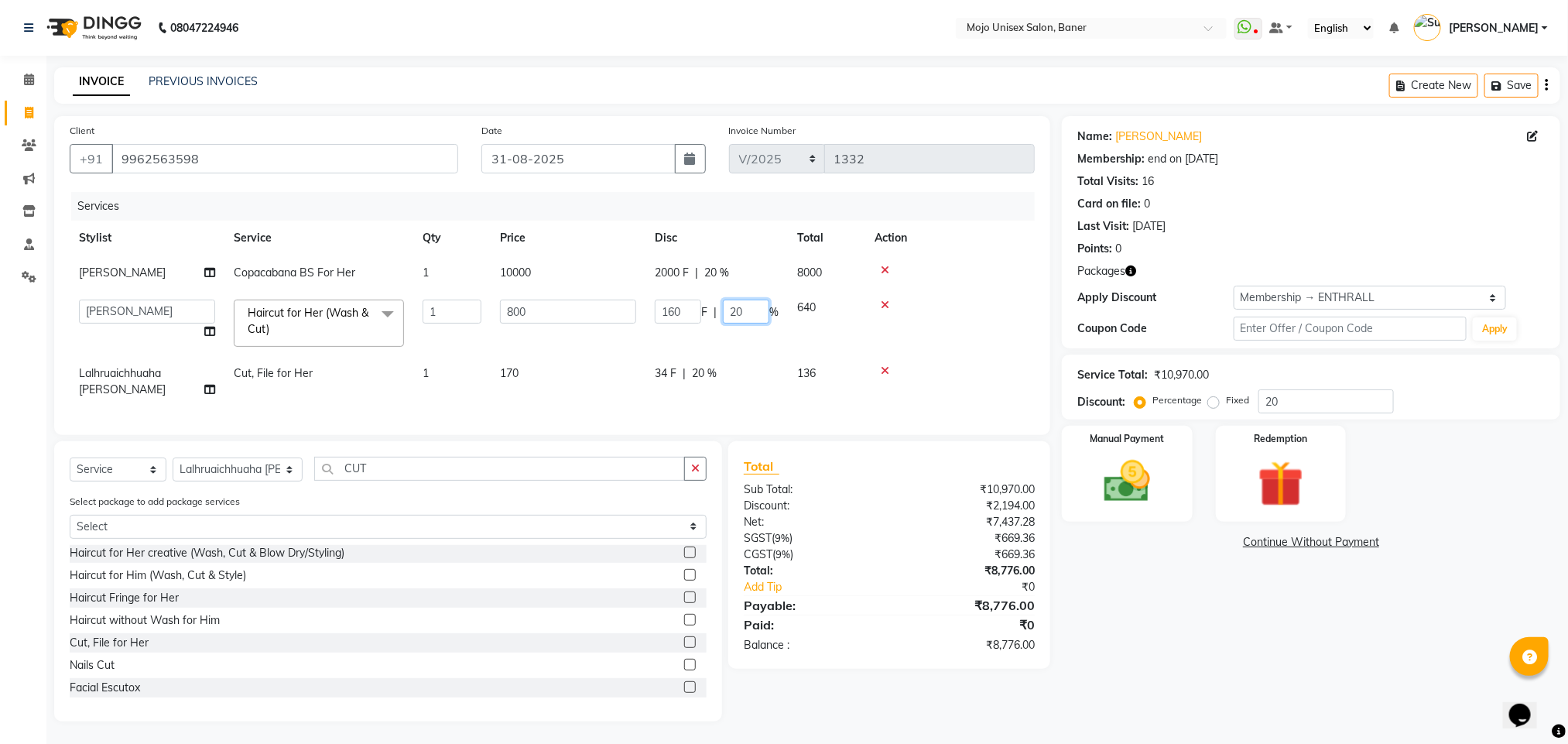
click at [746, 314] on input "20" at bounding box center [746, 311] width 46 height 24
type input "2"
type input "100"
click at [1147, 484] on img at bounding box center [1126, 482] width 77 height 55
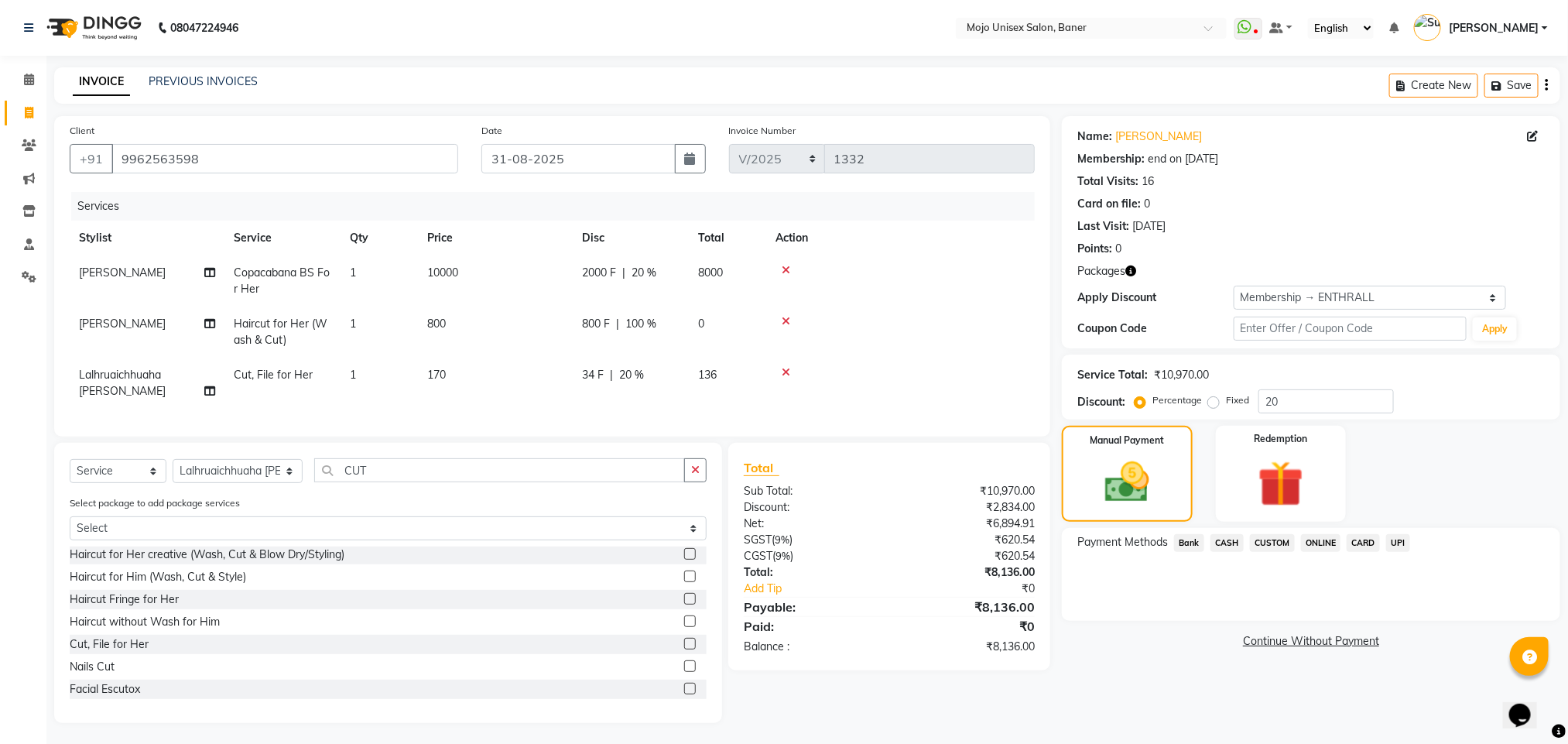
click at [1403, 547] on span "UPI" at bounding box center [1398, 543] width 24 height 18
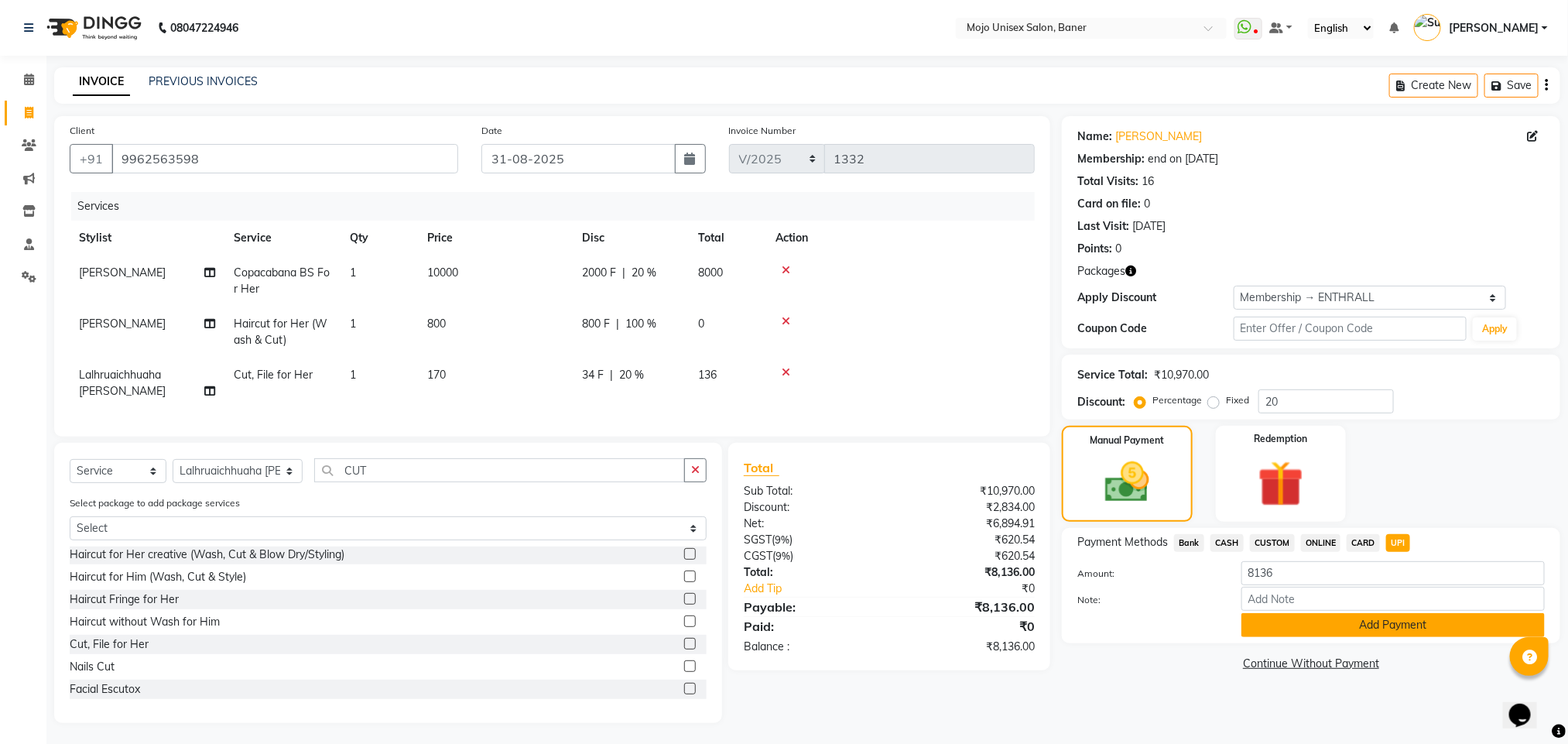
click at [1373, 633] on button "Add Payment" at bounding box center [1394, 625] width 304 height 24
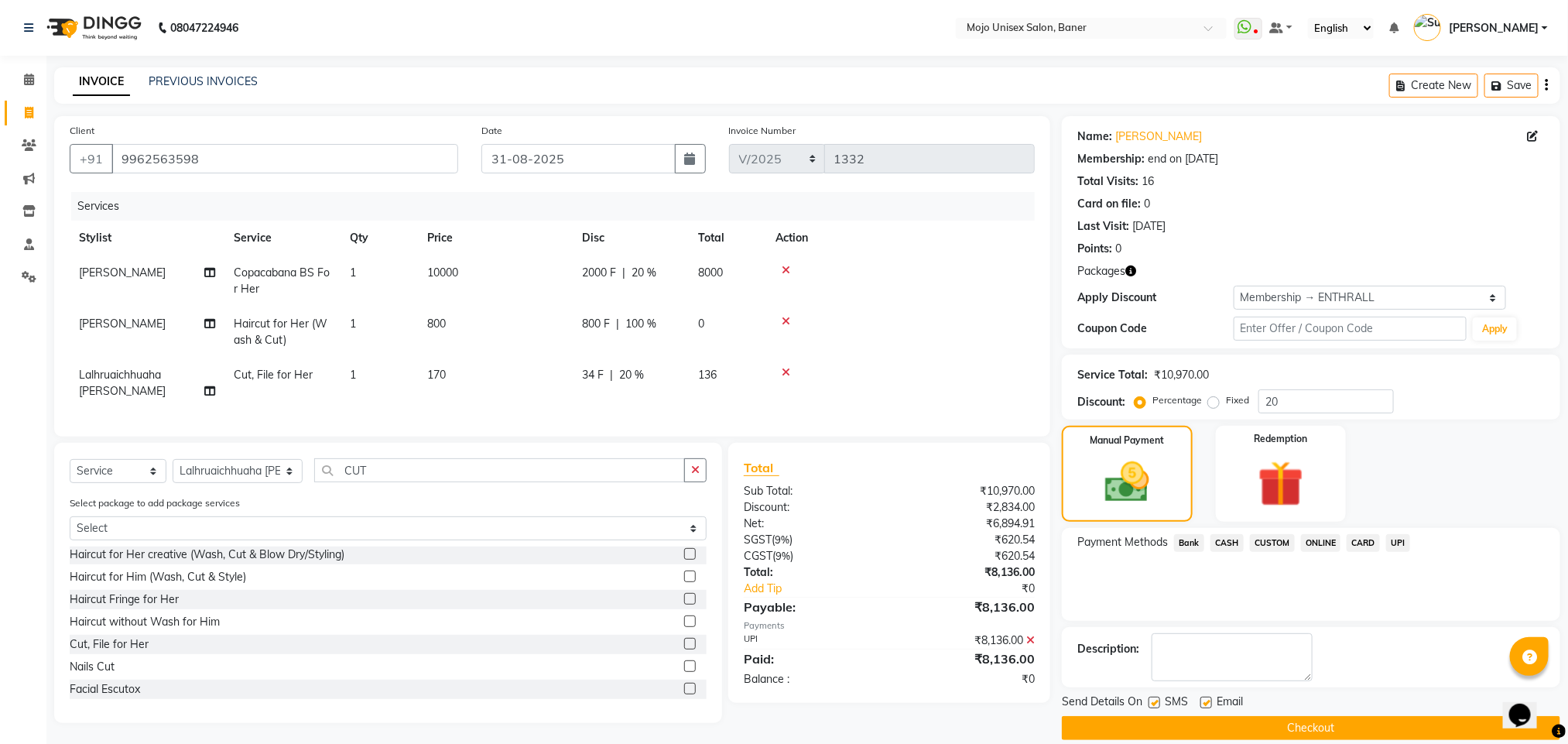
scroll to position [21, 0]
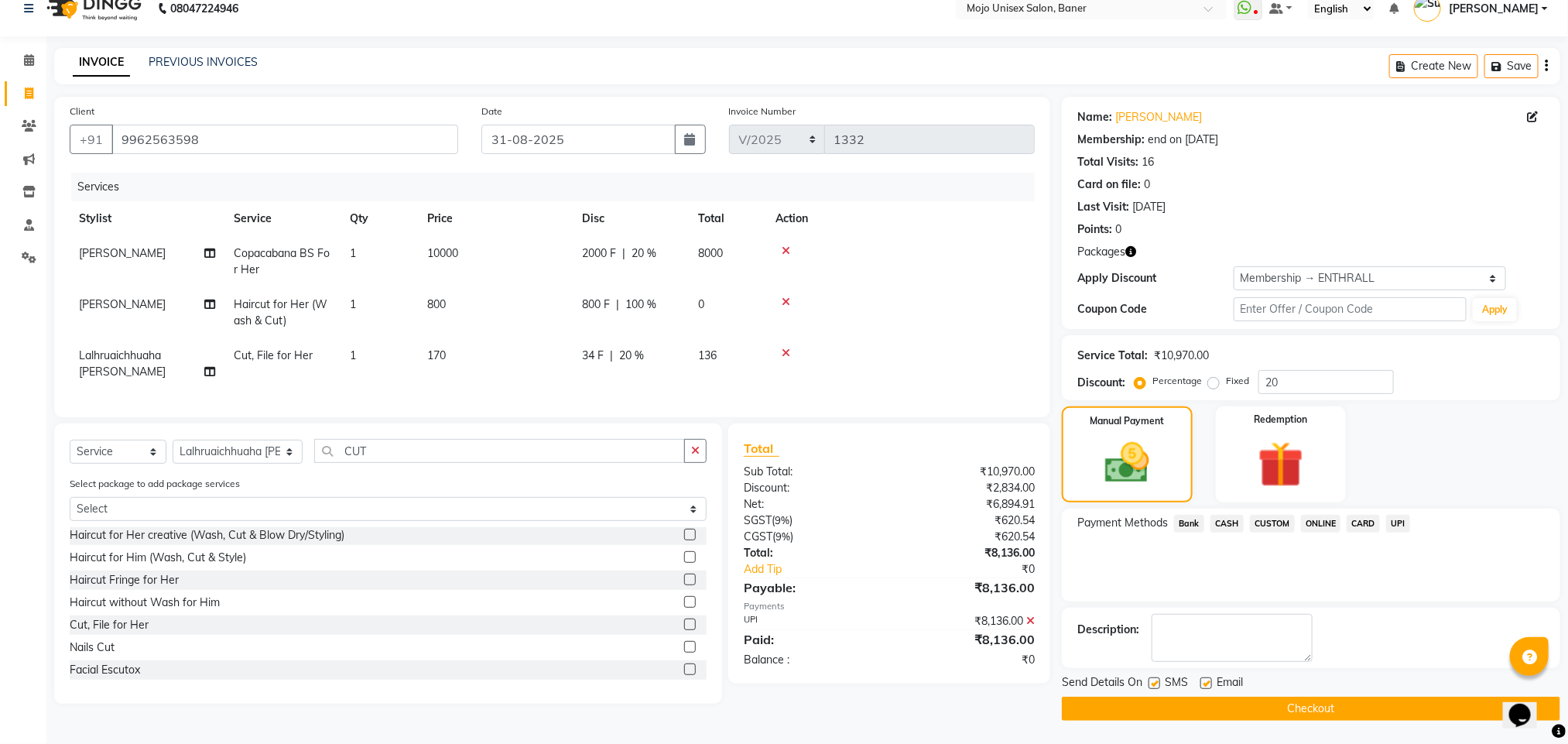
click at [1429, 700] on button "Checkout" at bounding box center [1311, 708] width 498 height 24
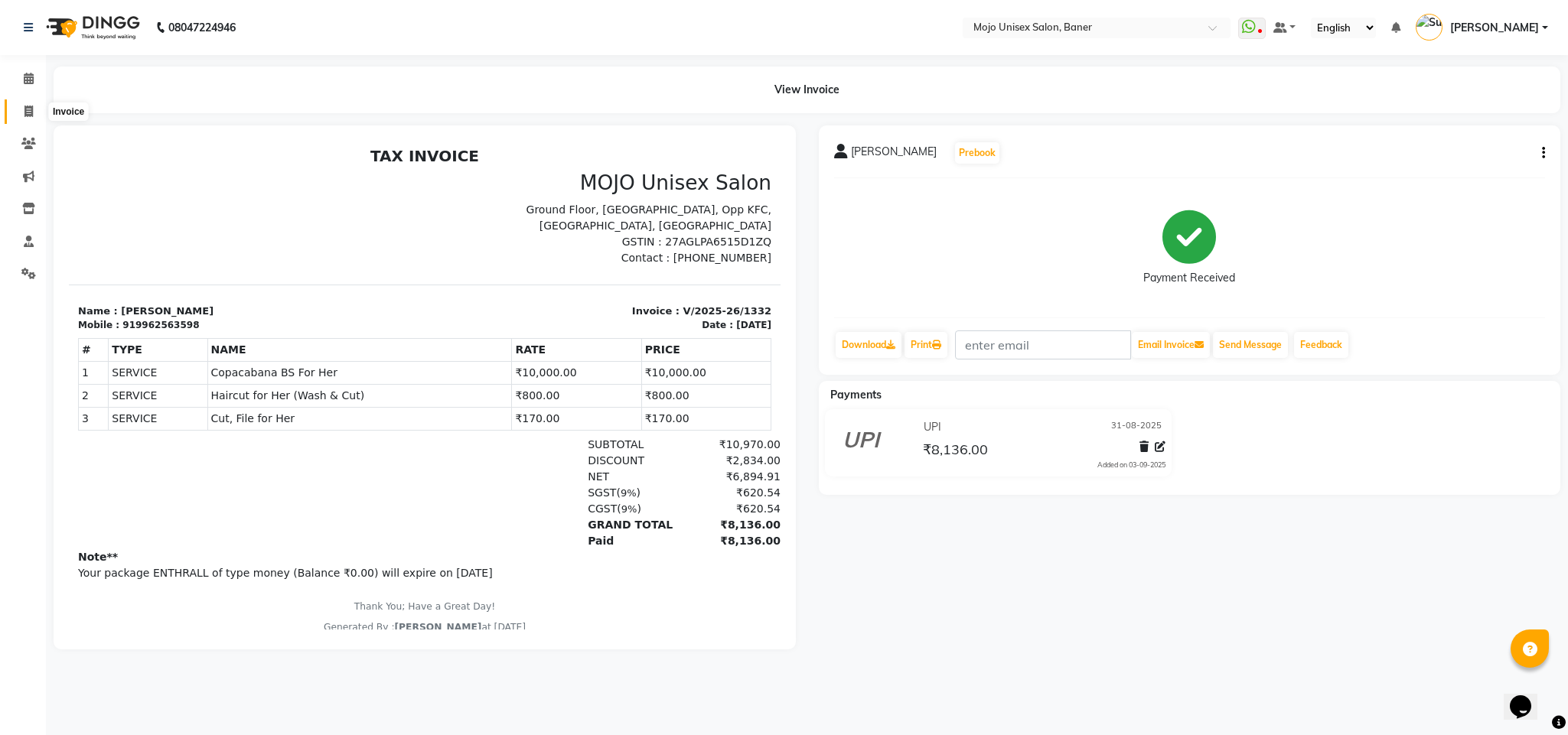
click at [28, 109] on icon at bounding box center [29, 111] width 9 height 11
select select "service"
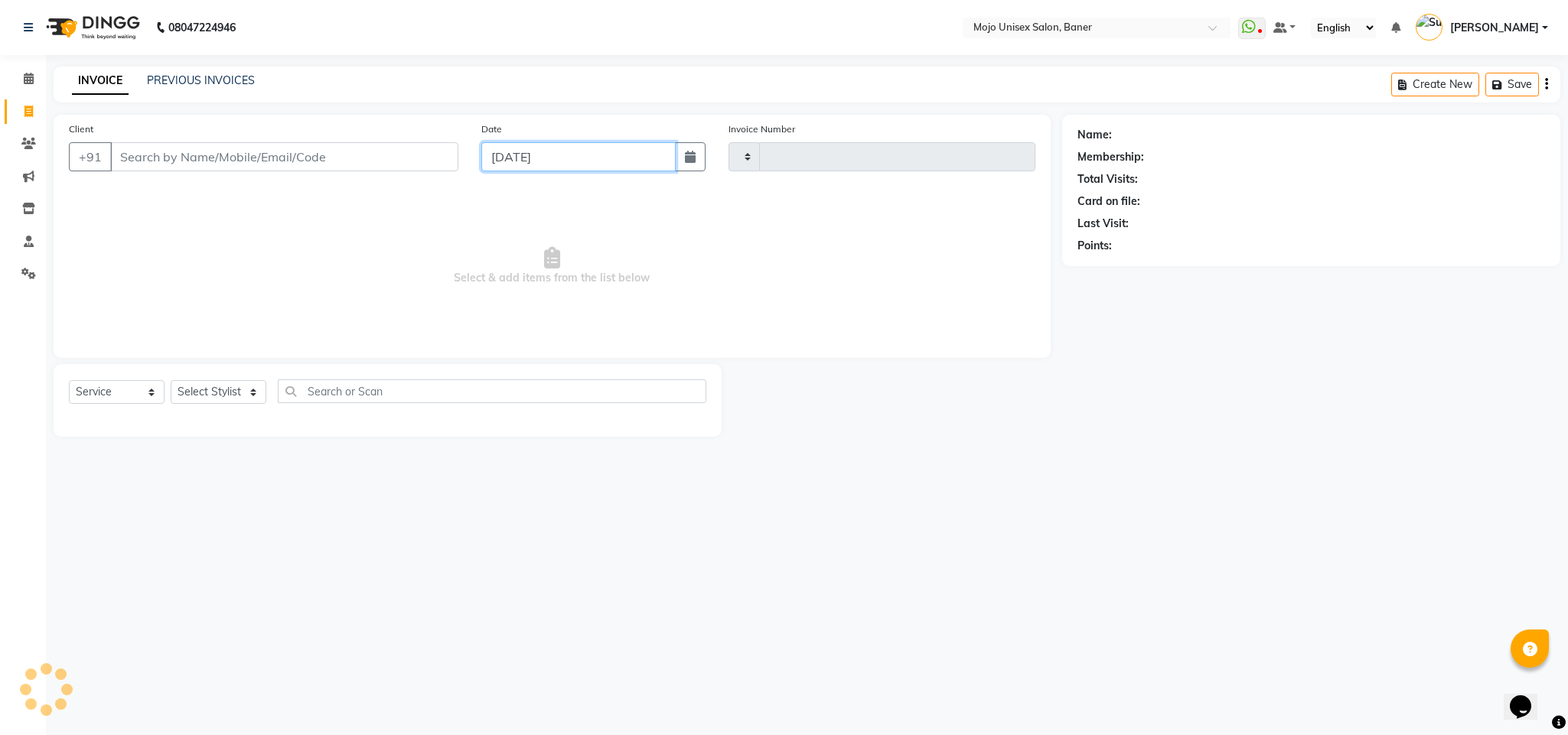
click at [543, 152] on input "[DATE]" at bounding box center [578, 156] width 194 height 29
select select "9"
select select "2025"
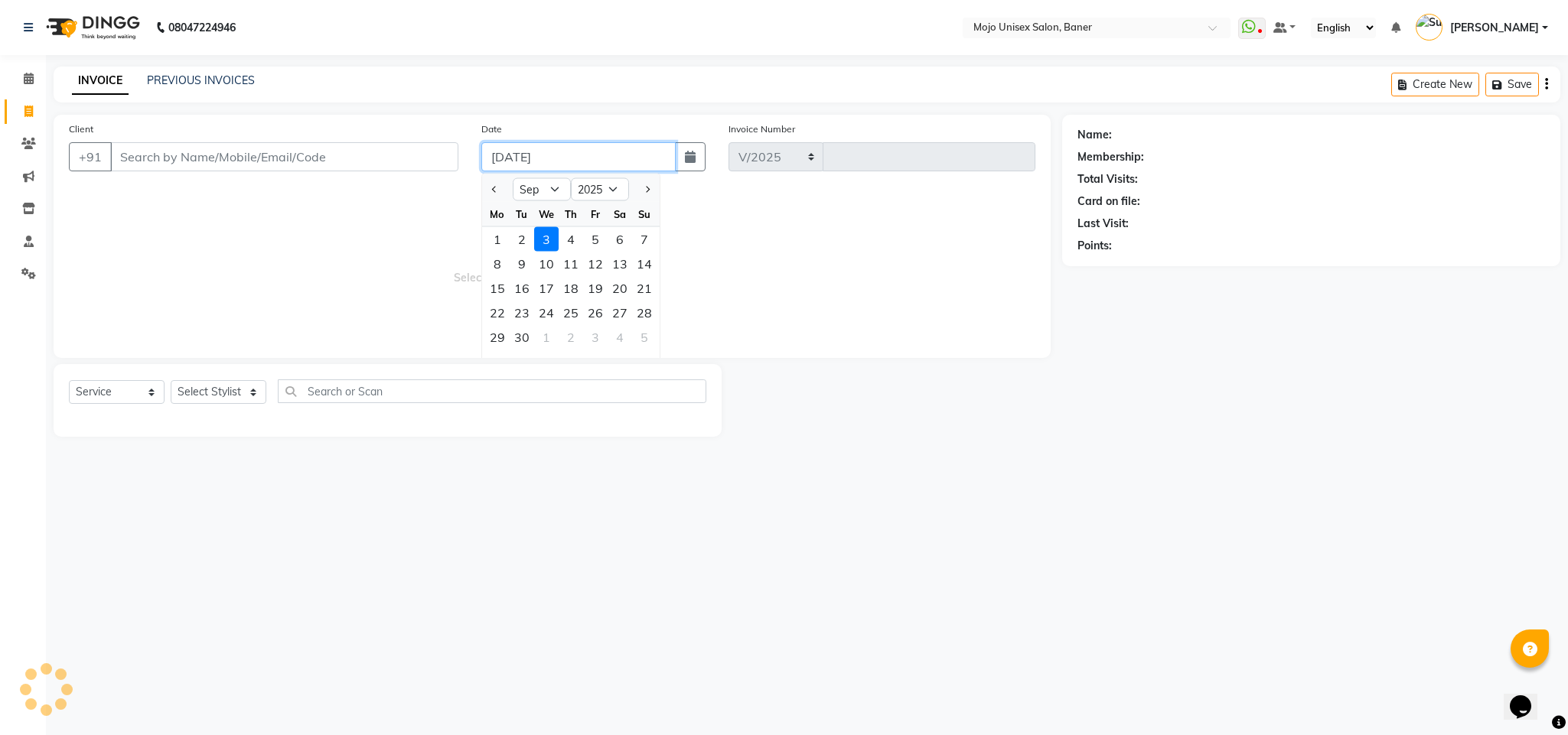
select select "52"
type input "1333"
click at [492, 193] on button "Previous month" at bounding box center [495, 190] width 13 height 25
click at [640, 340] on div "31" at bounding box center [645, 337] width 25 height 25
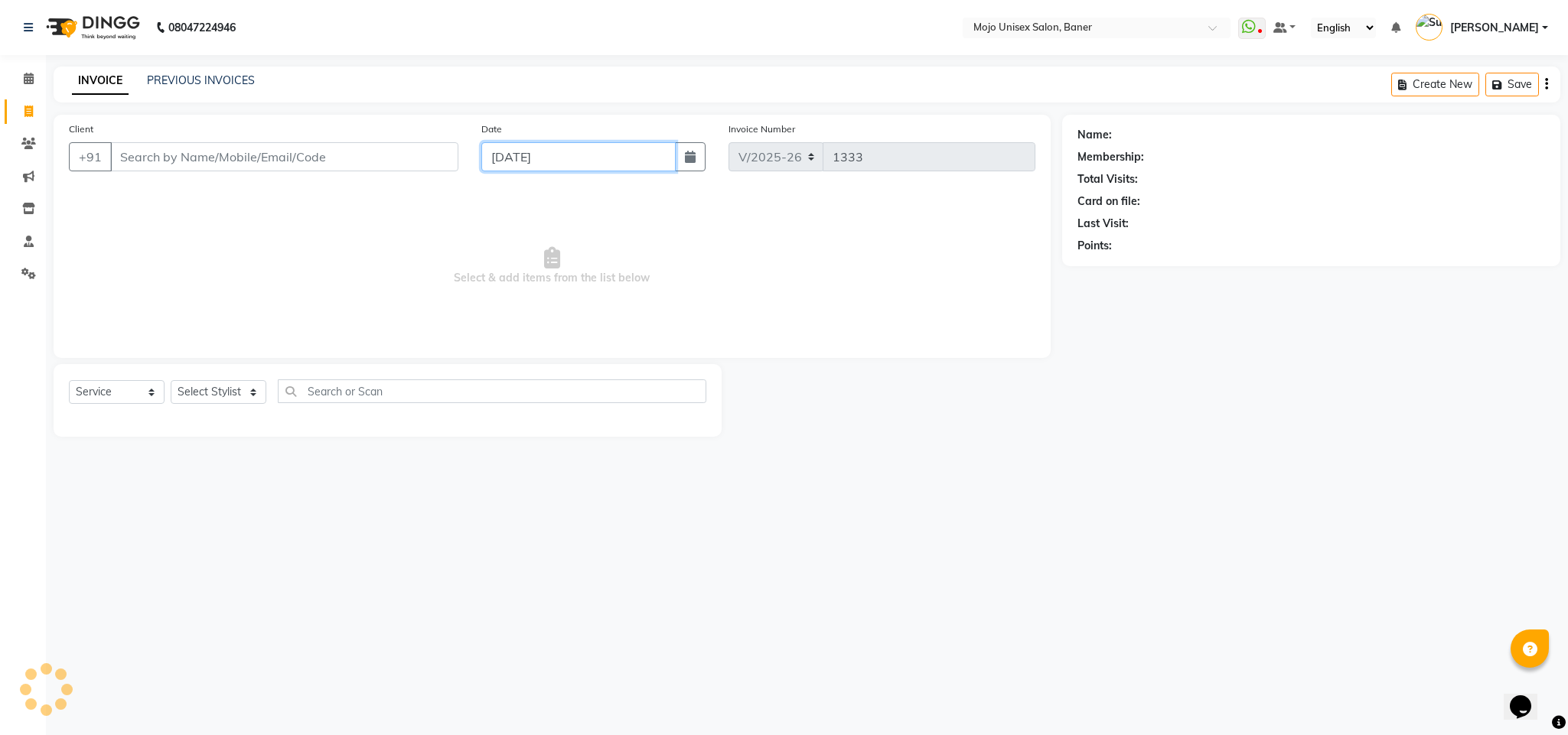
type input "31-08-2025"
click at [387, 166] on input "Client" at bounding box center [284, 156] width 348 height 29
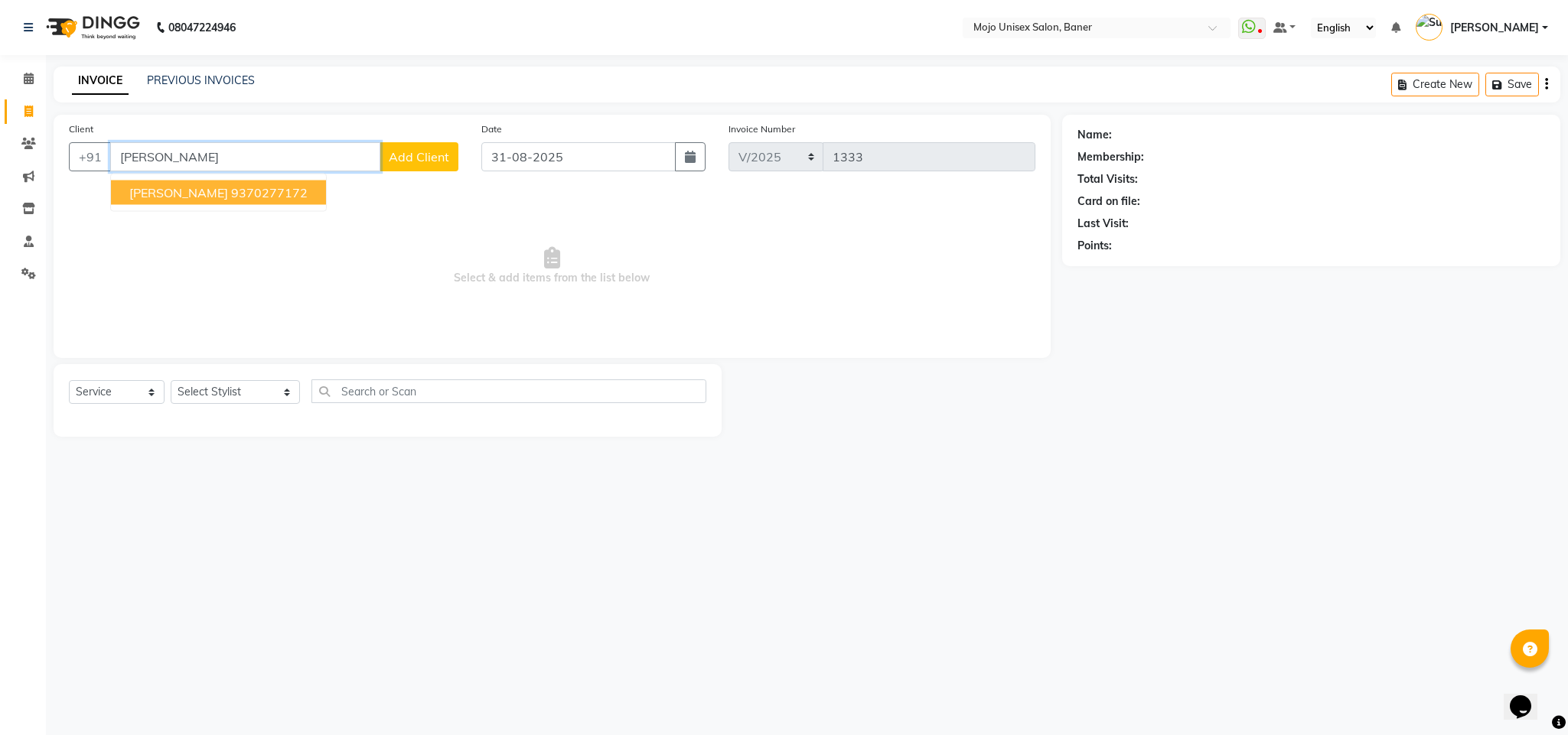
click at [165, 202] on button "[PERSON_NAME] 9370277172" at bounding box center [218, 193] width 215 height 25
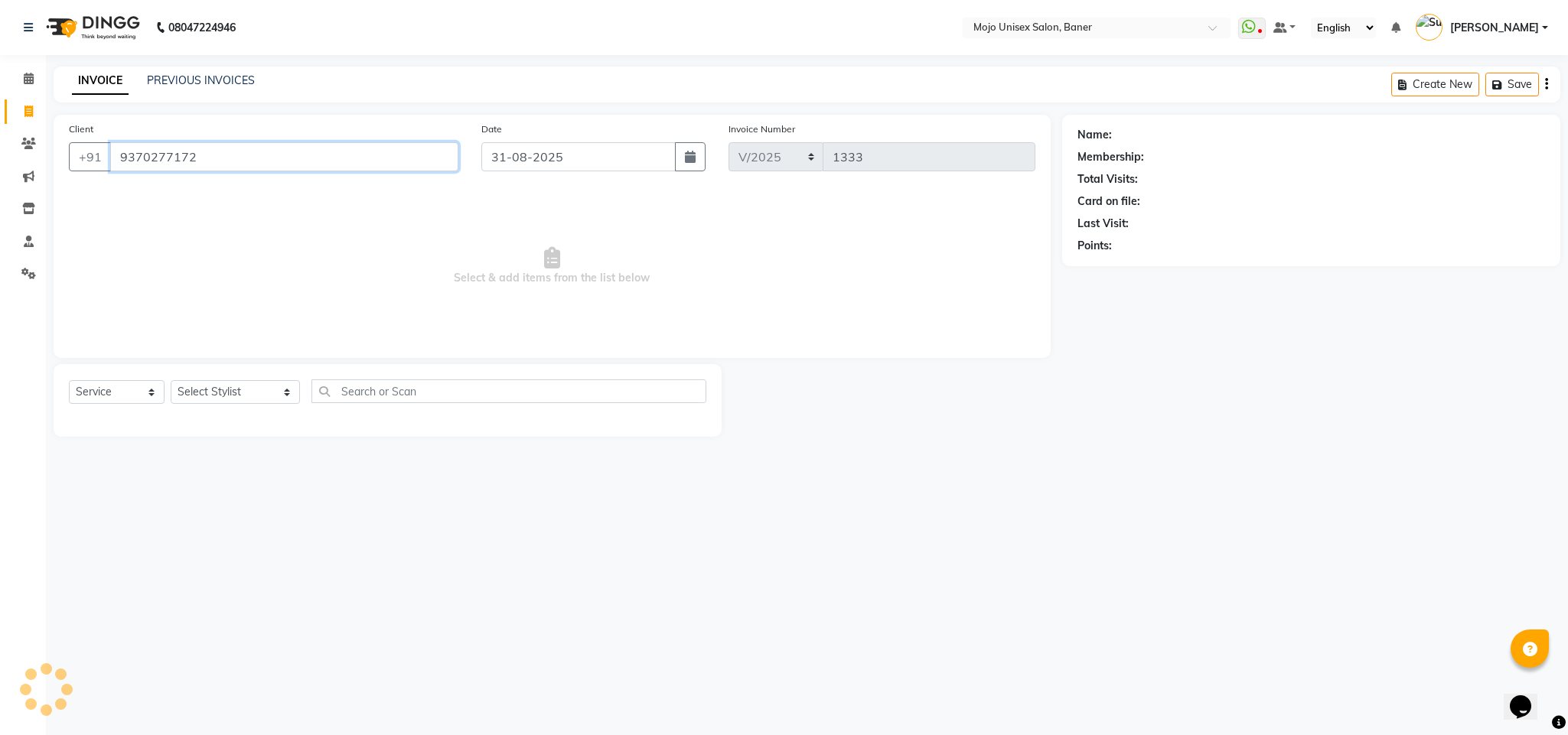
type input "9370277172"
select select "1: Object"
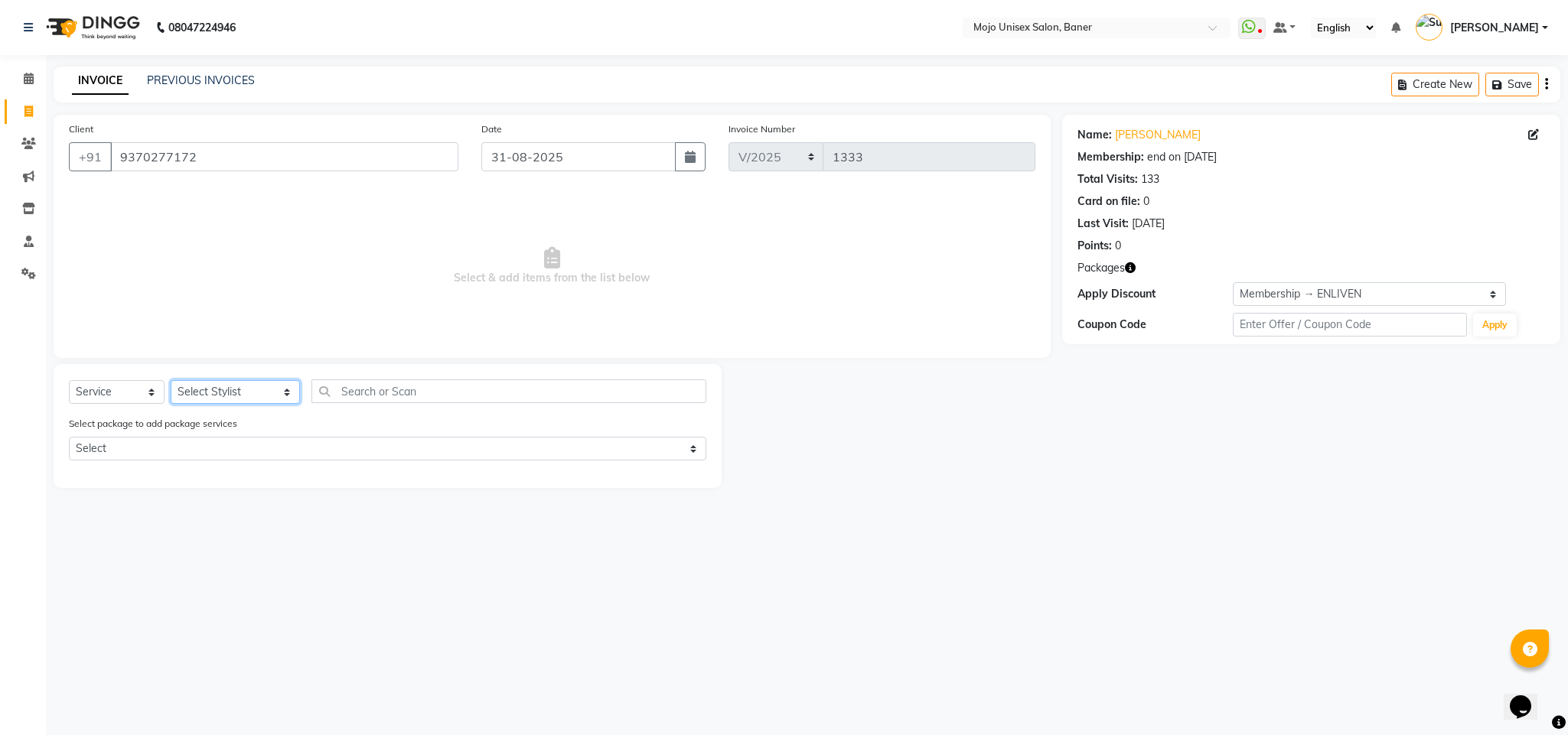
click at [216, 400] on select "Select Stylist [PERSON_NAME] [PERSON_NAME] ([PERSON_NAME]) [PERSON_NAME] [PERSO…" at bounding box center [235, 392] width 129 height 24
select select "2251"
click at [170, 381] on select "Select Stylist [PERSON_NAME] [PERSON_NAME] ([PERSON_NAME]) [PERSON_NAME] [PERSO…" at bounding box center [235, 392] width 129 height 24
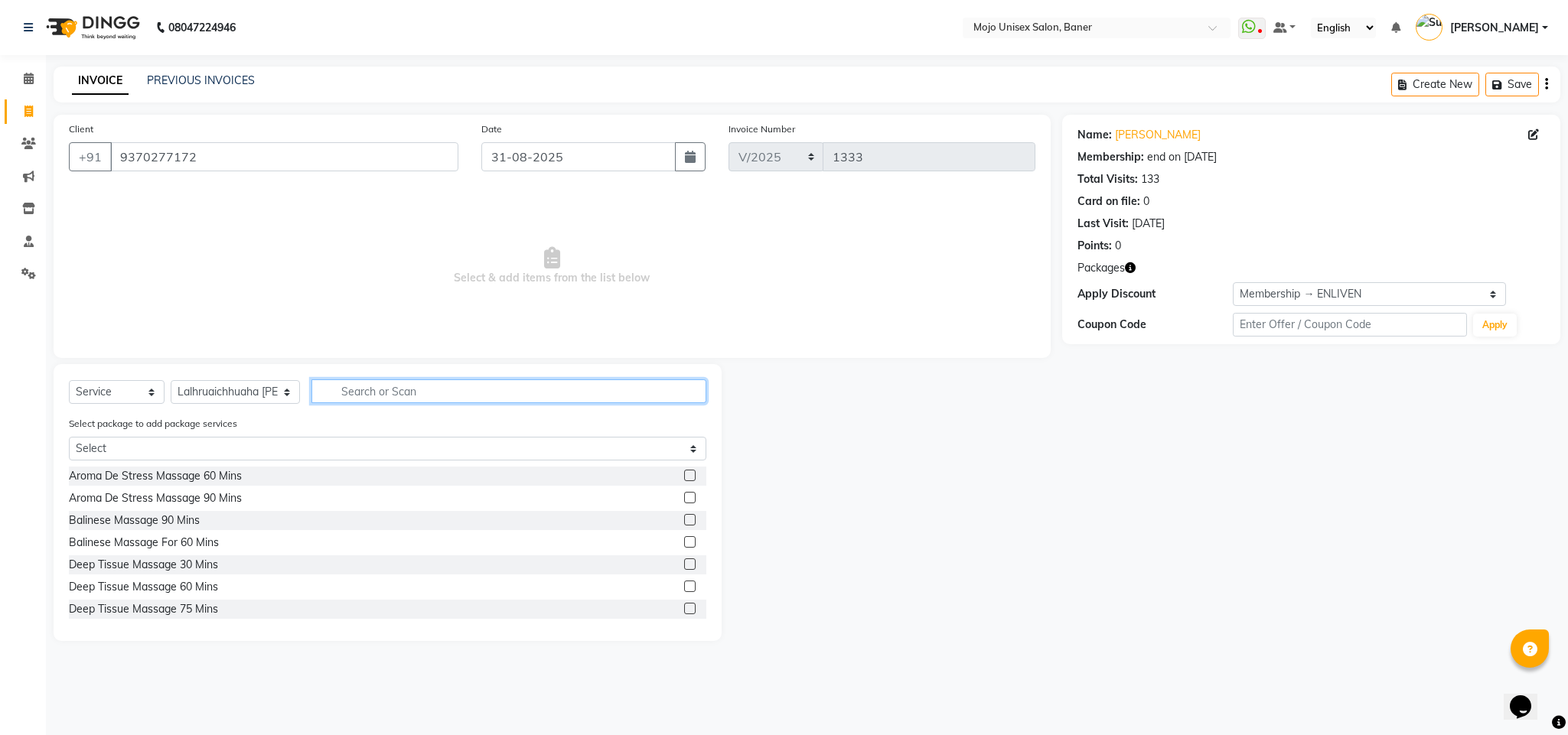
click at [572, 400] on input "text" at bounding box center [509, 391] width 395 height 24
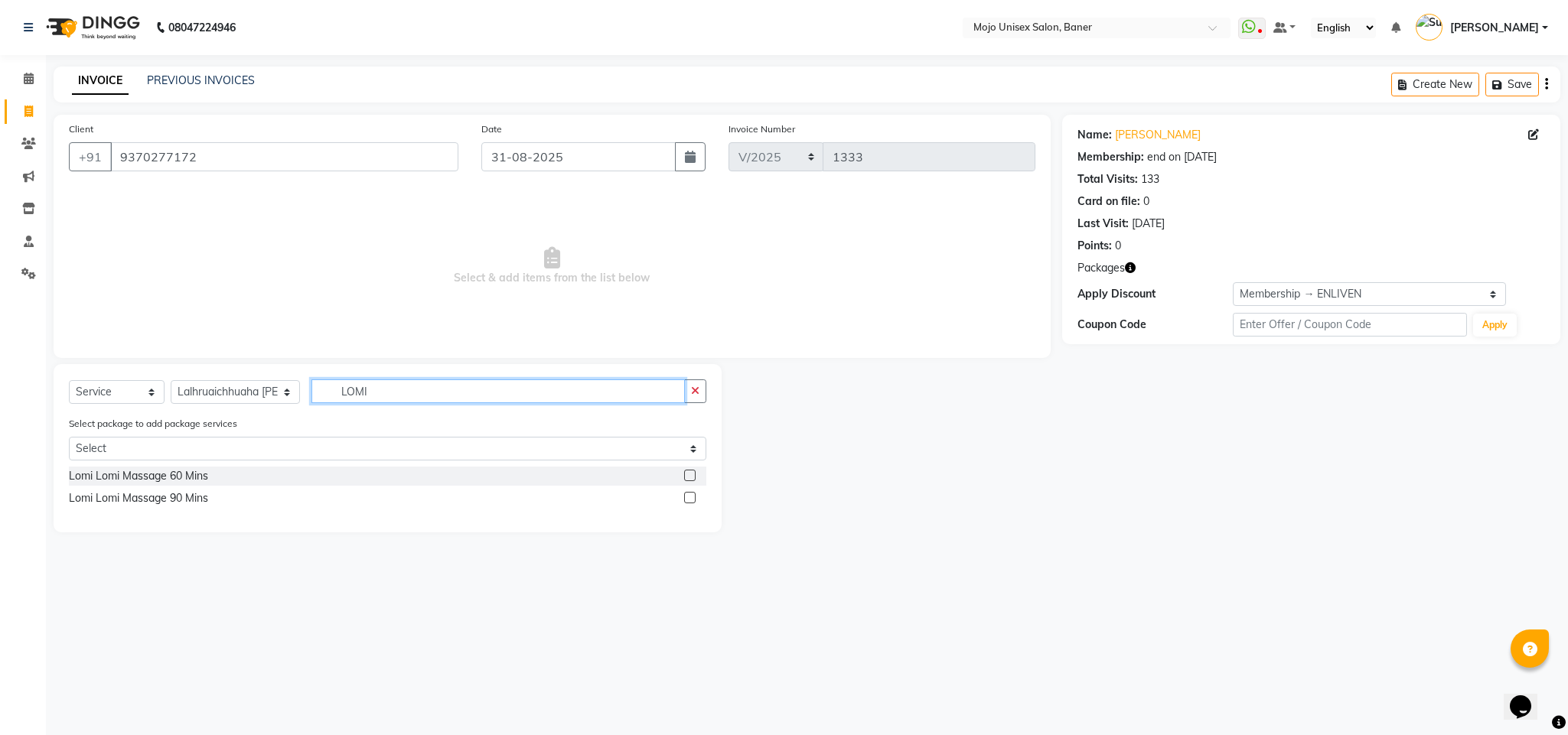
type input "LOMI"
click at [691, 501] on label at bounding box center [690, 497] width 11 height 11
click at [691, 501] on input "checkbox" at bounding box center [689, 498] width 10 height 10
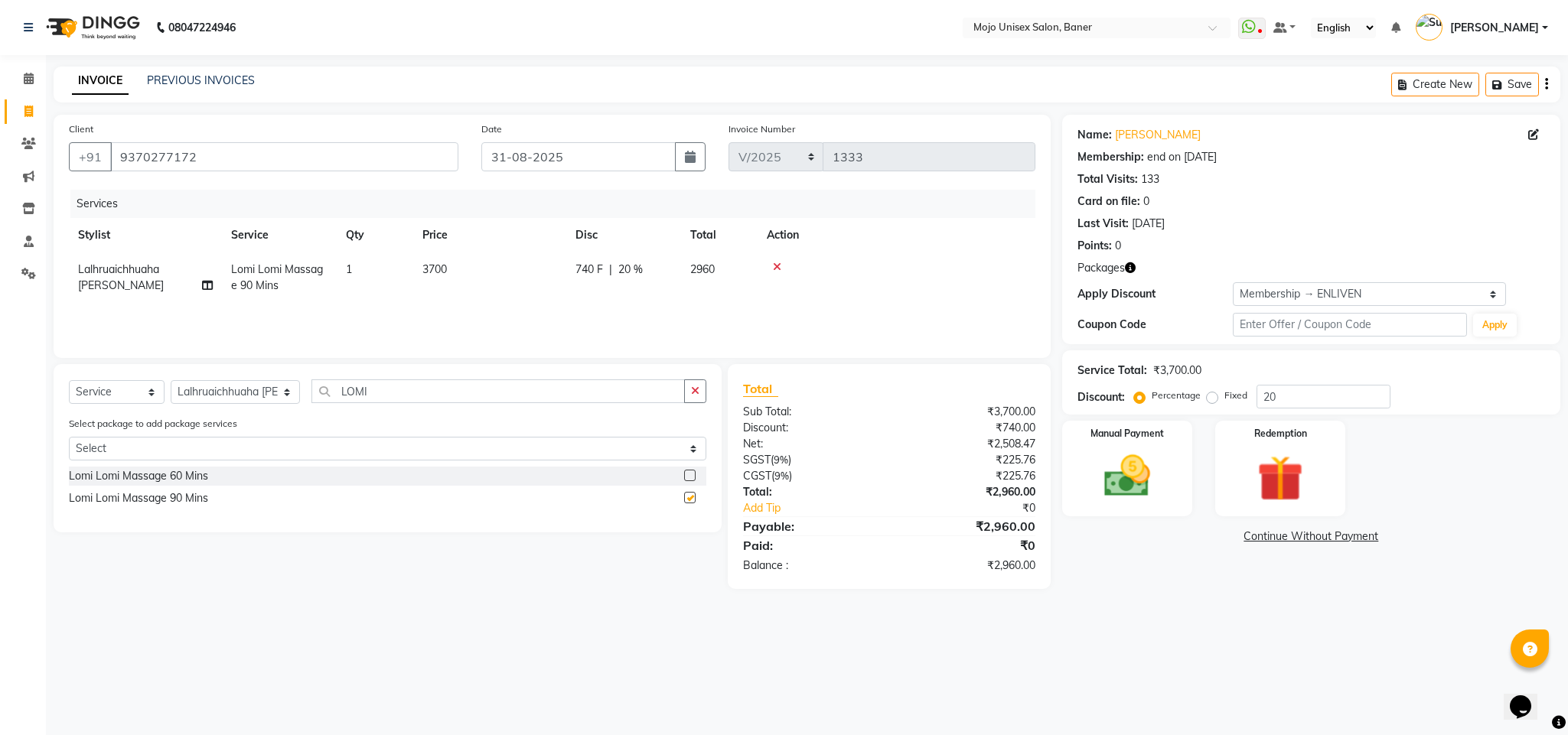
checkbox input "false"
click at [384, 386] on input "LOMI" at bounding box center [498, 391] width 373 height 24
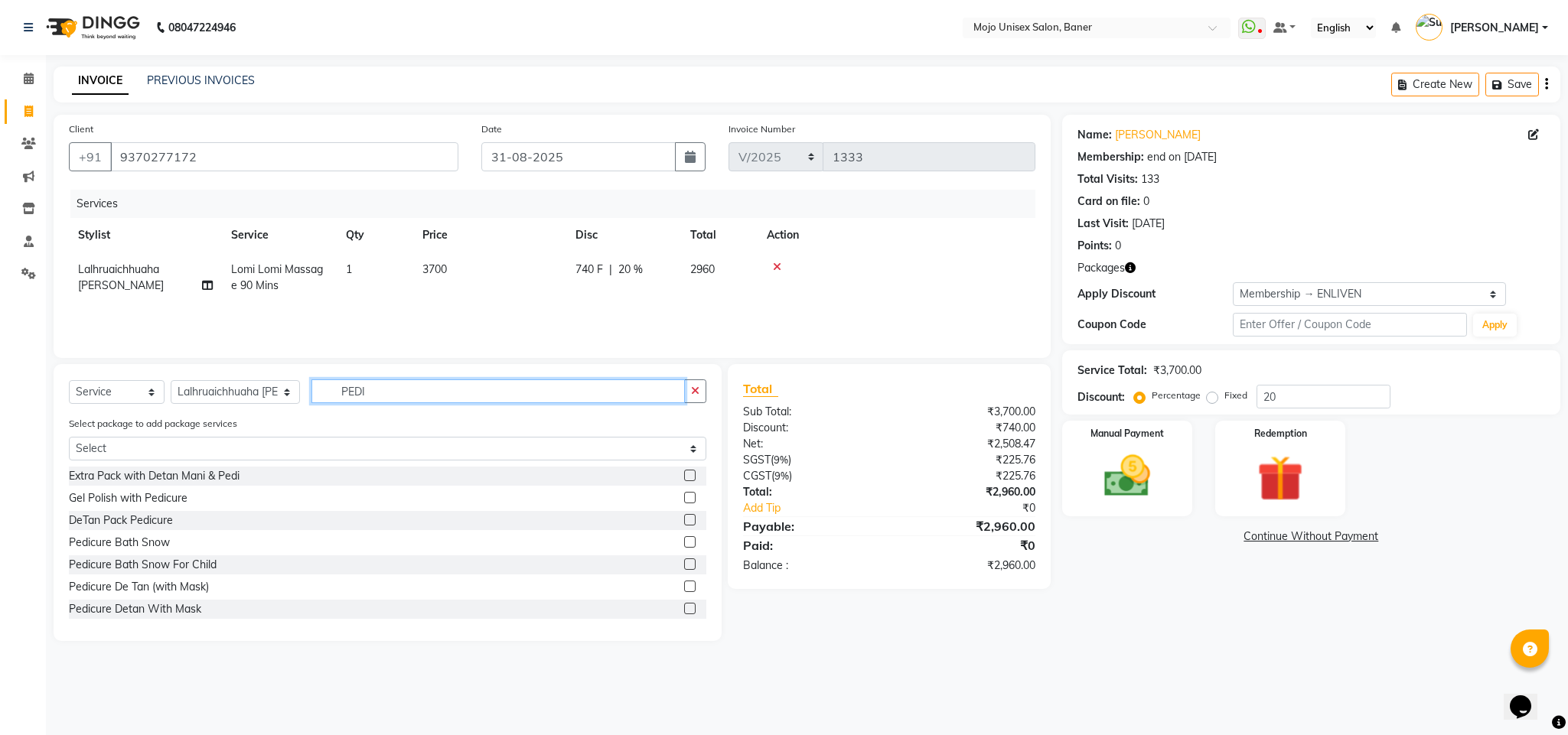
type input "PEDI"
click at [684, 539] on label at bounding box center [690, 542] width 11 height 11
click at [684, 539] on input "checkbox" at bounding box center [689, 543] width 10 height 10
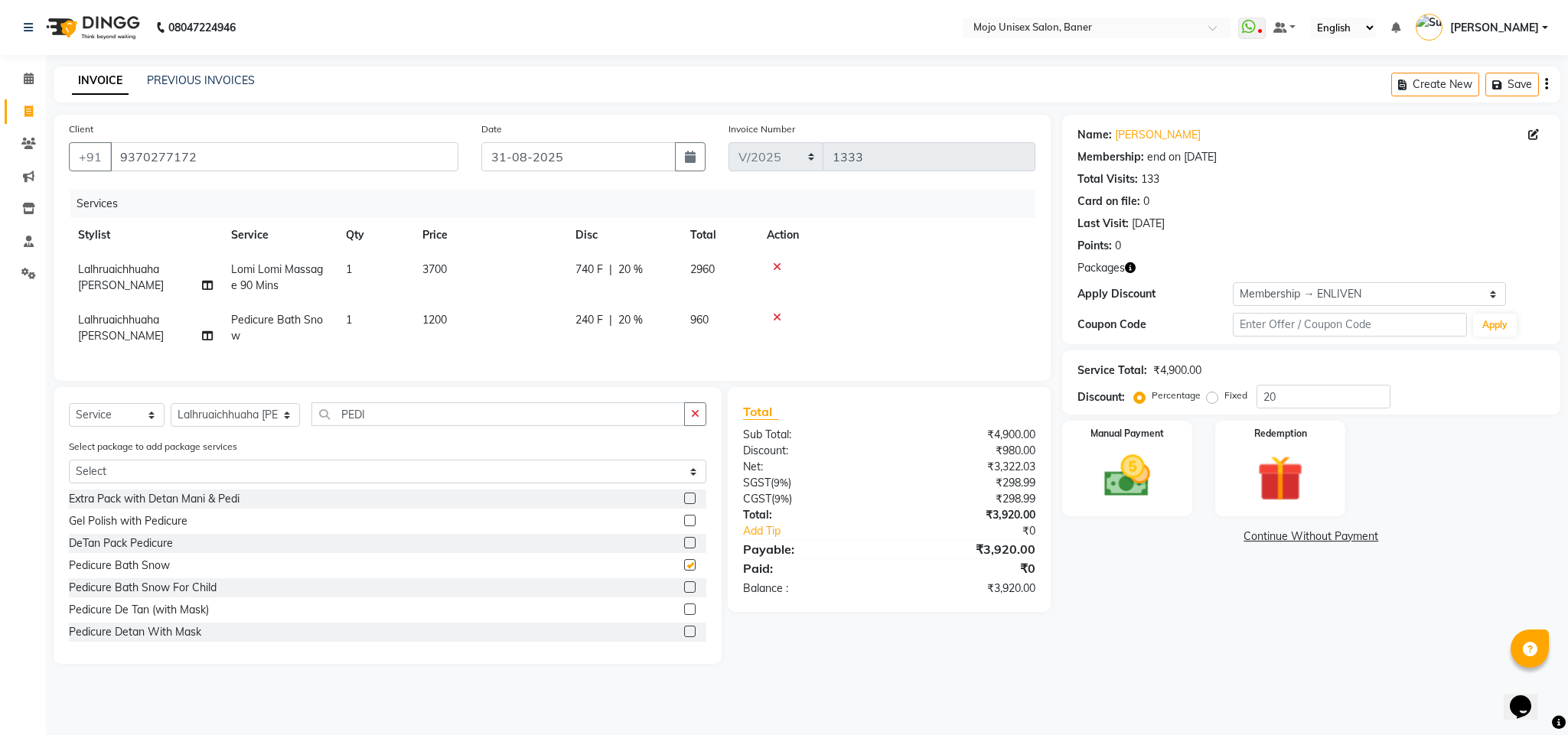
checkbox input "false"
click at [207, 423] on select "Select Stylist [PERSON_NAME] [PERSON_NAME] ([PERSON_NAME]) [PERSON_NAME] [PERSO…" at bounding box center [235, 414] width 129 height 24
select select "86611"
click at [170, 421] on select "Select Stylist [PERSON_NAME] [PERSON_NAME] ([PERSON_NAME]) [PERSON_NAME] [PERSO…" at bounding box center [235, 414] width 129 height 24
click at [389, 426] on input "PEDI" at bounding box center [498, 414] width 373 height 24
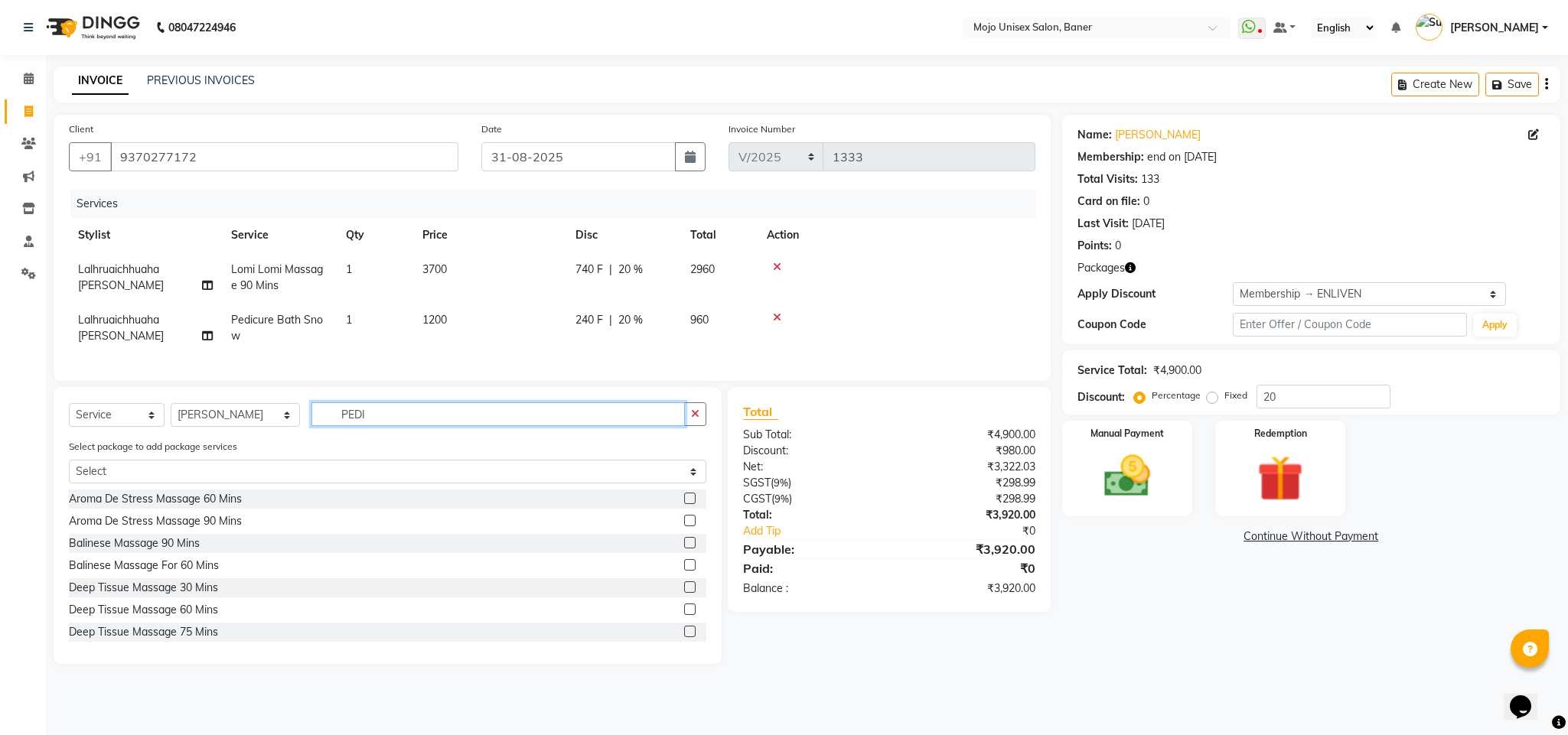
click at [389, 426] on input "PEDI" at bounding box center [498, 414] width 373 height 24
type input "MANI"
click at [684, 571] on label at bounding box center [690, 565] width 11 height 11
click at [684, 571] on input "checkbox" at bounding box center [689, 566] width 10 height 10
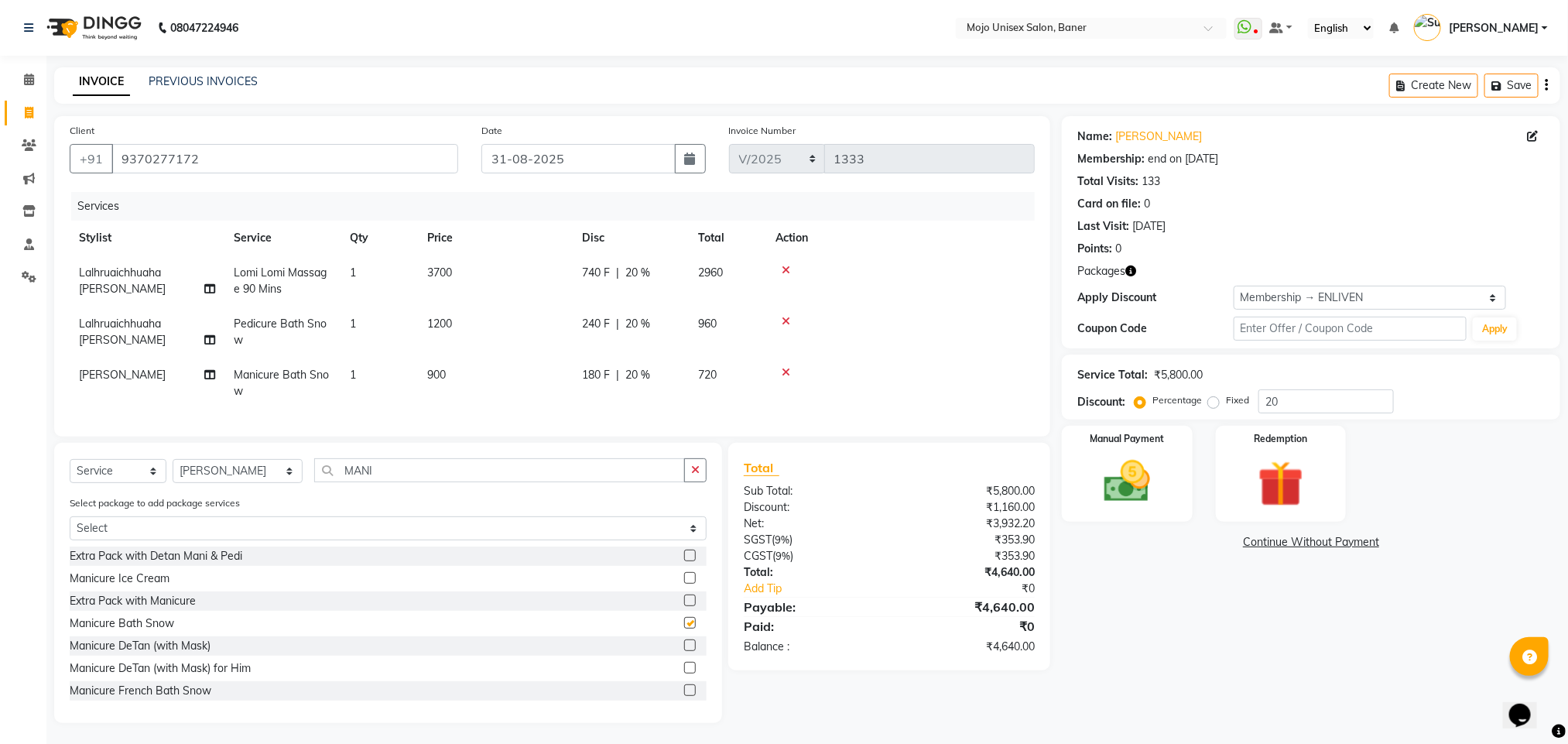
checkbox input "false"
click at [1125, 500] on img at bounding box center [1126, 482] width 77 height 55
click at [1365, 547] on span "CARD" at bounding box center [1363, 543] width 33 height 18
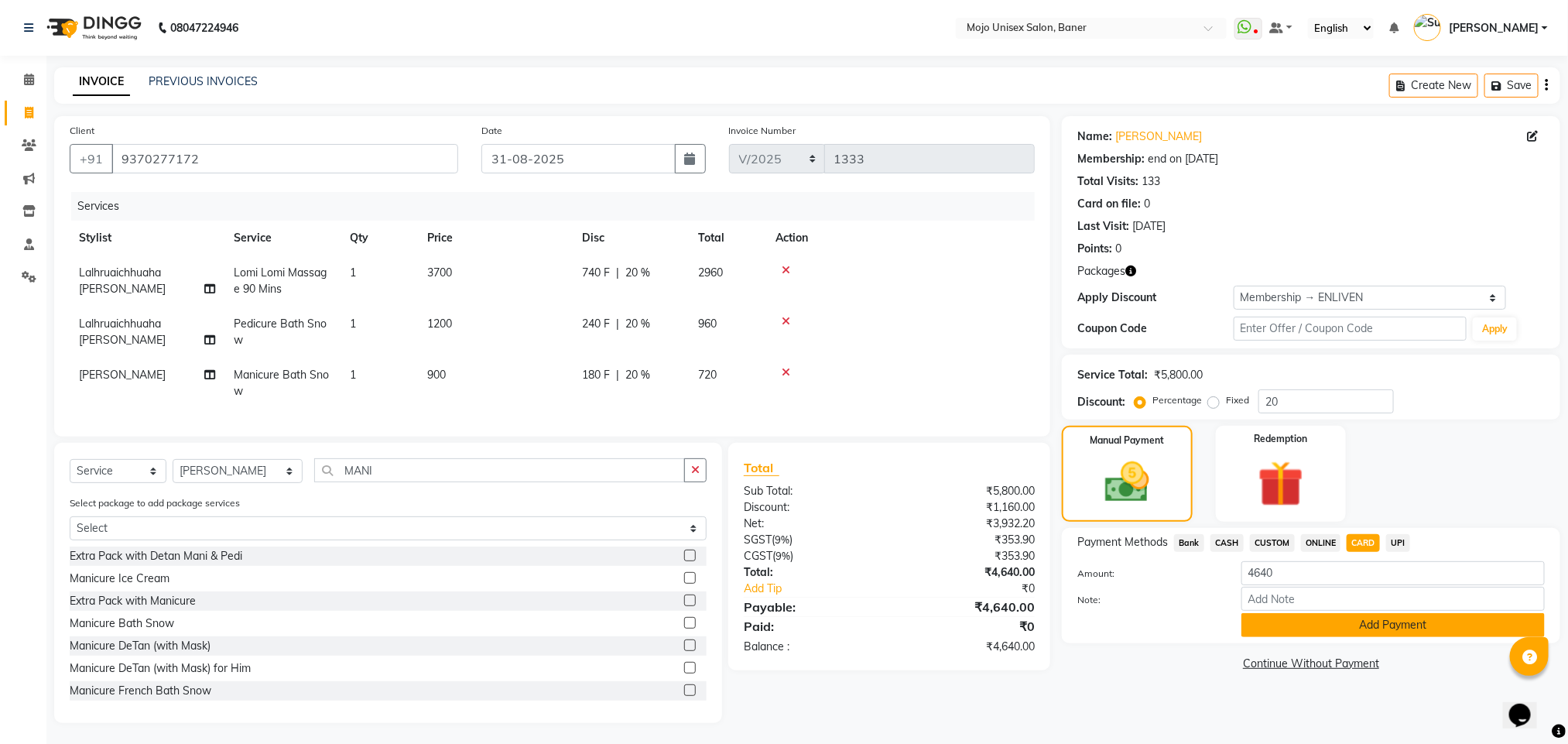
click at [1415, 623] on button "Add Payment" at bounding box center [1394, 625] width 304 height 24
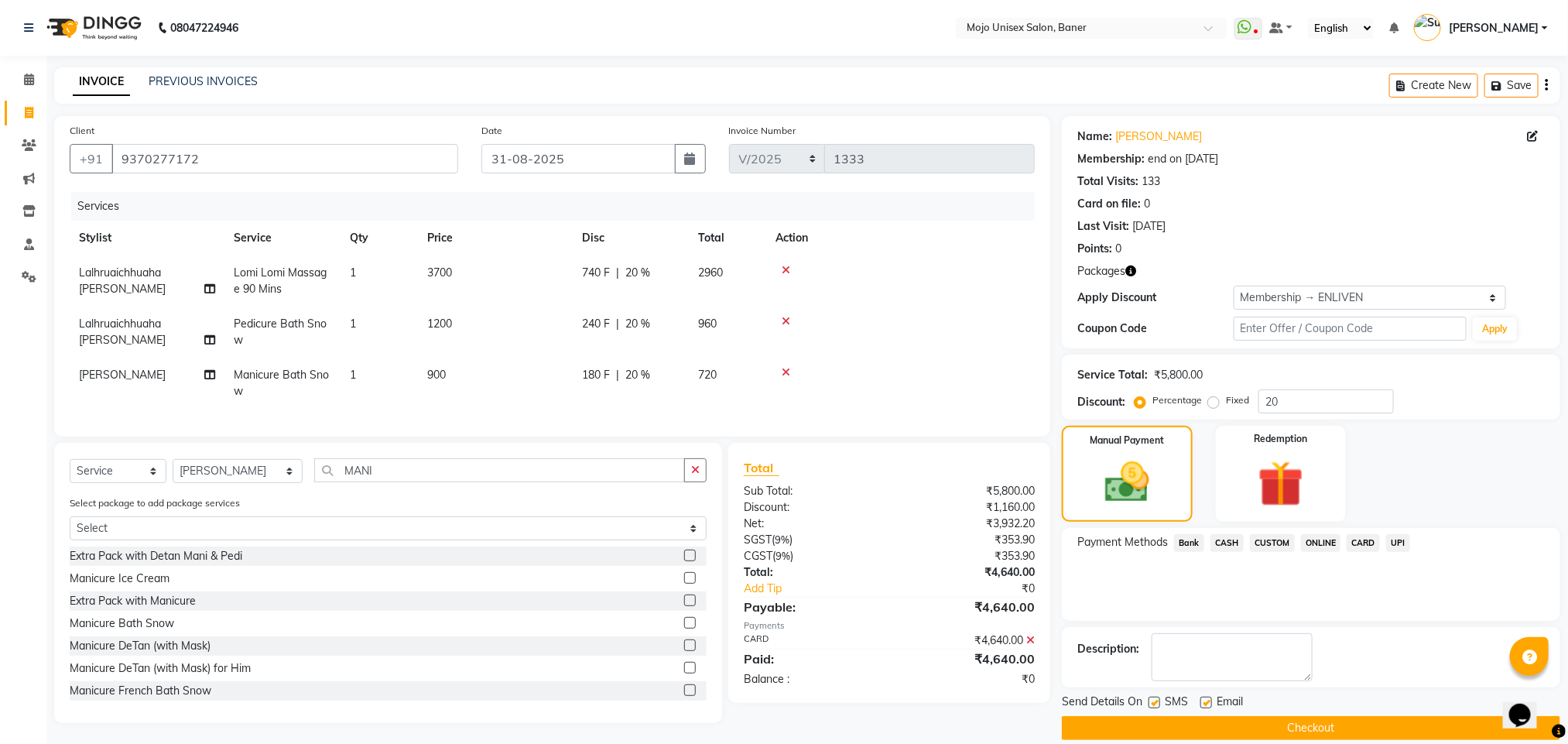
click at [1400, 725] on button "Checkout" at bounding box center [1311, 728] width 498 height 24
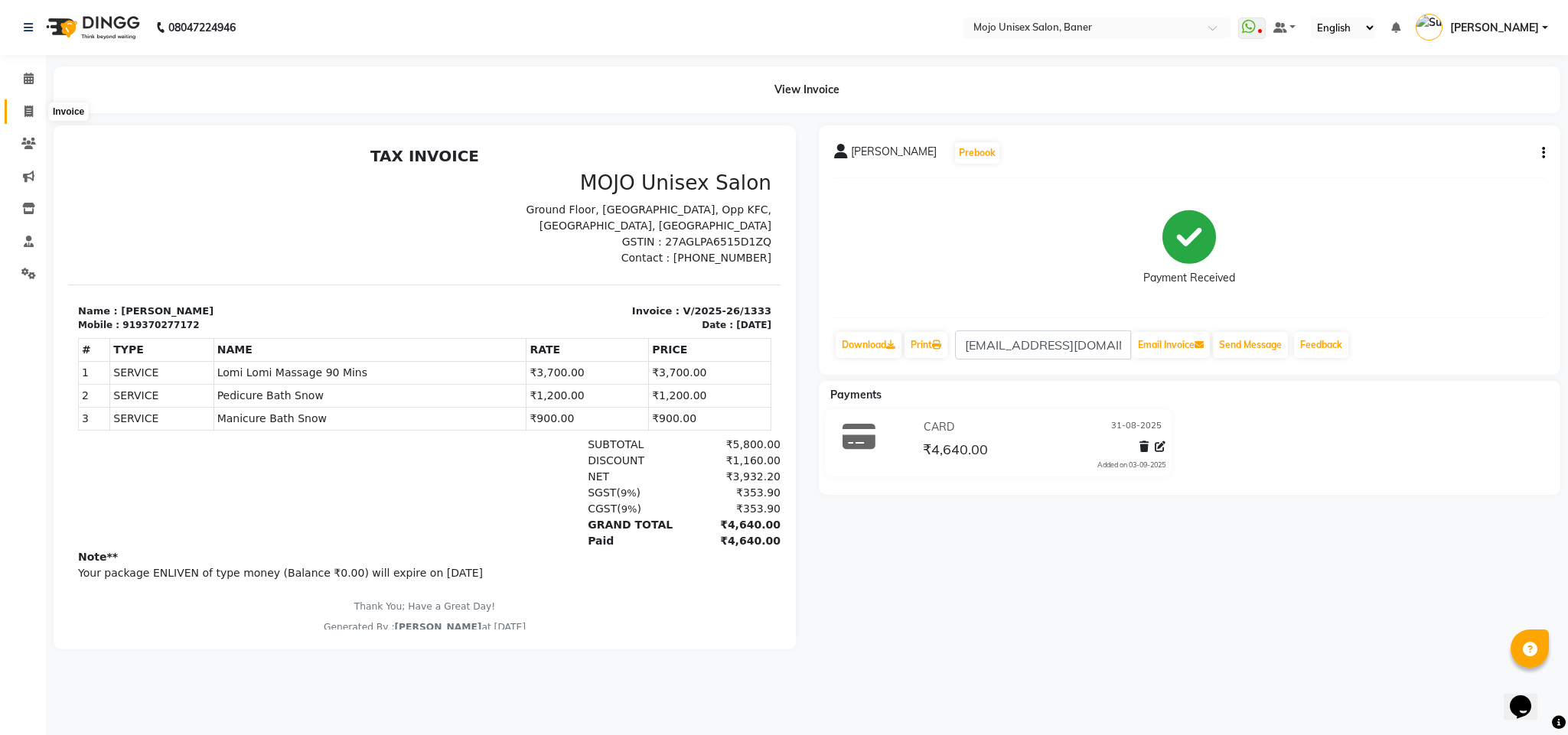
click at [21, 115] on span at bounding box center [28, 112] width 26 height 18
select select "service"
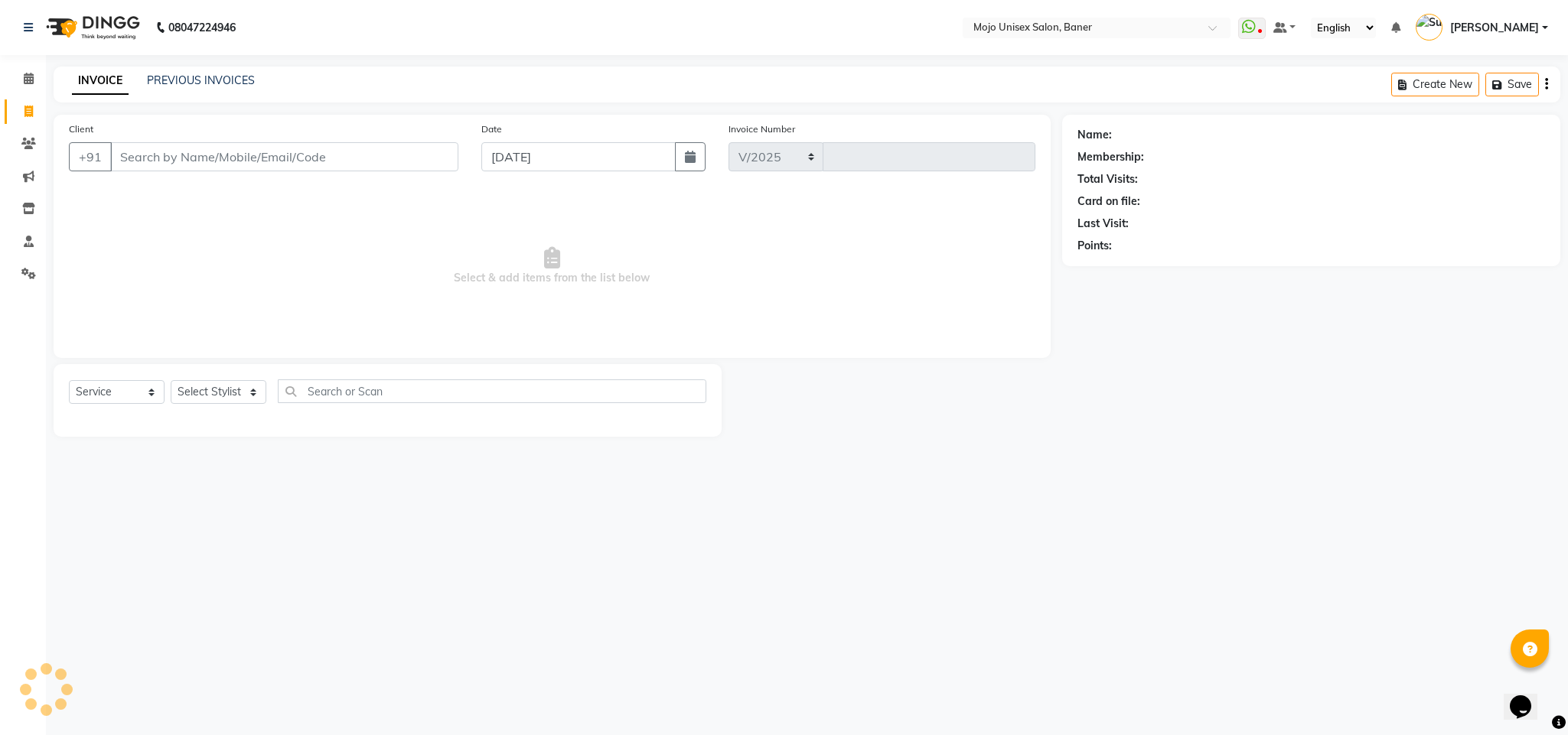
select select "52"
type input "1334"
click at [595, 163] on input "[DATE]" at bounding box center [578, 156] width 194 height 29
select select "9"
select select "2025"
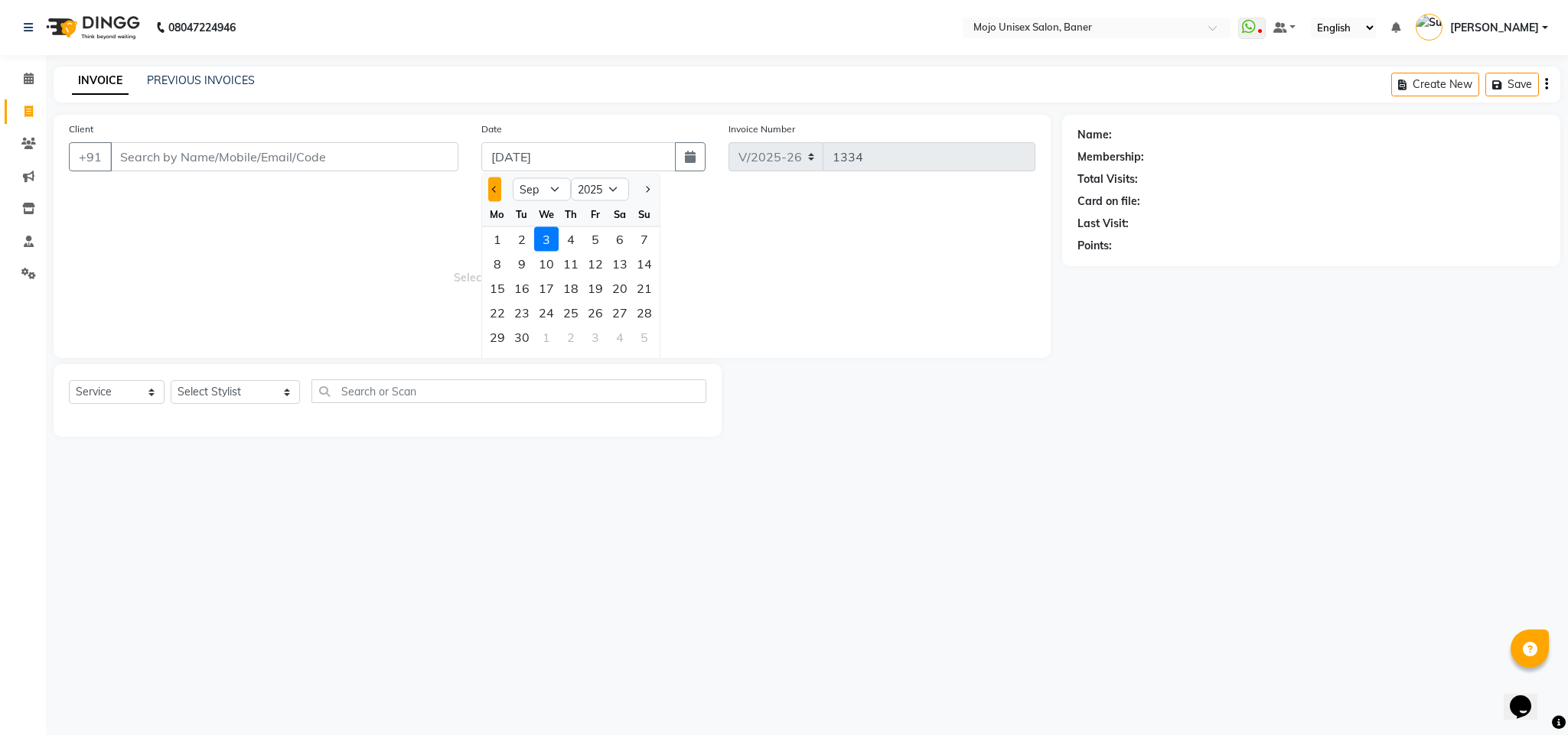
click at [496, 186] on button "Previous month" at bounding box center [495, 190] width 13 height 25
select select "8"
click at [646, 335] on div "31" at bounding box center [645, 337] width 25 height 25
type input "31-08-2025"
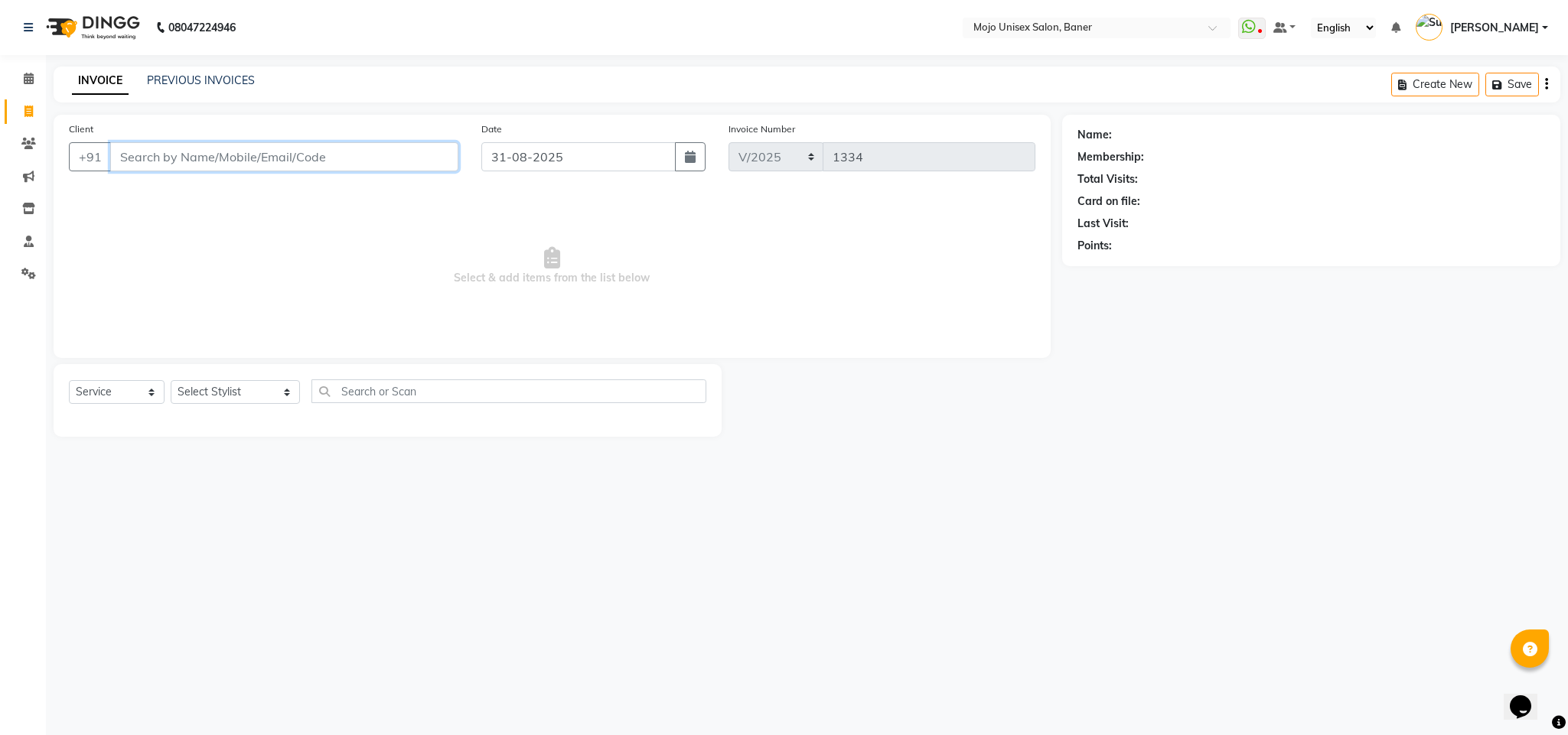
click at [423, 142] on input "Client" at bounding box center [284, 156] width 348 height 29
click at [446, 148] on input "Client" at bounding box center [284, 156] width 348 height 29
type input "9604759164"
click at [230, 397] on select "Select Stylist [PERSON_NAME] [PERSON_NAME] ([PERSON_NAME]) [PERSON_NAME] [PERSO…" at bounding box center [235, 392] width 129 height 24
click at [401, 158] on span "Add Client" at bounding box center [419, 156] width 61 height 15
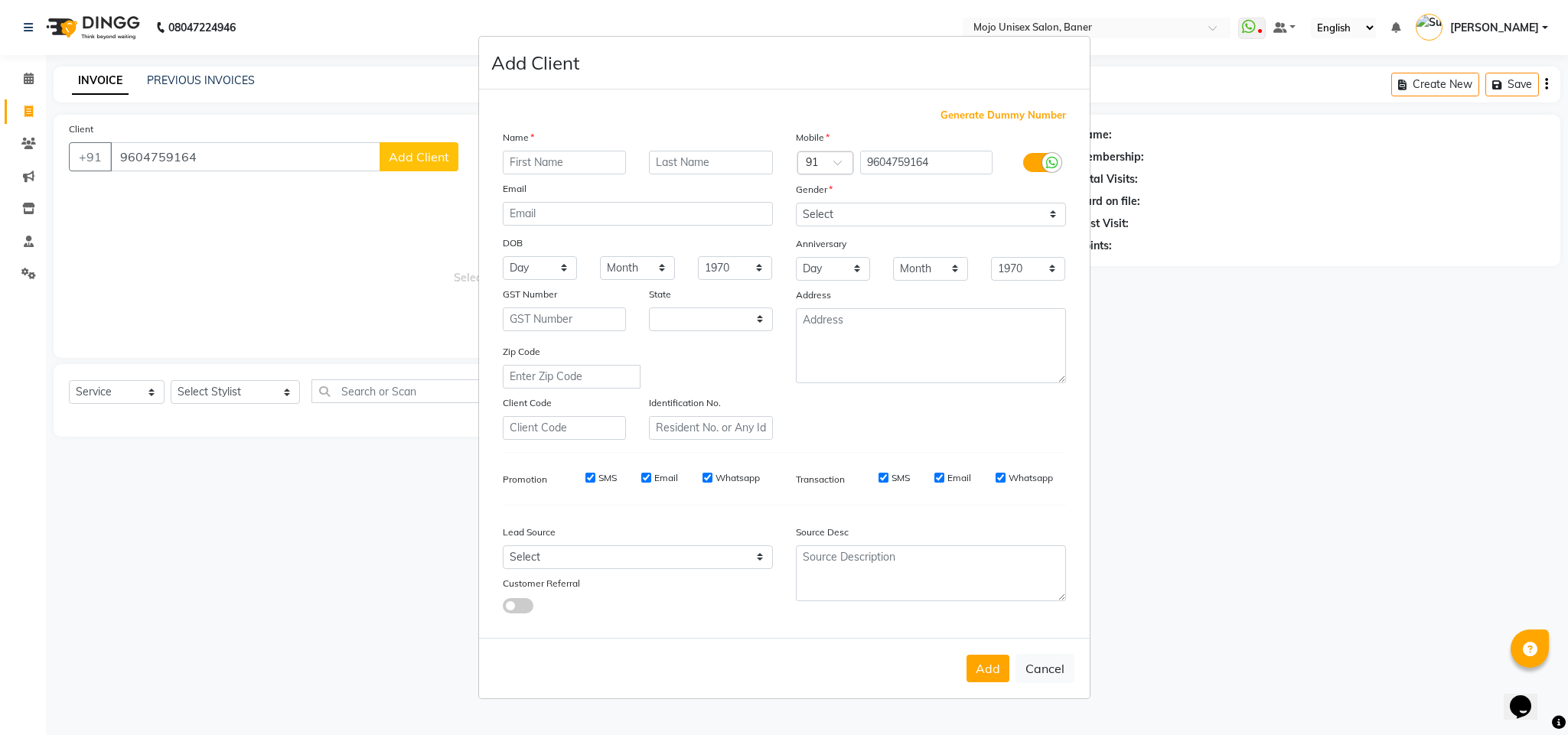
select select "22"
type input "[PERSON_NAME]"
click at [689, 163] on input "text" at bounding box center [711, 162] width 124 height 24
type input "REDDY"
click at [921, 218] on select "Select [DEMOGRAPHIC_DATA] [DEMOGRAPHIC_DATA] Other Prefer Not To Say" at bounding box center [931, 214] width 271 height 24
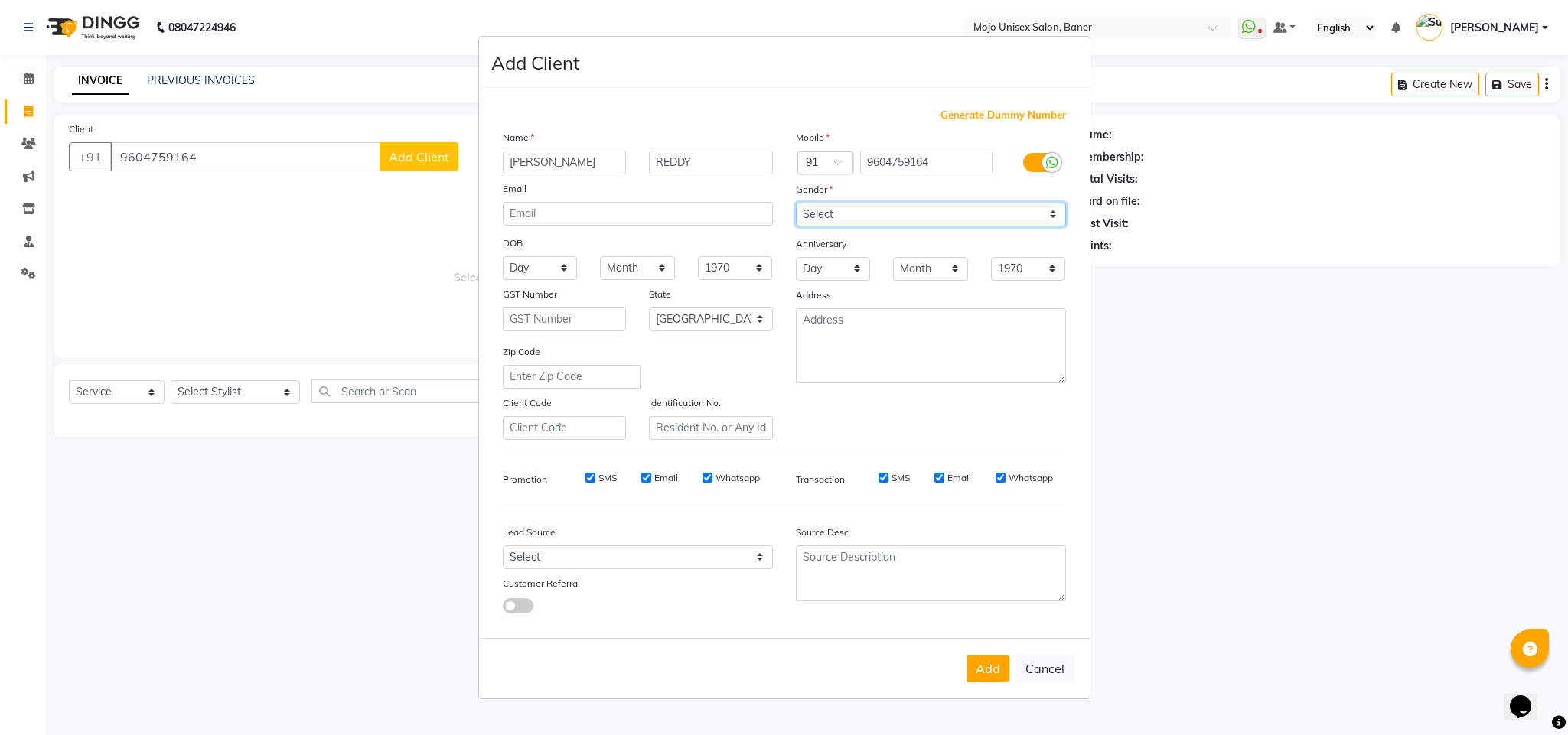
select select "[DEMOGRAPHIC_DATA]"
click at [796, 204] on select "Select [DEMOGRAPHIC_DATA] [DEMOGRAPHIC_DATA] Other Prefer Not To Say" at bounding box center [931, 214] width 271 height 24
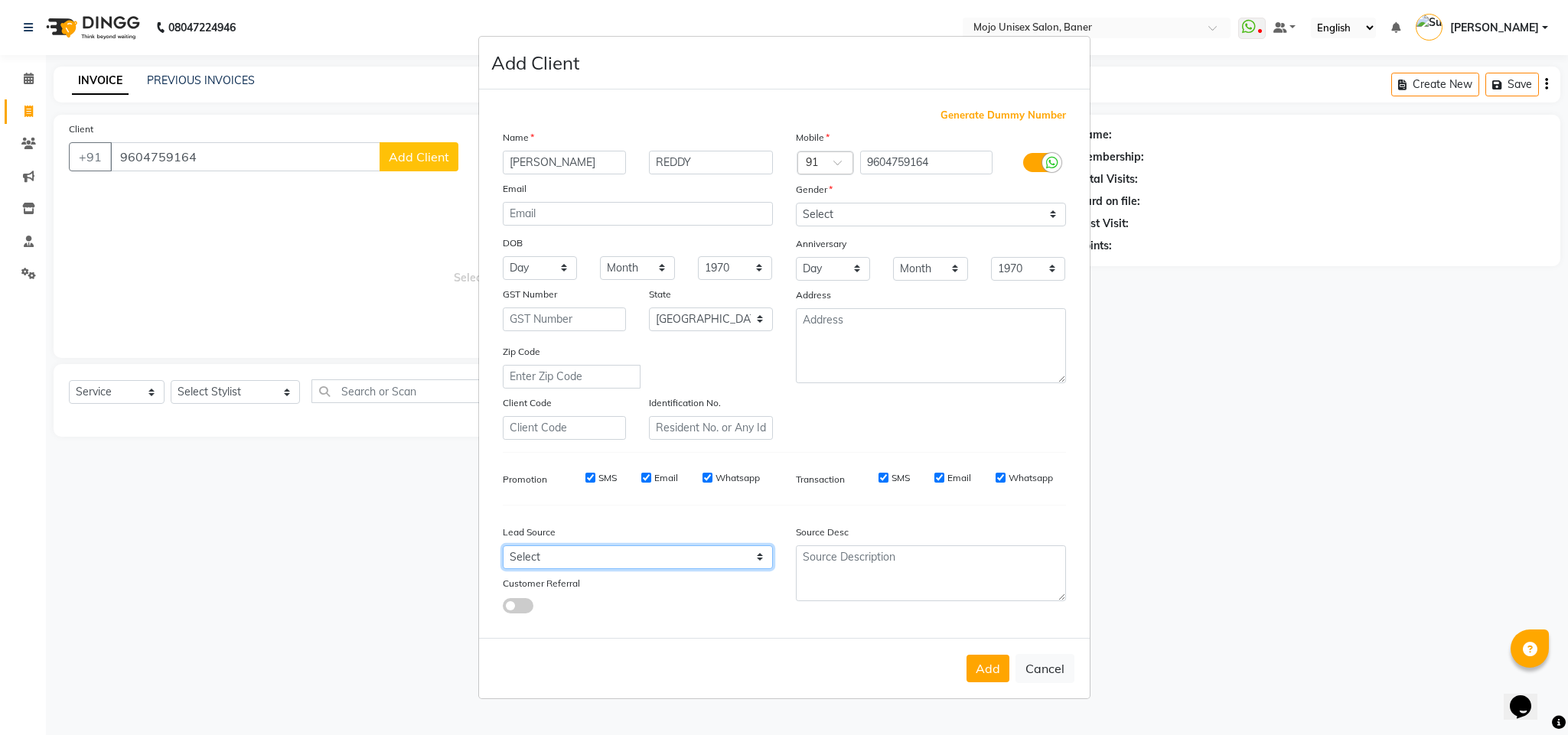
click at [581, 551] on select "Select Walk-in Internet Friend Word of Mouth Advertisement Facebook Justdial Go…" at bounding box center [638, 557] width 271 height 24
select select "1325"
click at [502, 545] on select "Select Walk-in Internet Friend Word of Mouth Advertisement Facebook Justdial Go…" at bounding box center [638, 557] width 271 height 24
click at [986, 666] on button "Add" at bounding box center [988, 668] width 43 height 27
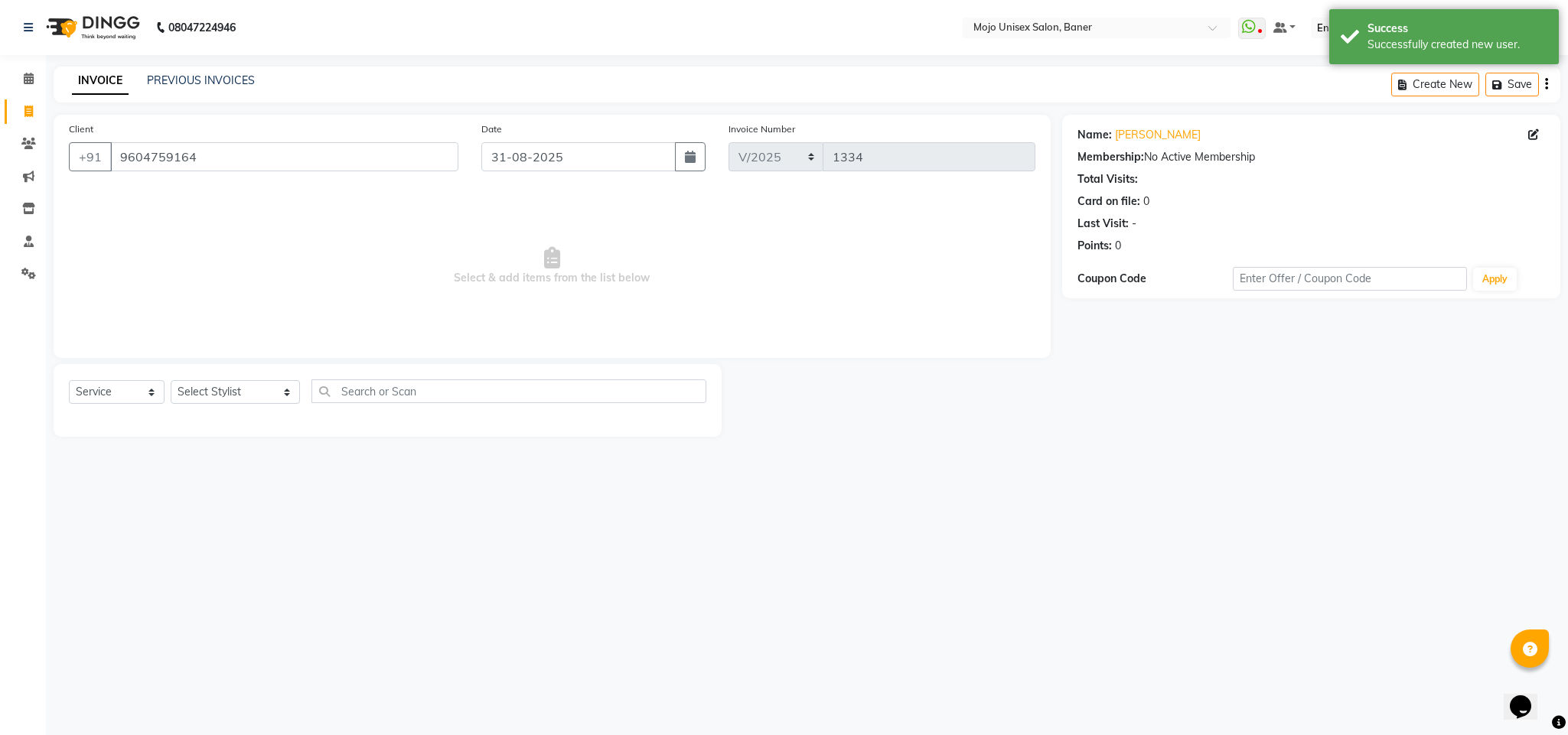
click at [1525, 132] on div "Name: [PERSON_NAME]" at bounding box center [1311, 135] width 467 height 16
click at [1532, 135] on icon at bounding box center [1534, 134] width 11 height 11
select select "22"
select select "[DEMOGRAPHIC_DATA]"
select select "1325"
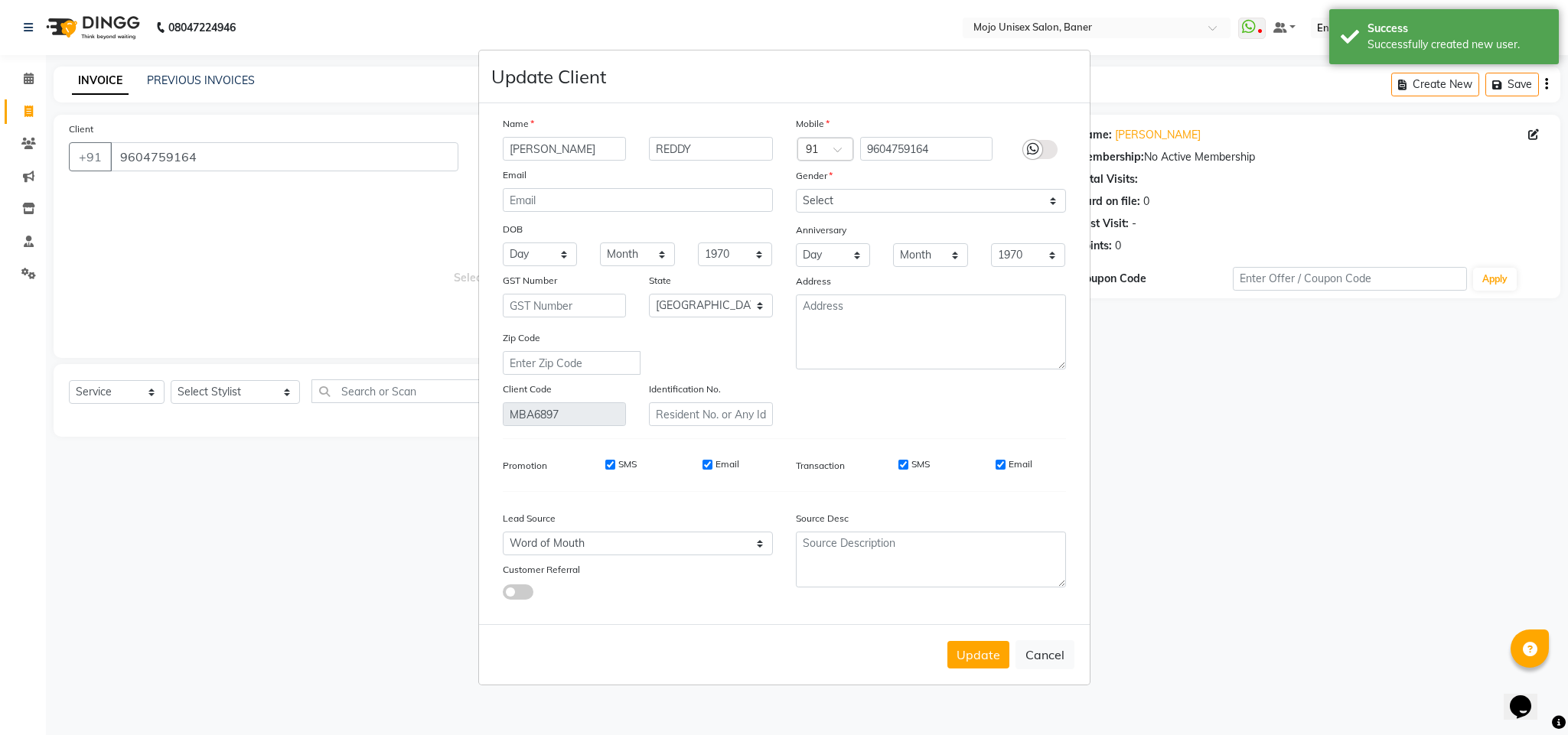
click at [1536, 133] on ngb-modal-window "Update Client Name [PERSON_NAME] Email DOB Day 01 02 03 04 05 06 07 08 09 10 11…" at bounding box center [784, 367] width 1568 height 735
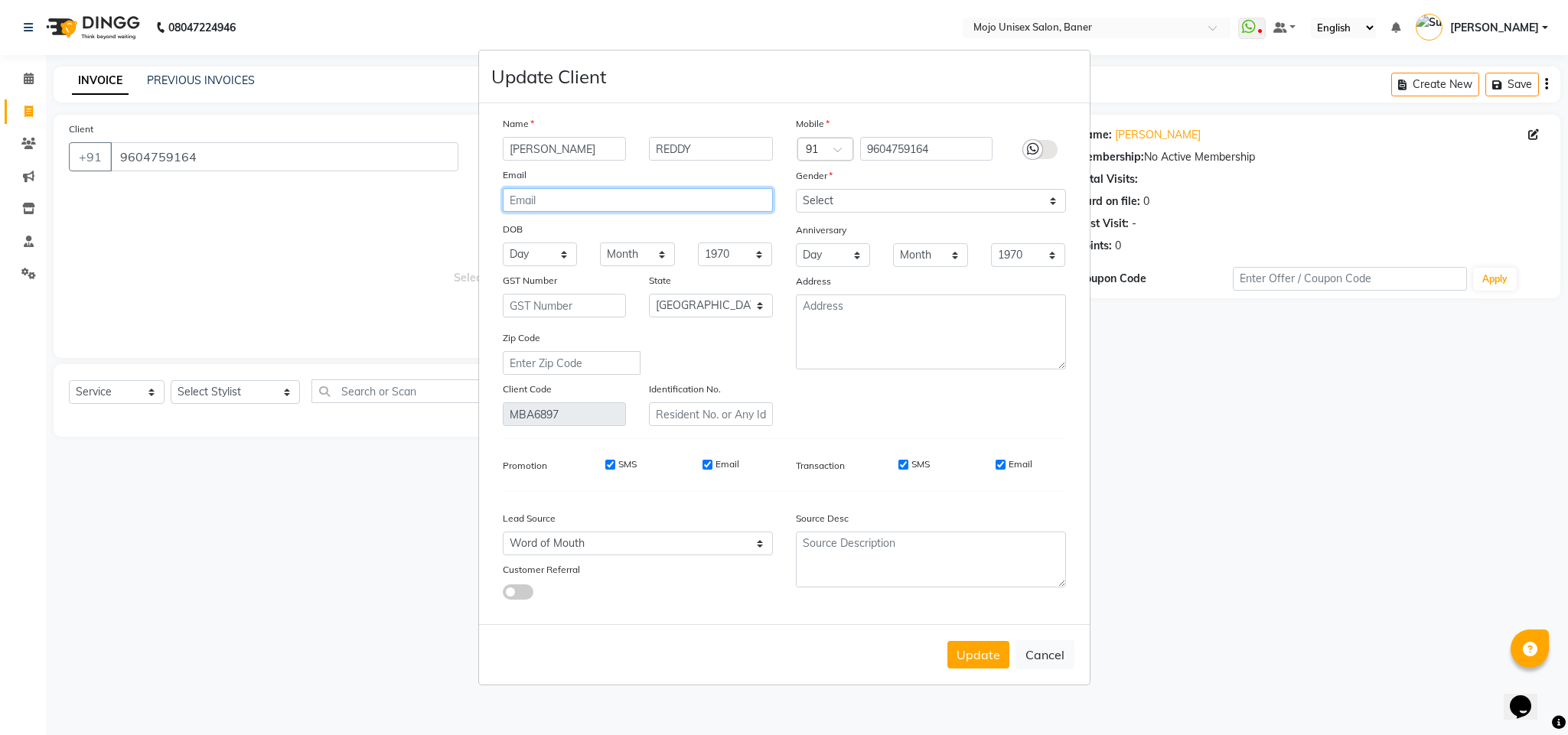
click at [715, 202] on input "email" at bounding box center [638, 199] width 271 height 24
click at [965, 651] on button "Update" at bounding box center [979, 654] width 62 height 27
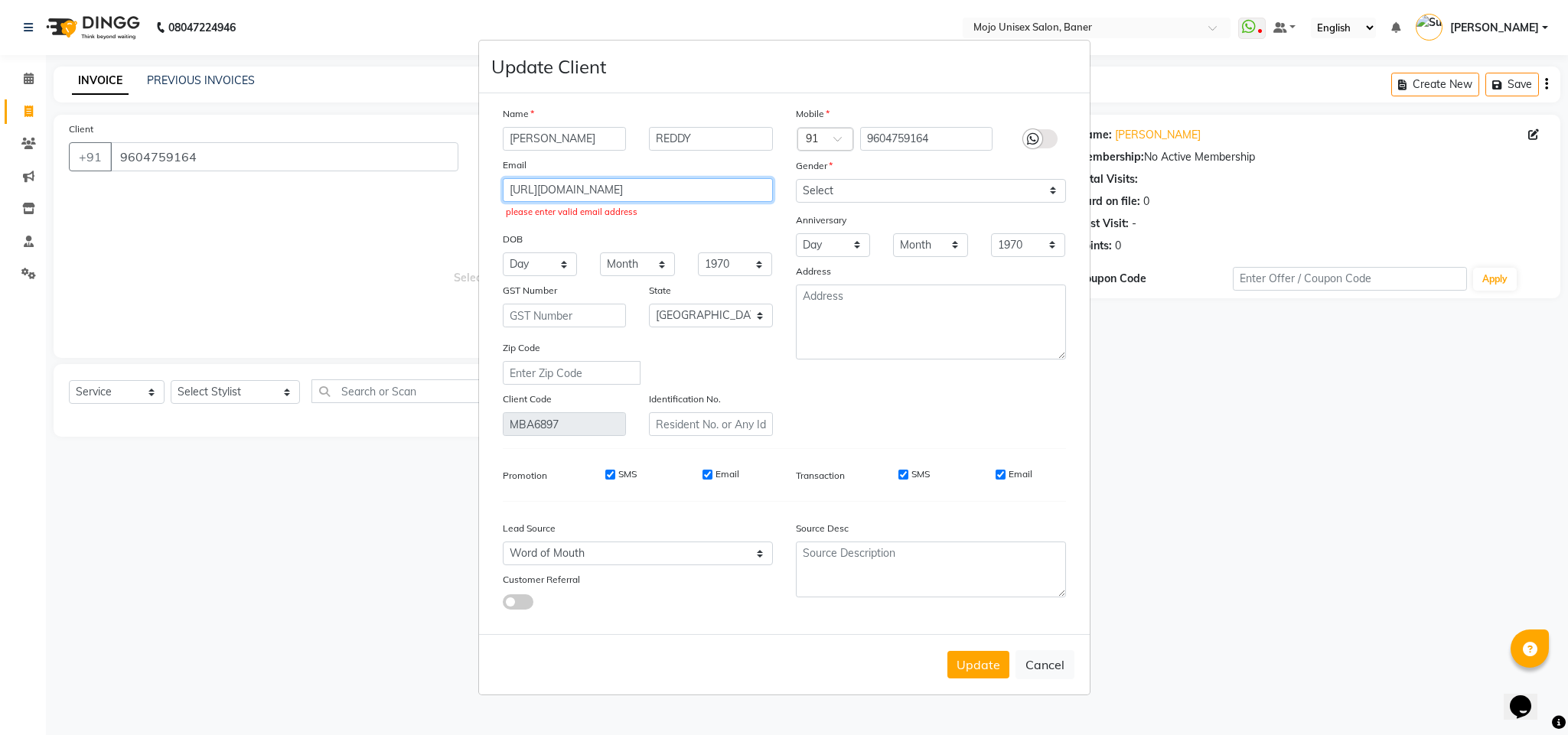
click at [633, 195] on input "[URL][DOMAIN_NAME]" at bounding box center [638, 190] width 271 height 24
click at [657, 179] on input "[URL][DOMAIN_NAME]" at bounding box center [638, 190] width 271 height 24
click at [589, 188] on input "[URL][DOMAIN_NAME]." at bounding box center [638, 190] width 271 height 24
click at [590, 188] on input "[URL][DOMAIN_NAME]." at bounding box center [638, 190] width 271 height 24
type input "[URL][DOMAIN_NAME]."
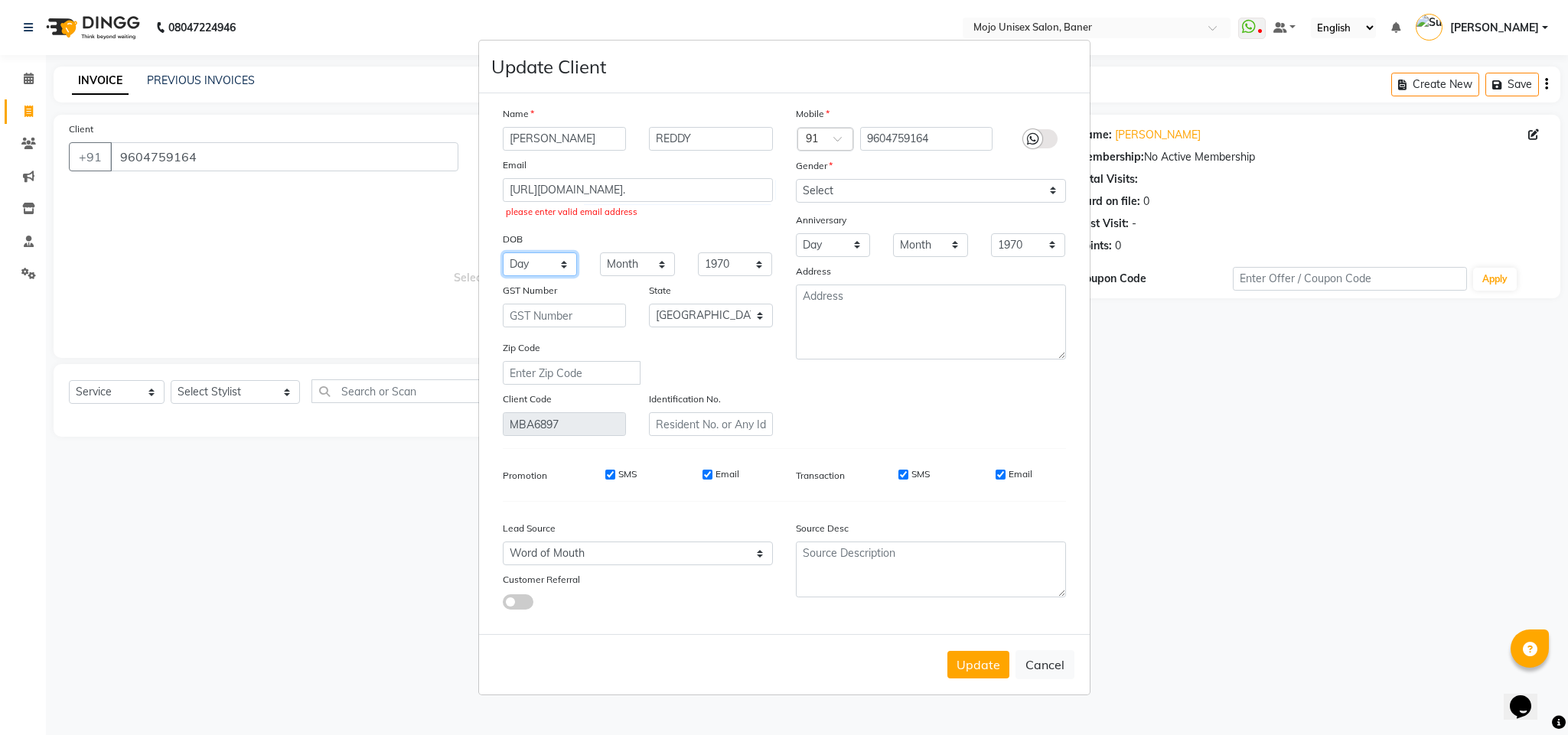
click at [543, 259] on select "Day 01 02 03 04 05 06 07 08 09 10 11 12 13 14 15 16 17 18 19 20 21 22 23 24 25 …" at bounding box center [539, 264] width 75 height 24
select select "11"
click at [502, 253] on select "Day 01 02 03 04 05 06 07 08 09 10 11 12 13 14 15 16 17 18 19 20 21 22 23 24 25 …" at bounding box center [539, 264] width 75 height 24
click at [625, 263] on select "Month January February March April May June July August September October Novem…" at bounding box center [637, 264] width 75 height 24
select select "02"
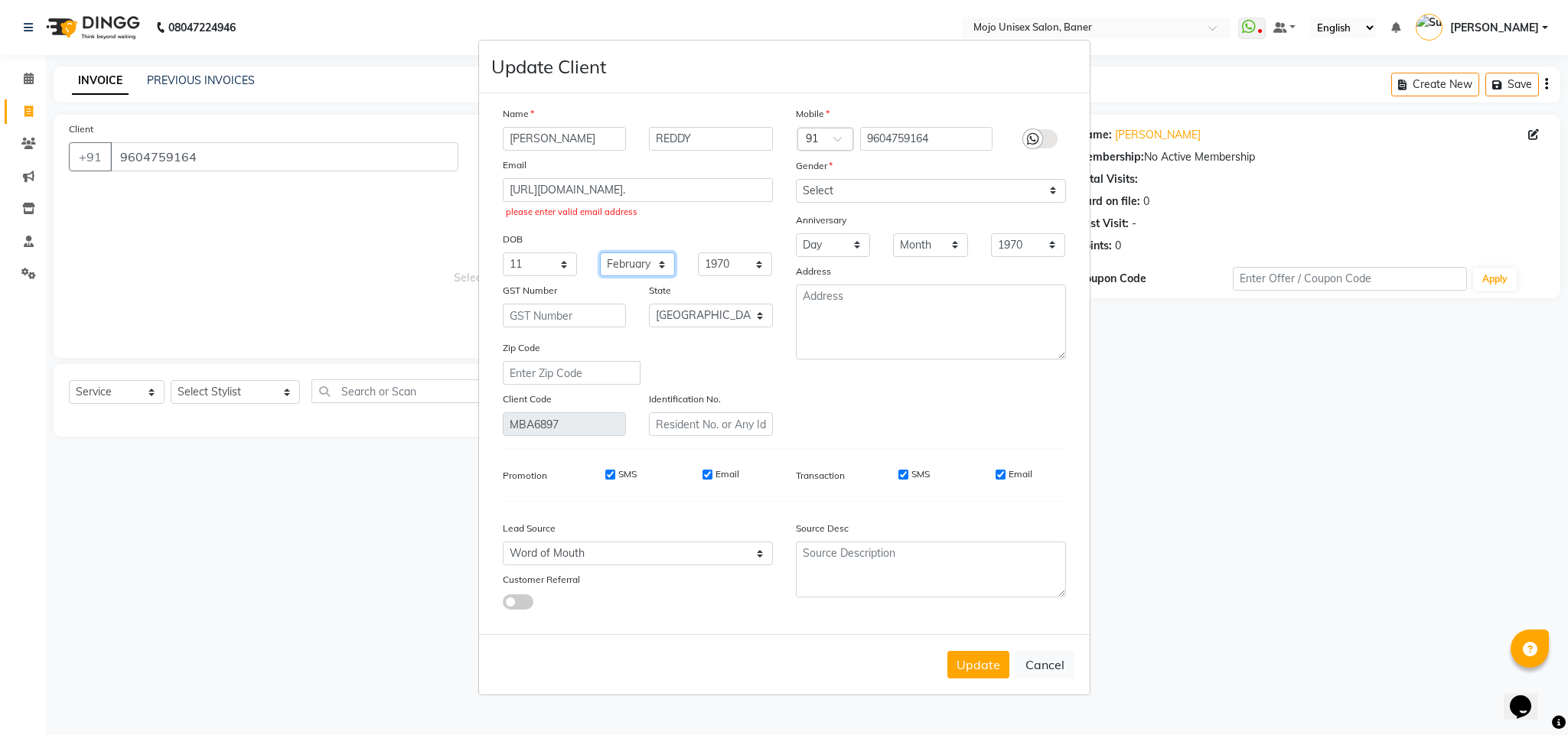
click at [600, 253] on select "Month January February March April May June July August September October Novem…" at bounding box center [637, 264] width 75 height 24
click at [603, 191] on input "[URL][DOMAIN_NAME]." at bounding box center [638, 190] width 271 height 24
click at [604, 191] on input "[URL][DOMAIN_NAME]." at bounding box center [638, 190] width 271 height 24
click at [611, 188] on input "[URL][DOMAIN_NAME]." at bounding box center [638, 190] width 271 height 24
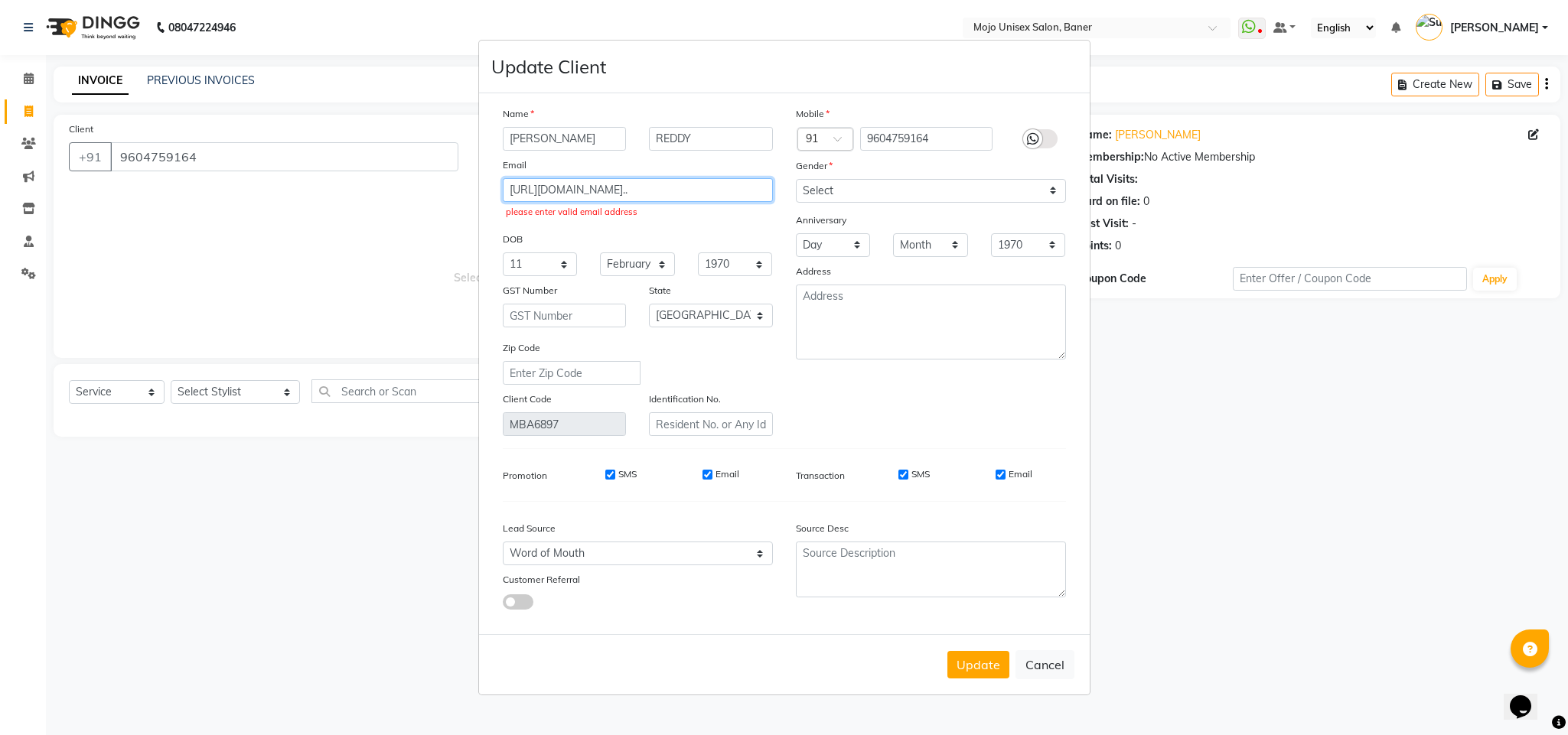
click at [625, 184] on input "[URL][DOMAIN_NAME].." at bounding box center [638, 190] width 271 height 24
type input "[URL][DOMAIN_NAME]"
click at [830, 241] on select "Day 01 02 03 04 05 06 07 08 09 10 11 12 13 14 15 16 17 18 19 20 21 22 23 24 25 …" at bounding box center [833, 245] width 75 height 24
select select "27"
click at [796, 234] on select "Day 01 02 03 04 05 06 07 08 09 10 11 12 13 14 15 16 17 18 19 20 21 22 23 24 25 …" at bounding box center [833, 245] width 75 height 24
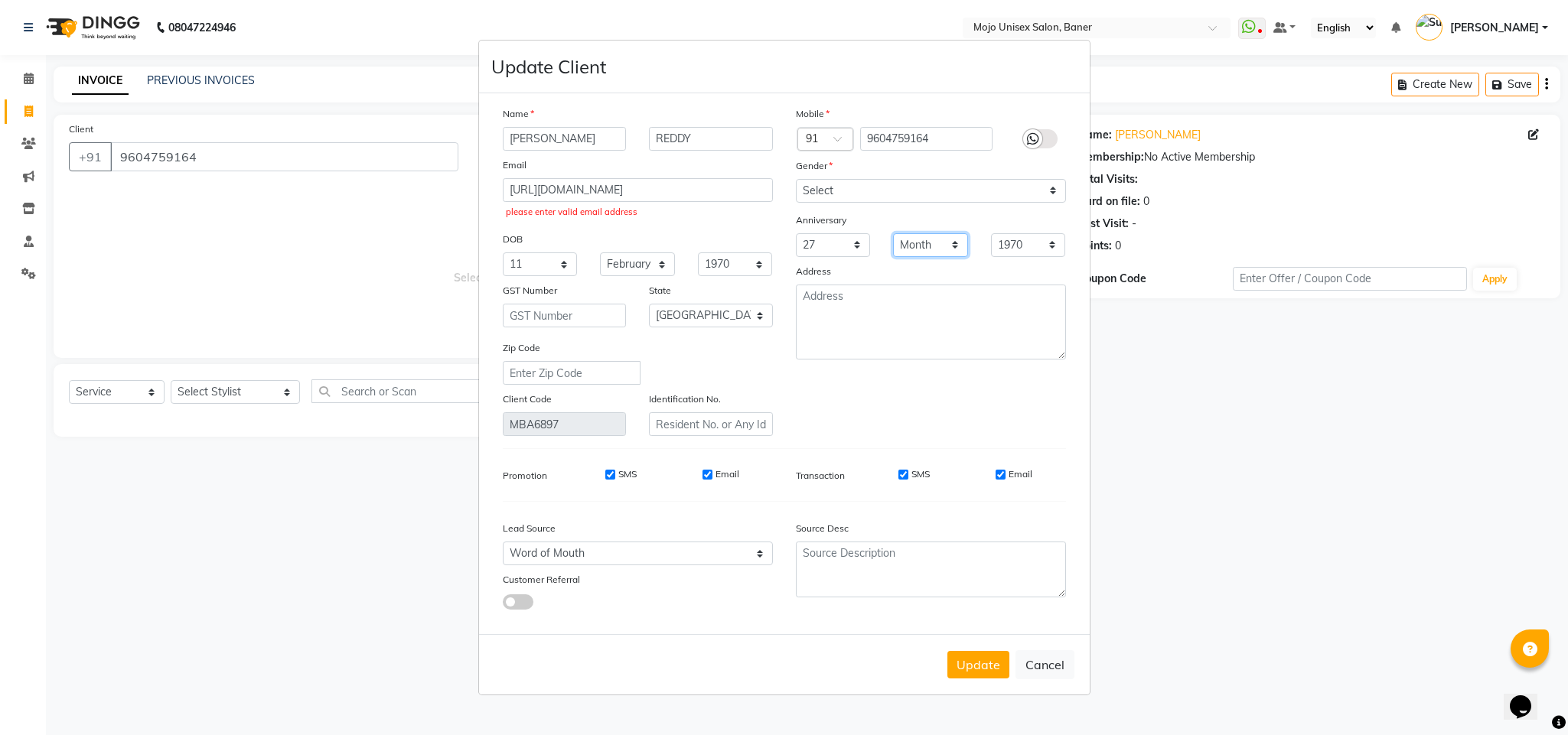
click at [923, 247] on select "Month January February March April May June July August September October Novem…" at bounding box center [930, 245] width 75 height 24
select select "11"
click at [893, 234] on select "Month January February March April May June July August September October Novem…" at bounding box center [930, 245] width 75 height 24
click at [545, 189] on input "[URL][DOMAIN_NAME]" at bounding box center [638, 190] width 271 height 24
click at [586, 191] on input "[URL][DOMAIN_NAME]" at bounding box center [638, 190] width 271 height 24
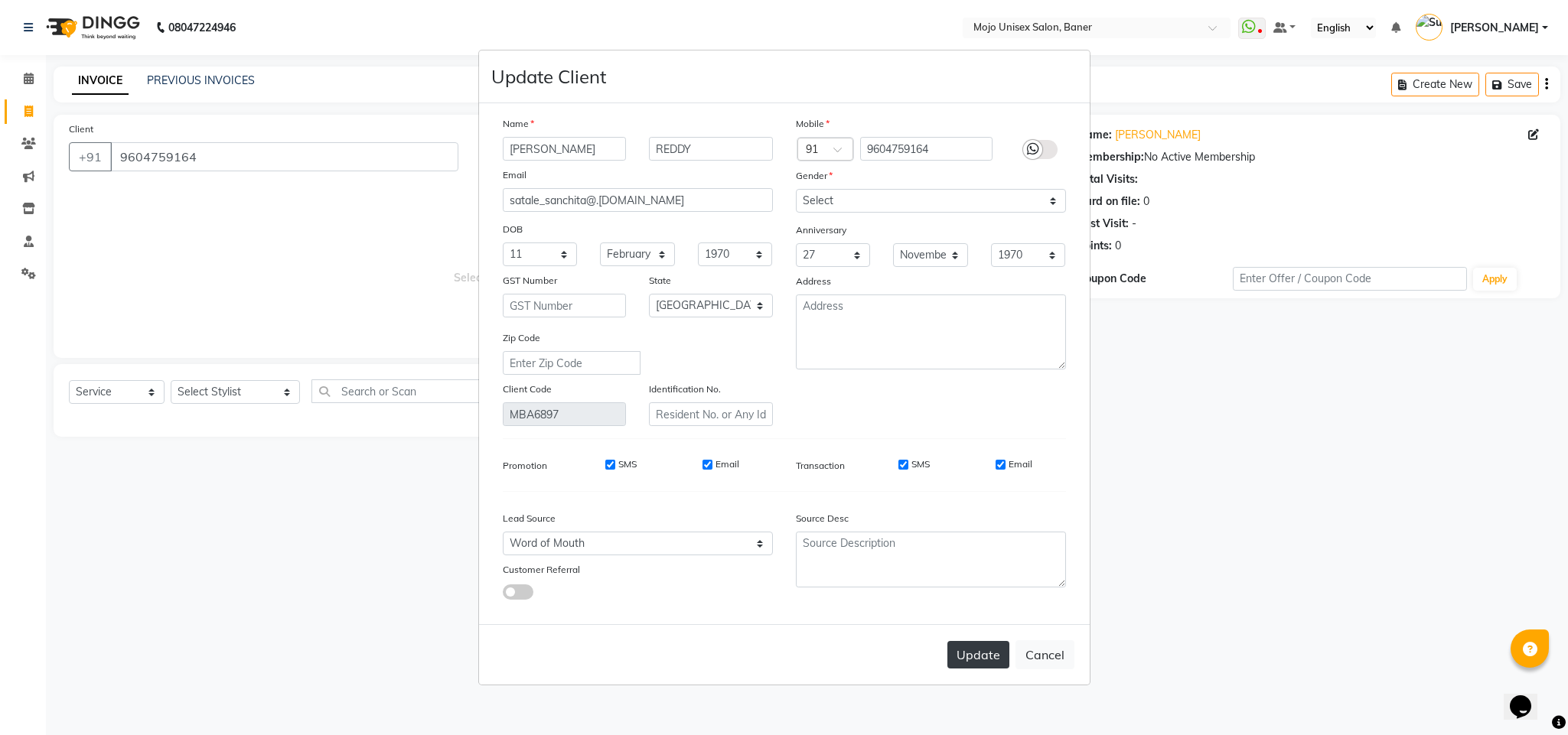
click at [965, 650] on button "Update" at bounding box center [979, 654] width 62 height 27
click at [972, 654] on button "Update" at bounding box center [979, 654] width 62 height 27
click at [974, 663] on button "Update" at bounding box center [979, 654] width 62 height 27
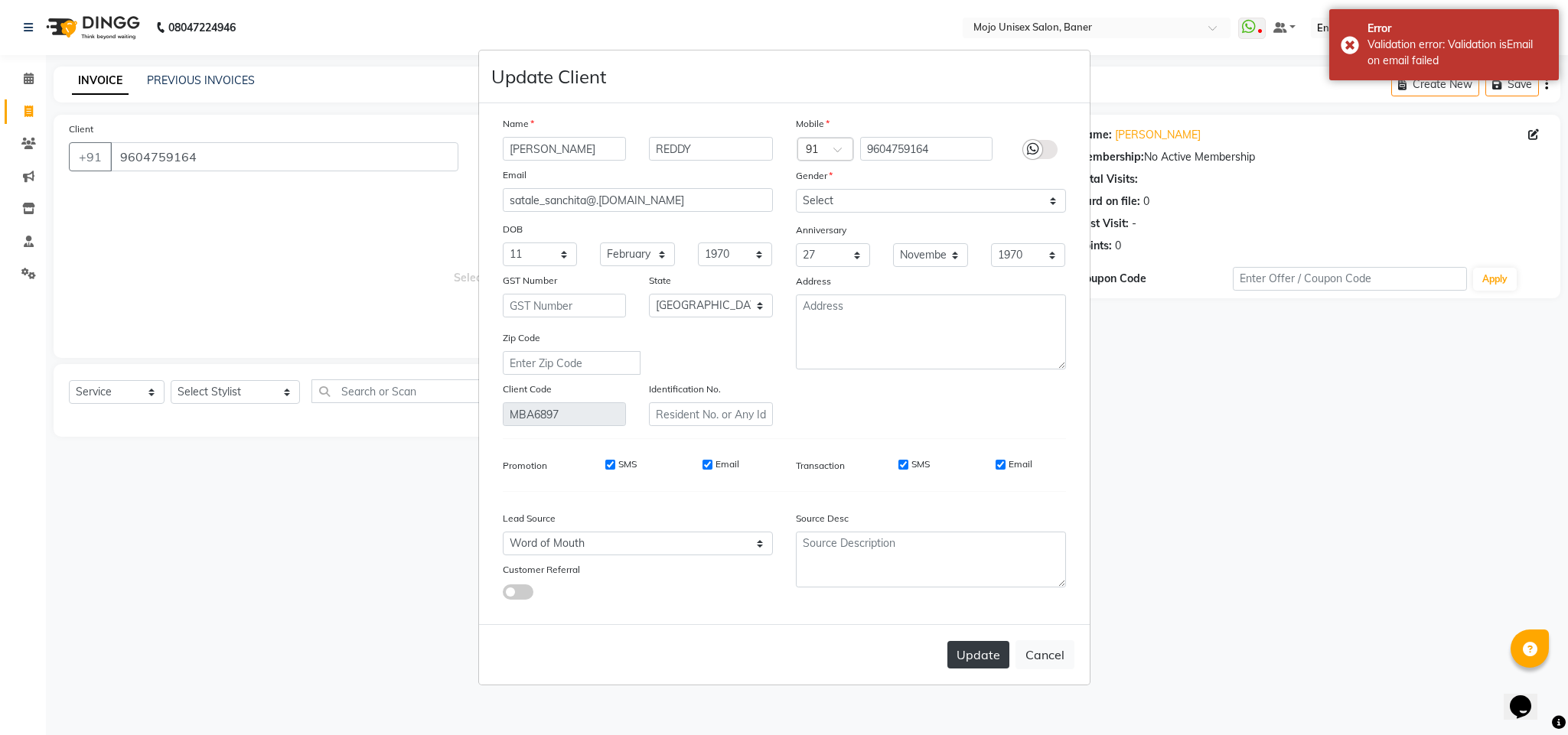
click at [973, 659] on button "Update" at bounding box center [979, 654] width 62 height 27
click at [1354, 41] on div "Error Validation error: Validation isEmail on email failed" at bounding box center [1444, 44] width 229 height 71
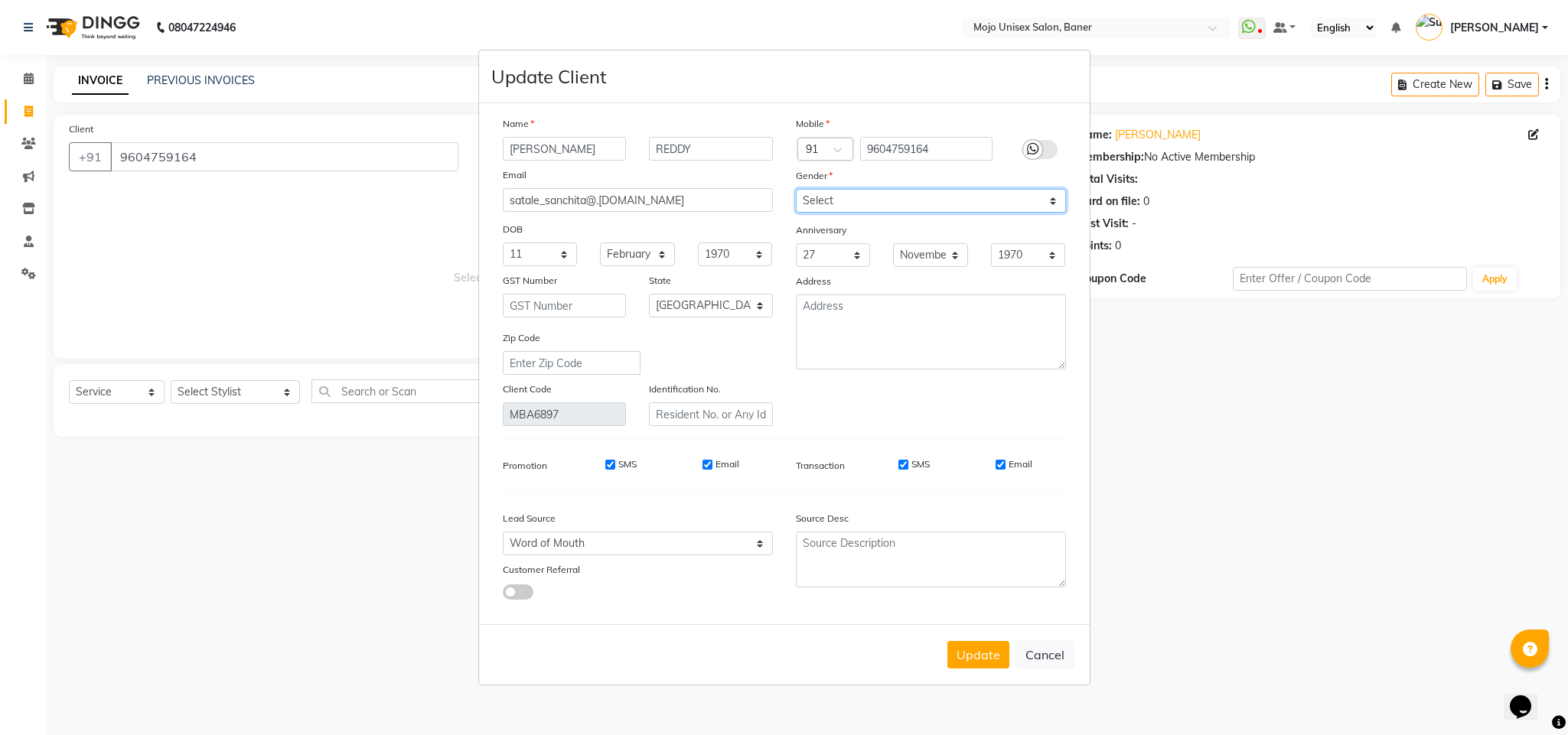
click at [836, 198] on select "Select [DEMOGRAPHIC_DATA] [DEMOGRAPHIC_DATA] Other Prefer Not To Say" at bounding box center [931, 200] width 271 height 24
click at [796, 190] on select "Select [DEMOGRAPHIC_DATA] [DEMOGRAPHIC_DATA] Other Prefer Not To Say" at bounding box center [931, 200] width 271 height 24
click at [977, 657] on button "Update" at bounding box center [979, 654] width 62 height 27
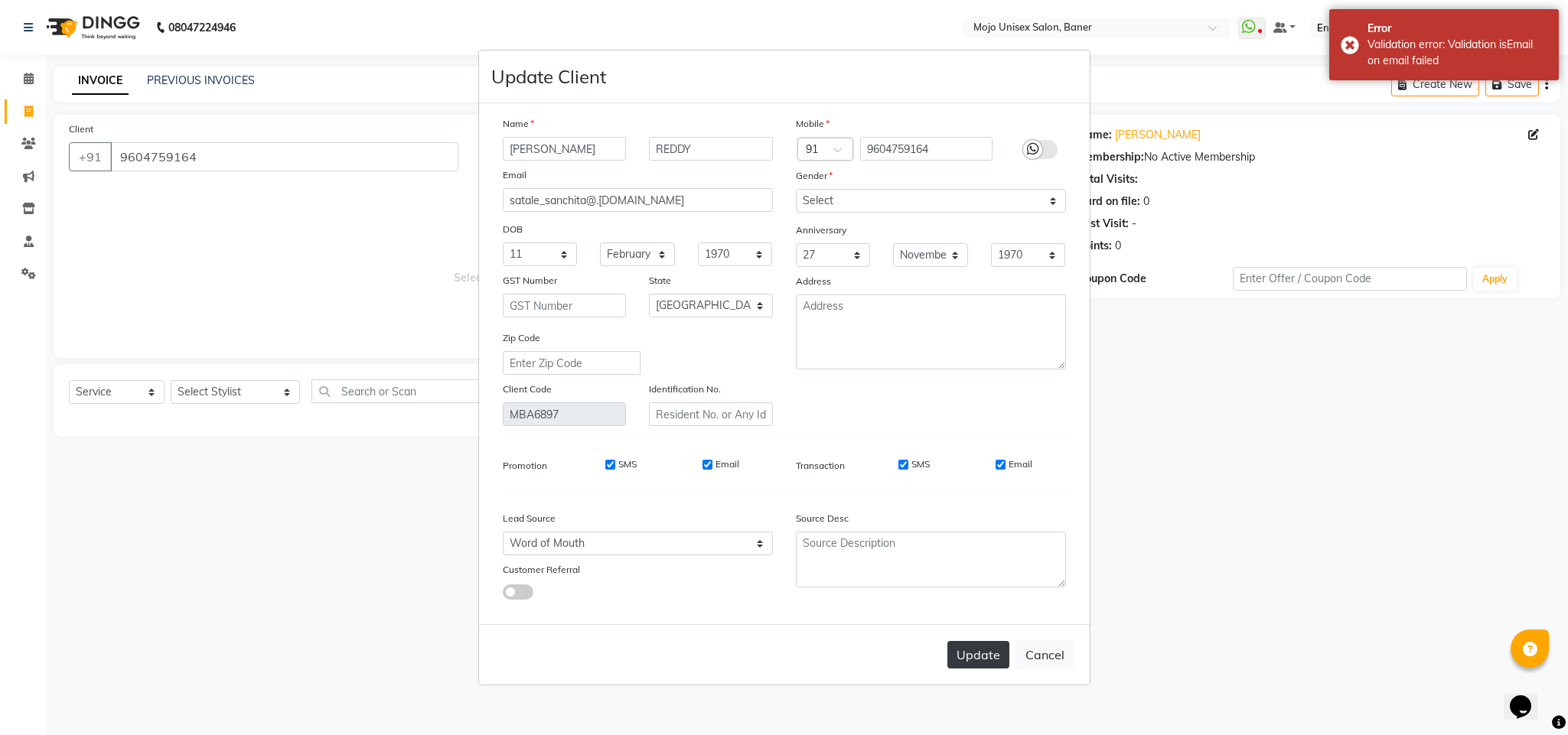
click at [977, 657] on button "Update" at bounding box center [979, 654] width 62 height 27
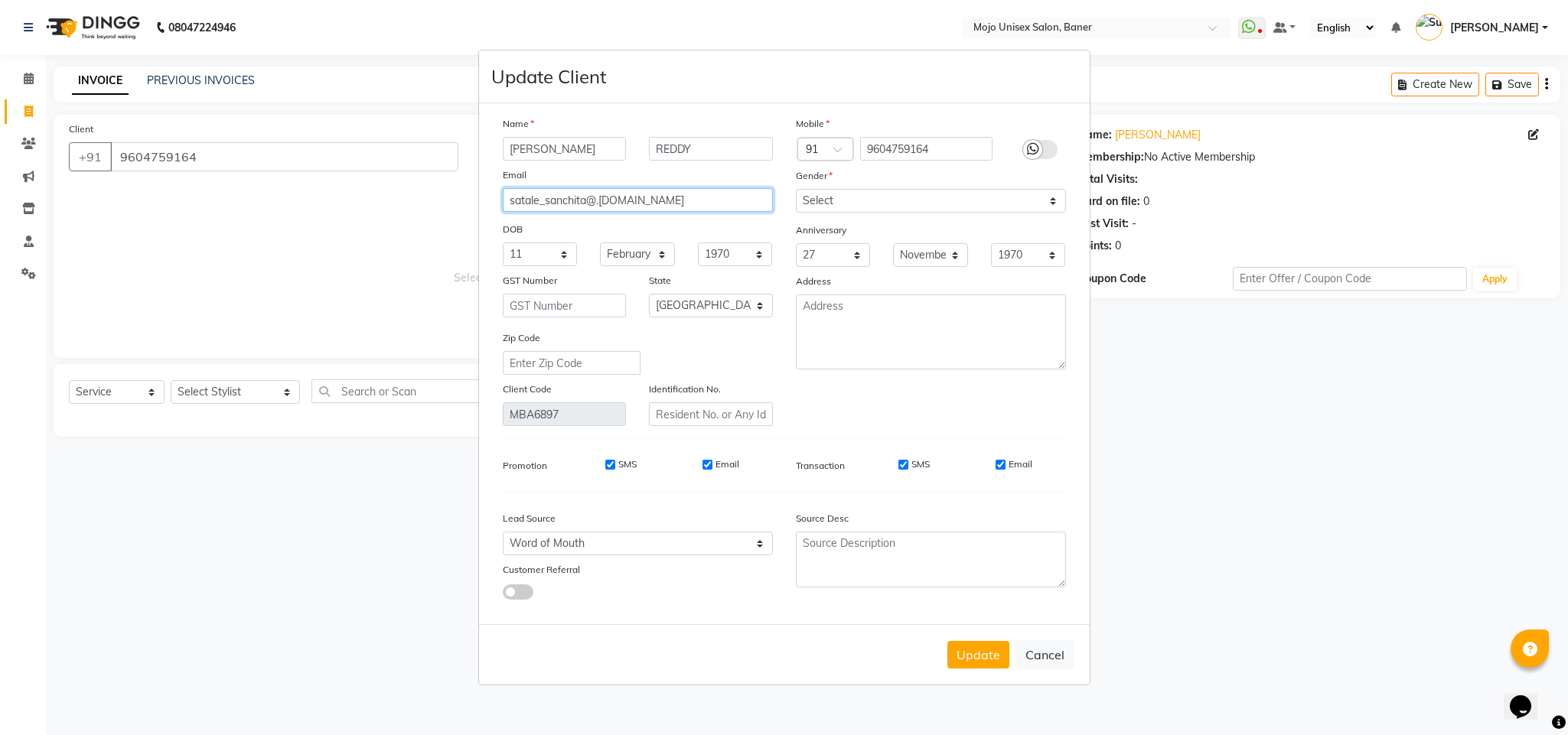
click at [603, 205] on input "satale_sanchita@.[DOMAIN_NAME]" at bounding box center [638, 199] width 271 height 24
type input "[EMAIL_ADDRESS][DOMAIN_NAME]"
click at [967, 645] on button "Update" at bounding box center [979, 654] width 62 height 27
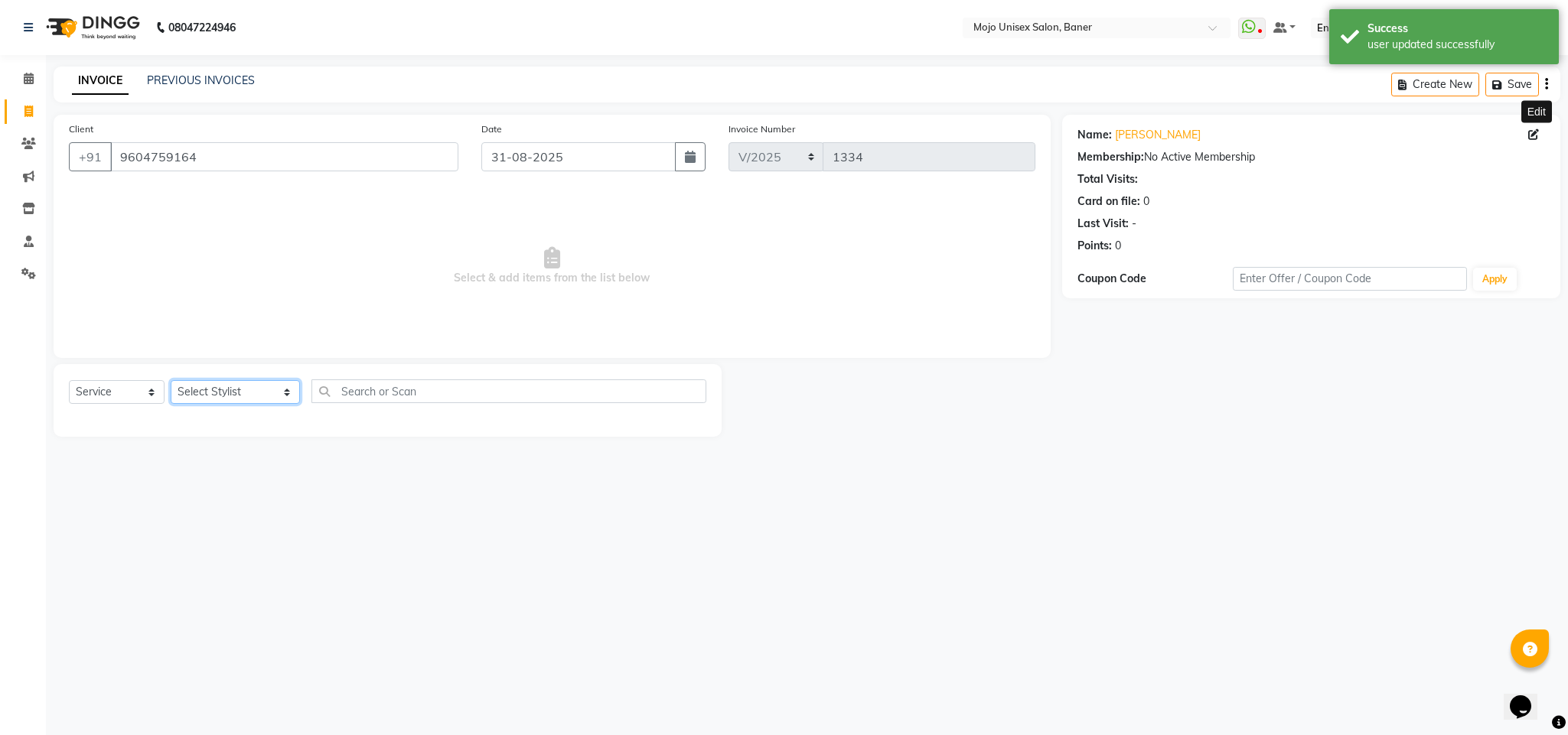
click at [206, 395] on select "Select Stylist [PERSON_NAME] [PERSON_NAME] ([PERSON_NAME]) [PERSON_NAME] [PERSO…" at bounding box center [235, 392] width 129 height 24
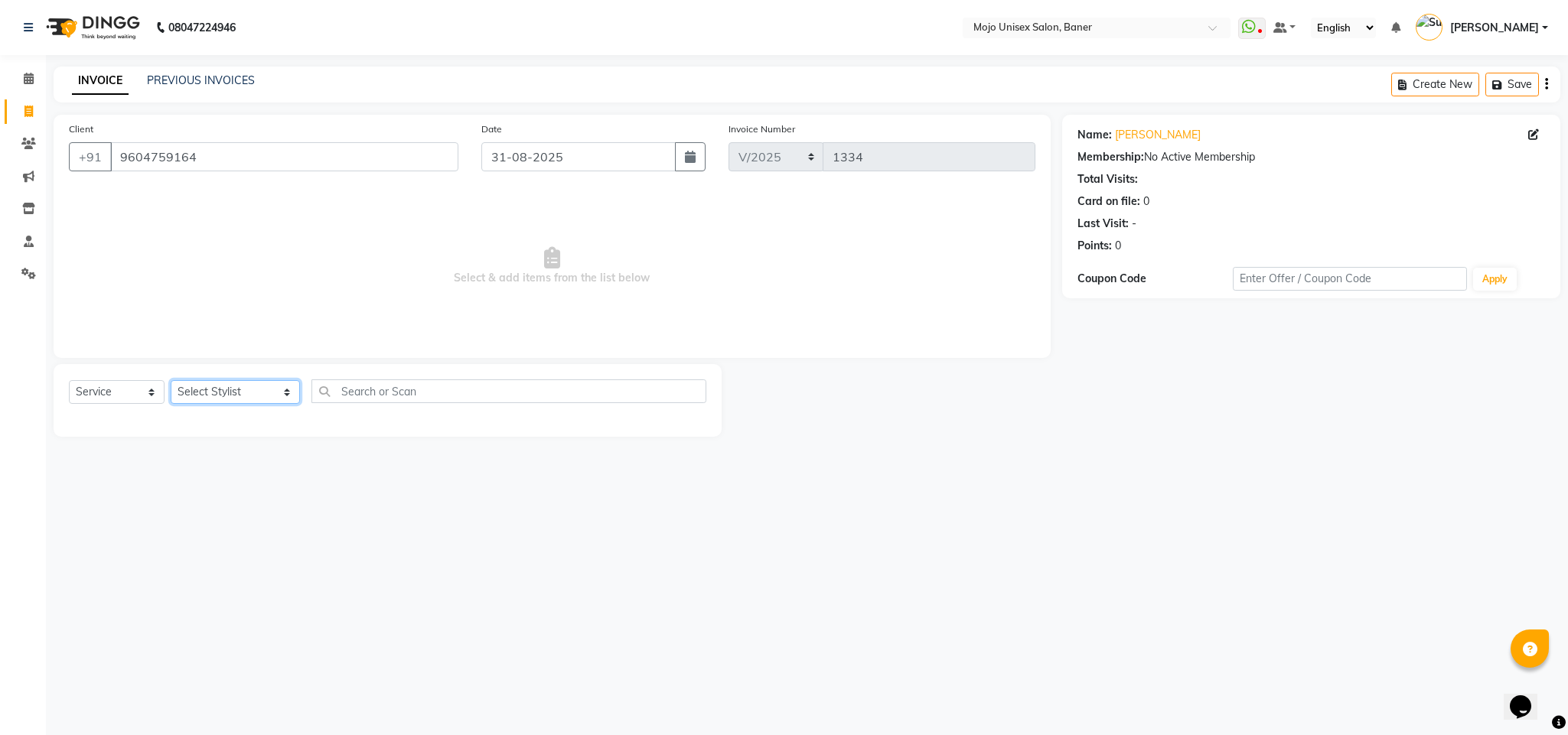
select select "70412"
click at [170, 381] on select "Select Stylist [PERSON_NAME] [PERSON_NAME] ([PERSON_NAME]) [PERSON_NAME] [PERSO…" at bounding box center [235, 392] width 129 height 24
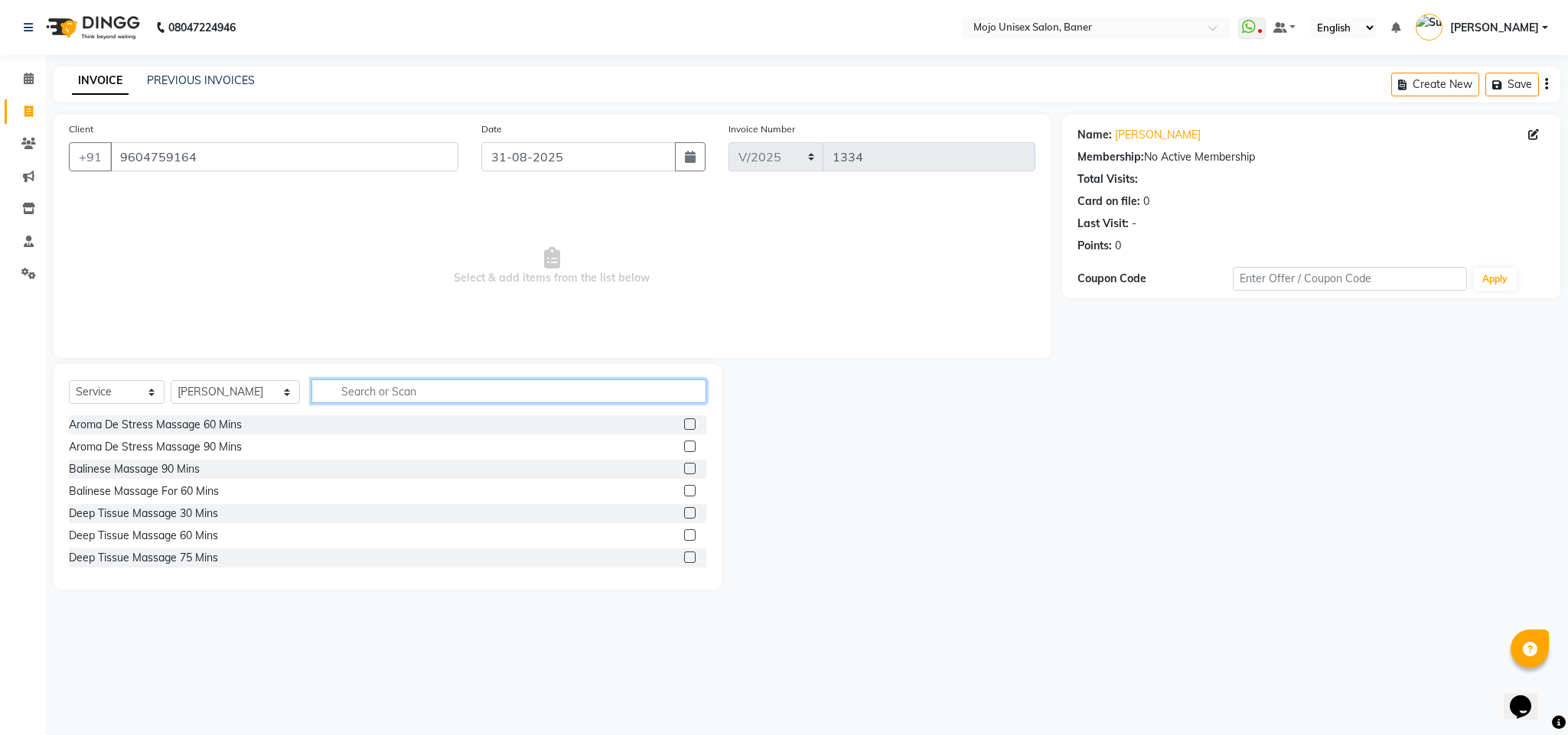
click at [416, 393] on input "text" at bounding box center [509, 391] width 395 height 24
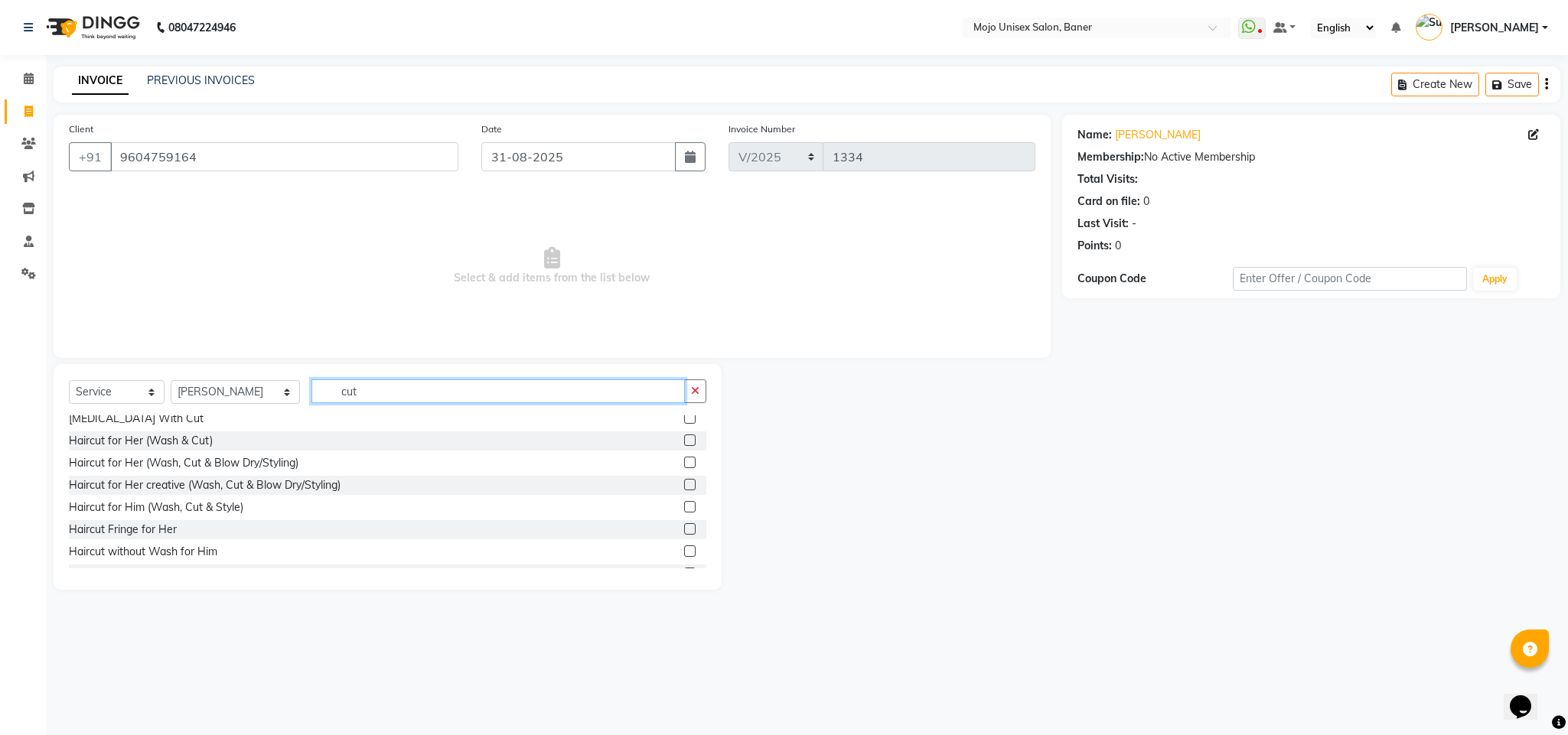
type input "cut"
click at [684, 502] on label at bounding box center [690, 507] width 11 height 11
click at [684, 502] on input "checkbox" at bounding box center [689, 507] width 10 height 10
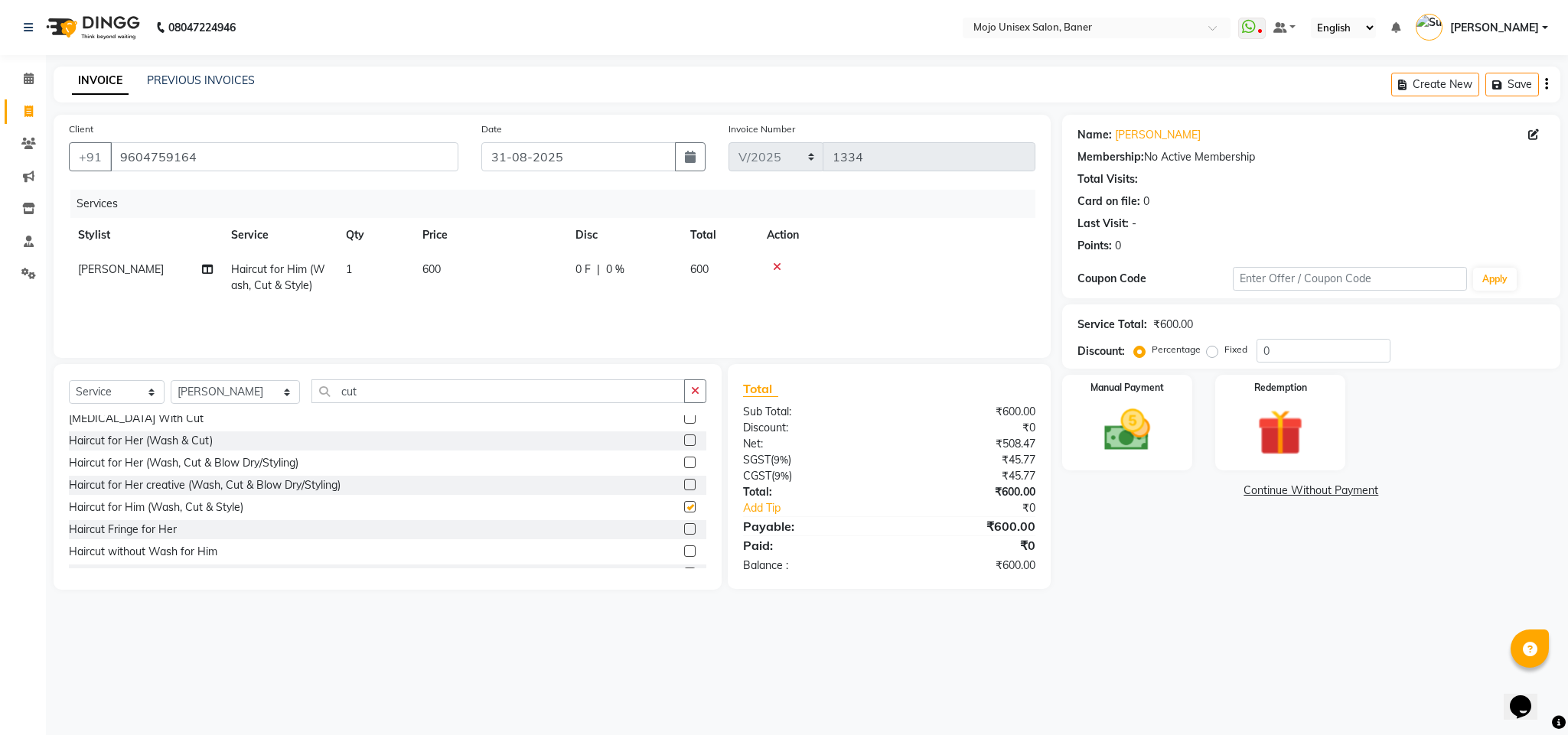
checkbox input "false"
click at [684, 442] on label at bounding box center [690, 440] width 11 height 11
click at [684, 442] on input "checkbox" at bounding box center [689, 441] width 10 height 10
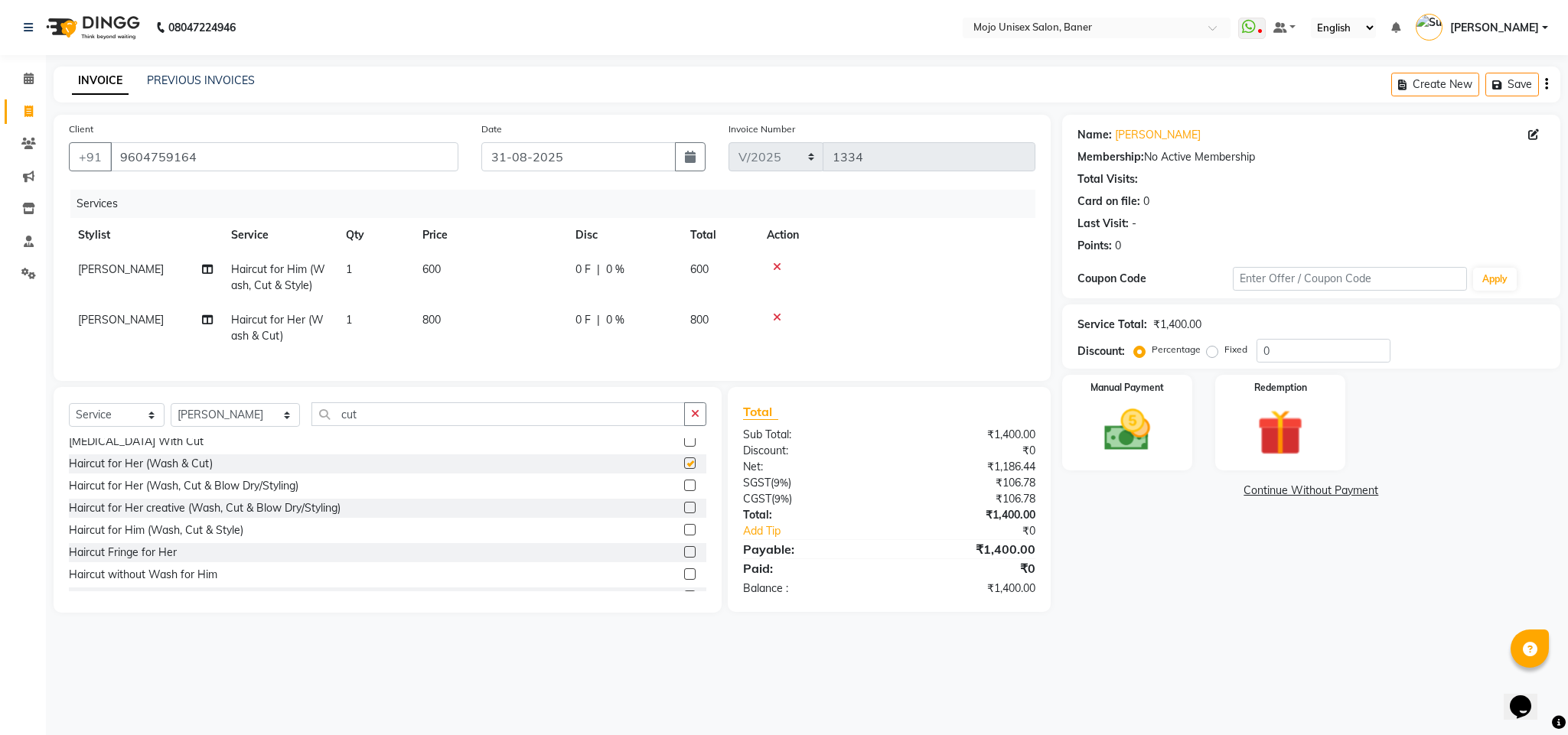
checkbox input "false"
click at [779, 260] on td at bounding box center [897, 278] width 278 height 51
click at [779, 262] on icon at bounding box center [777, 267] width 9 height 11
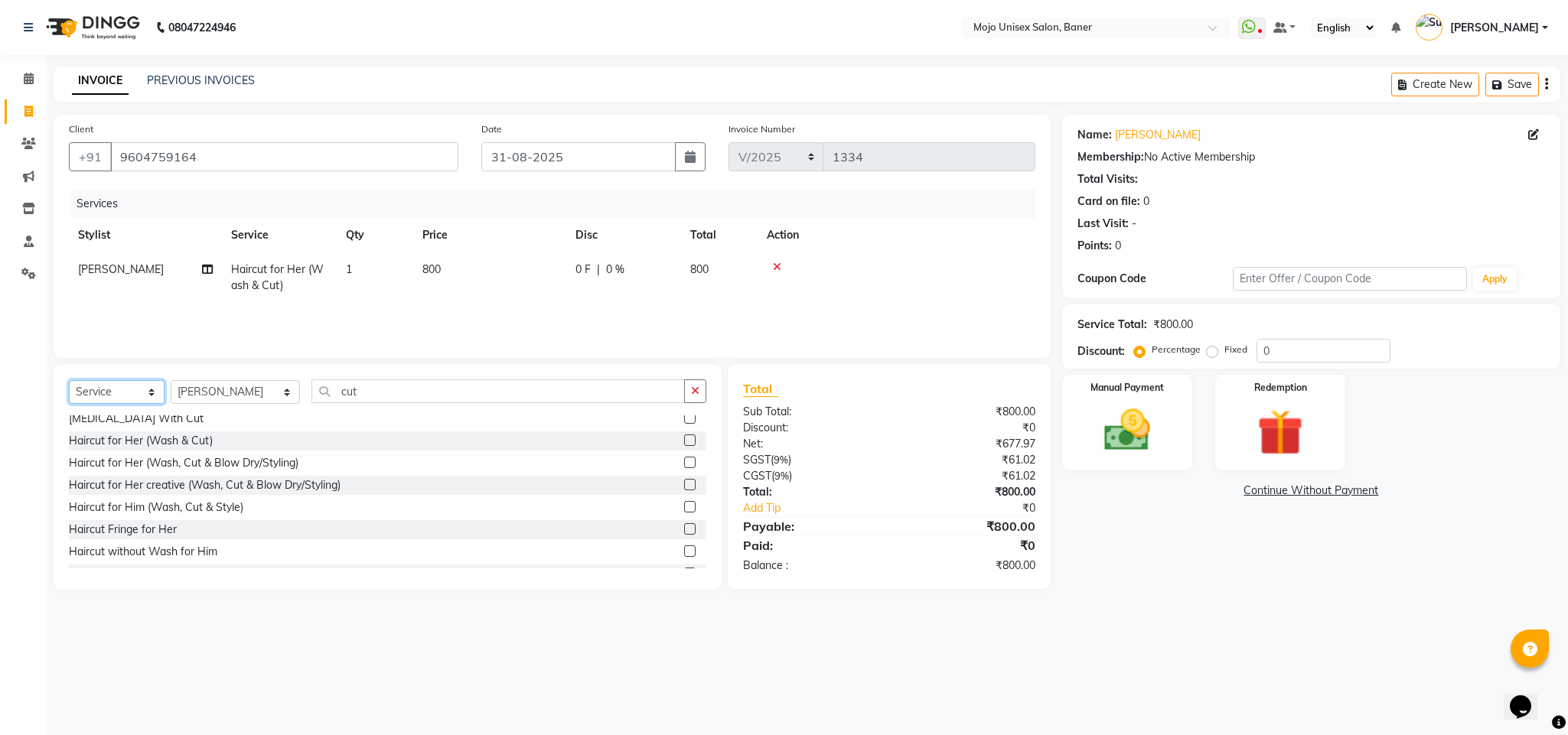
click at [106, 386] on select "Select Service Product Membership Package Voucher Prepaid Gift Card" at bounding box center [116, 392] width 96 height 24
select select "product"
click at [69, 381] on select "Select Service Product Membership Package Voucher Prepaid Gift Card" at bounding box center [116, 392] width 96 height 24
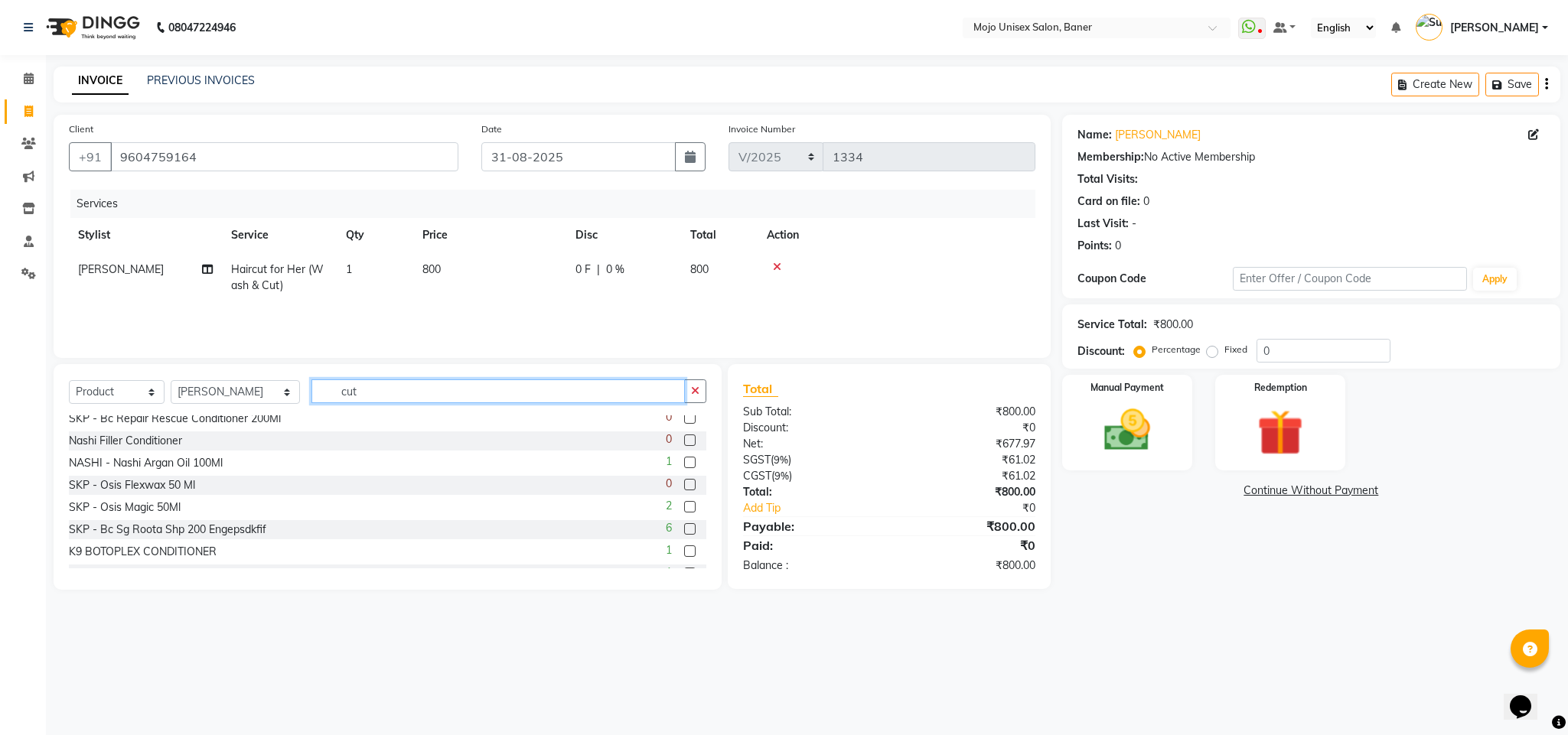
click at [361, 400] on input "cut" at bounding box center [498, 391] width 373 height 24
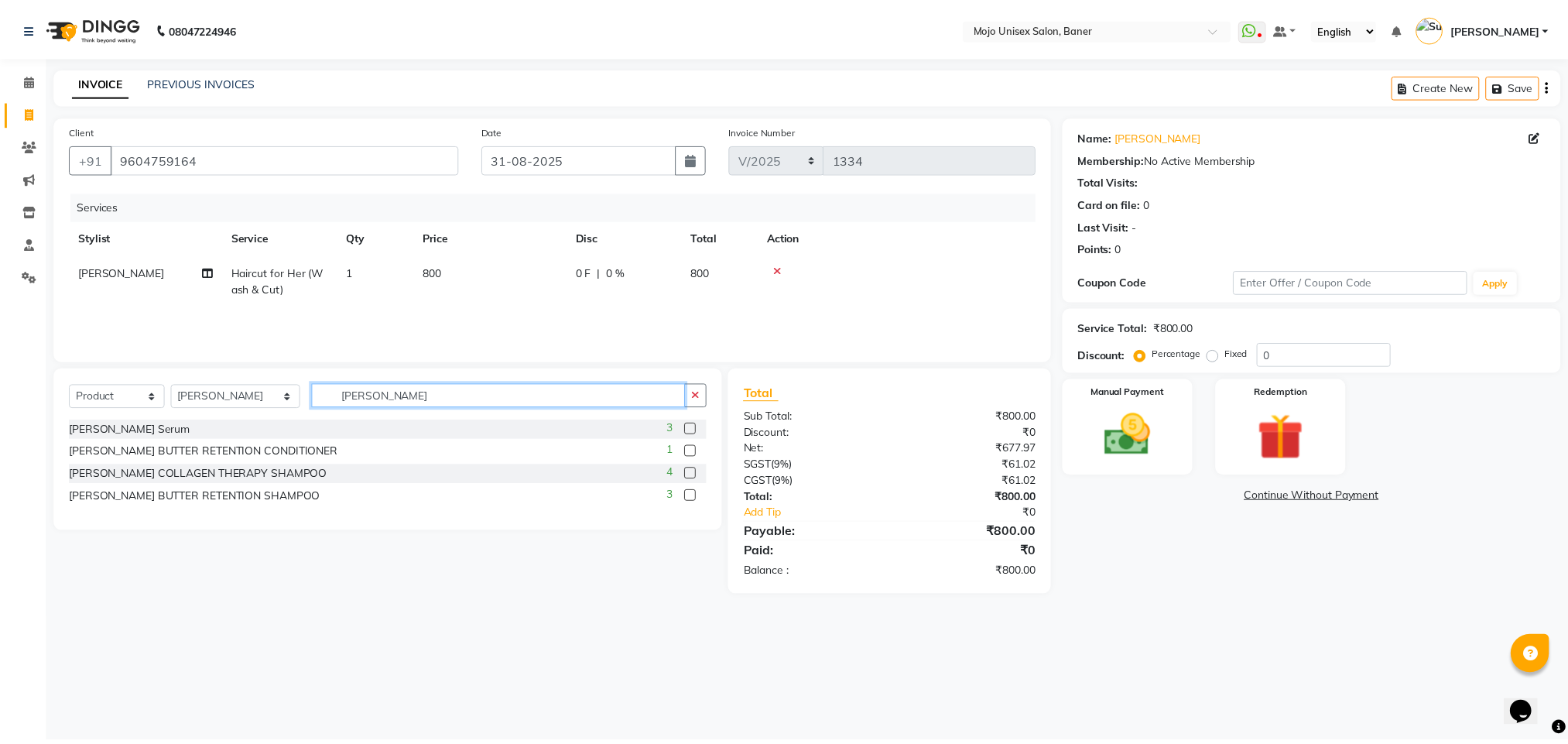
scroll to position [0, 0]
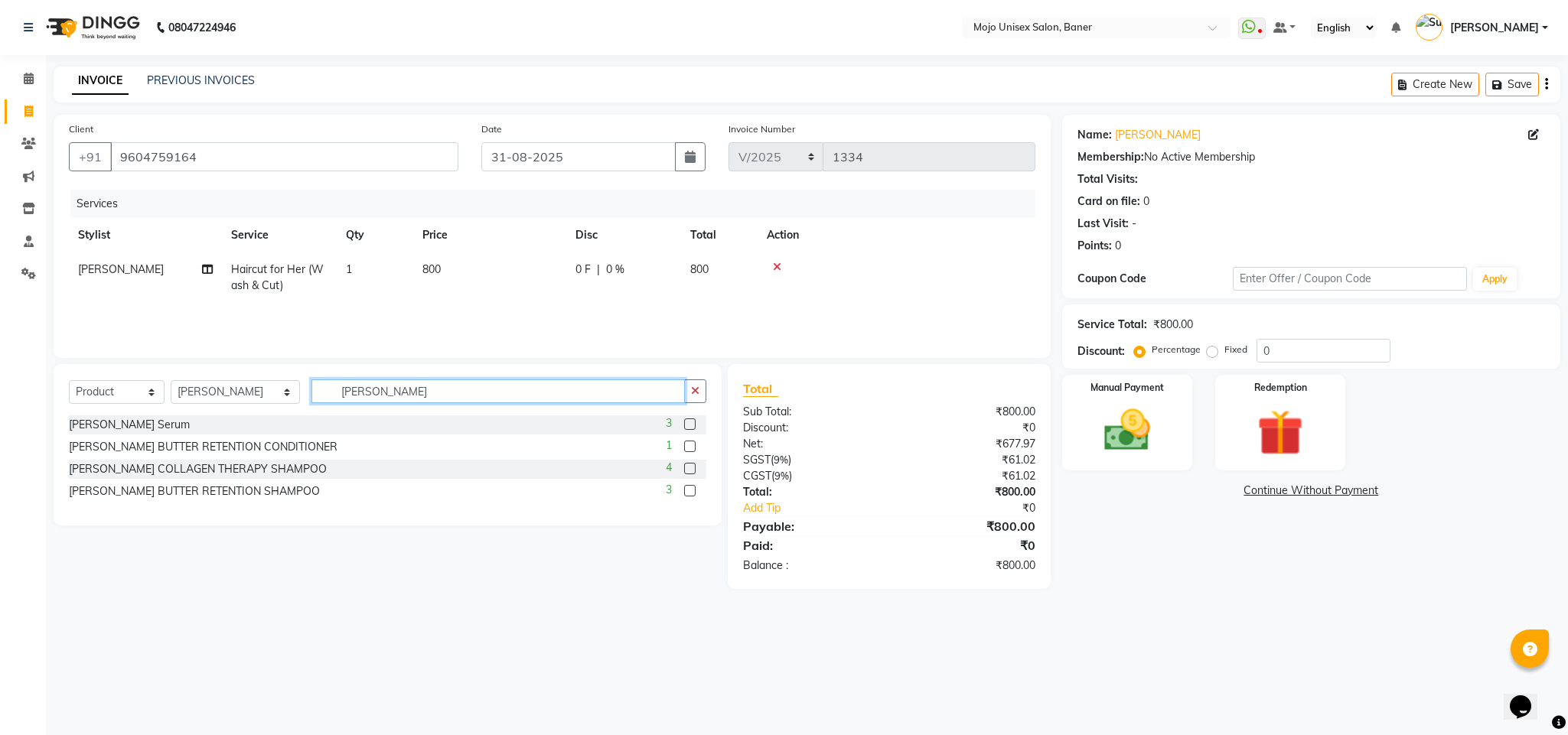
type input "[PERSON_NAME]"
click at [687, 448] on label at bounding box center [690, 446] width 11 height 11
click at [687, 448] on input "checkbox" at bounding box center [689, 447] width 10 height 10
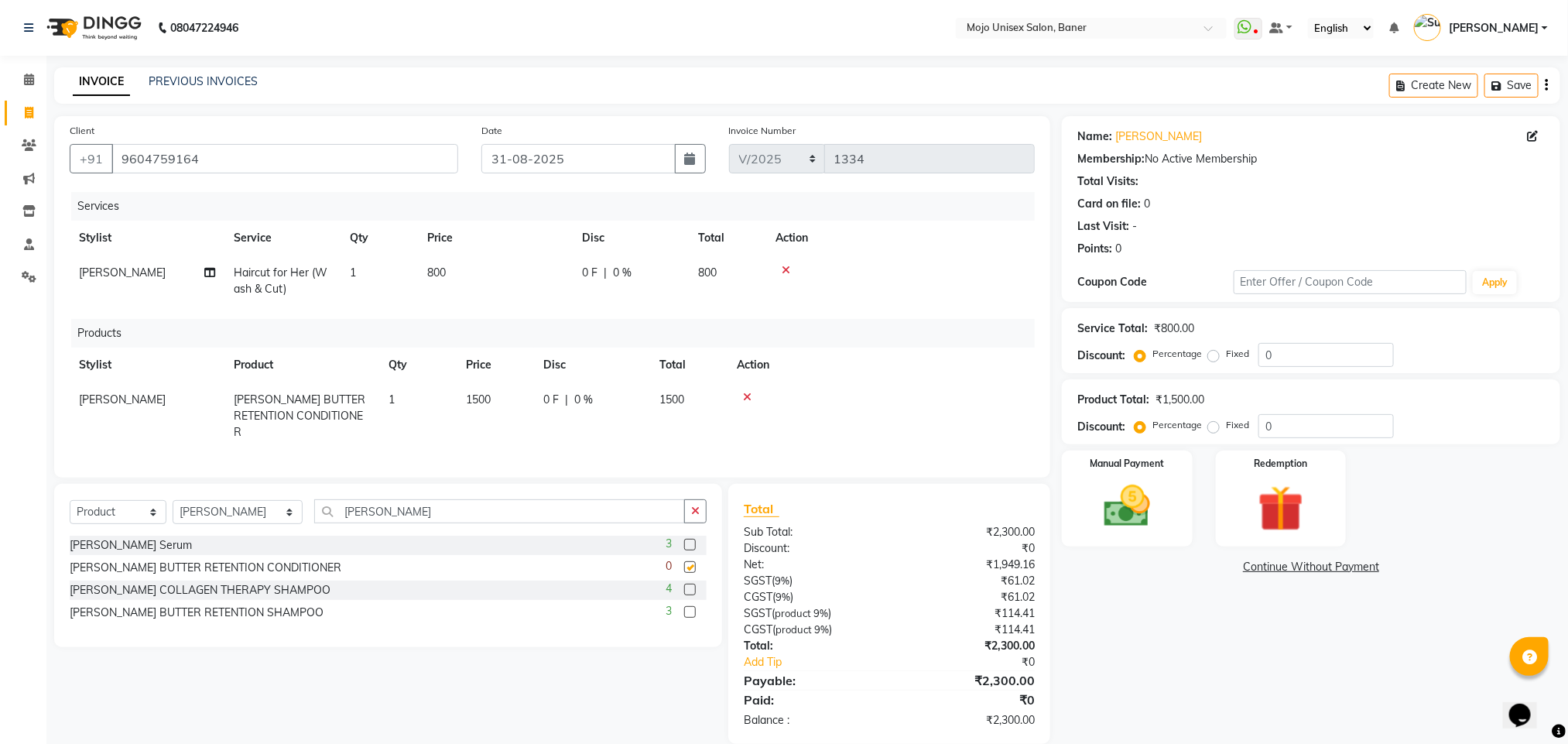
checkbox input "false"
click at [690, 609] on label at bounding box center [689, 612] width 12 height 12
click at [690, 609] on input "checkbox" at bounding box center [688, 612] width 10 height 10
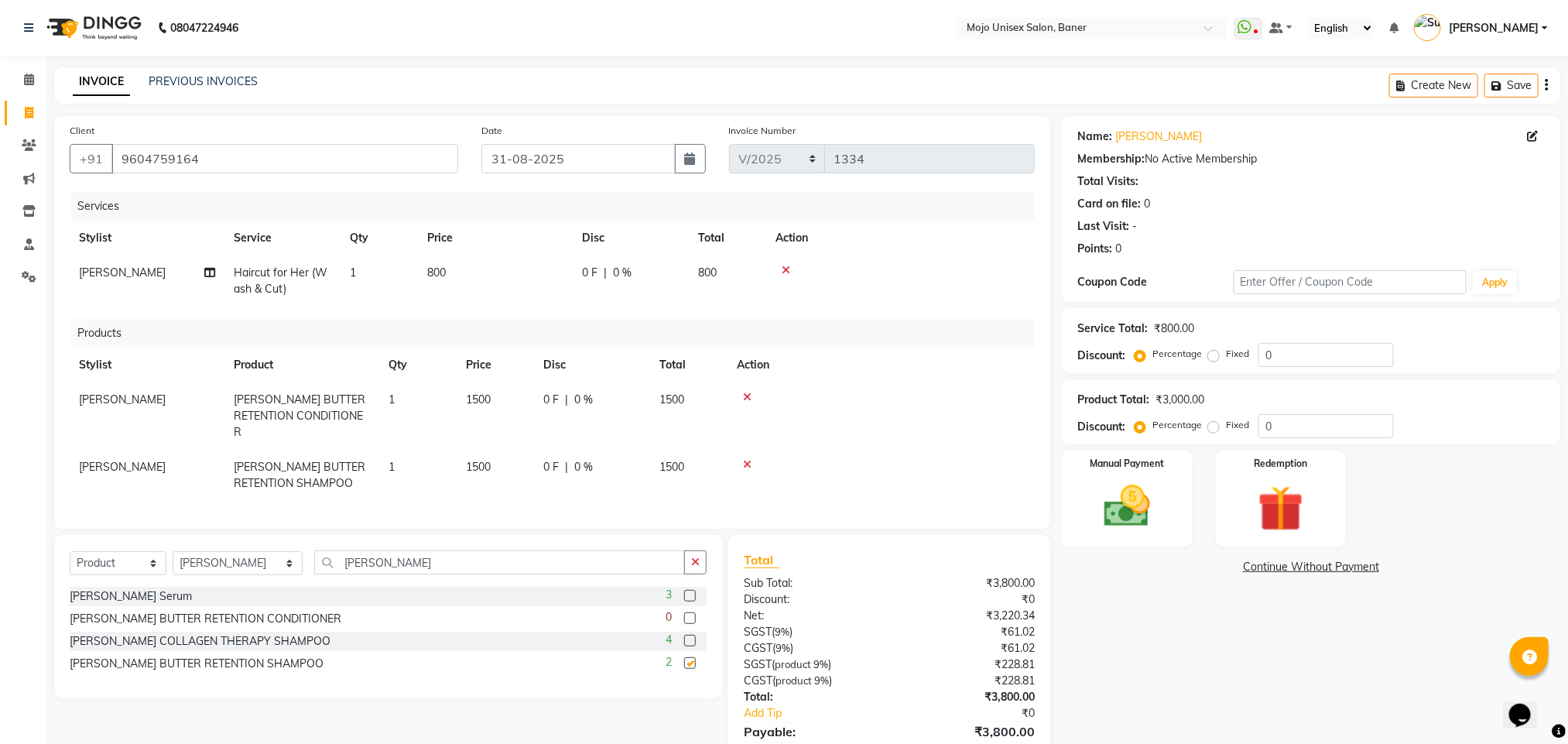
checkbox input "false"
click at [1129, 527] on img at bounding box center [1126, 507] width 77 height 55
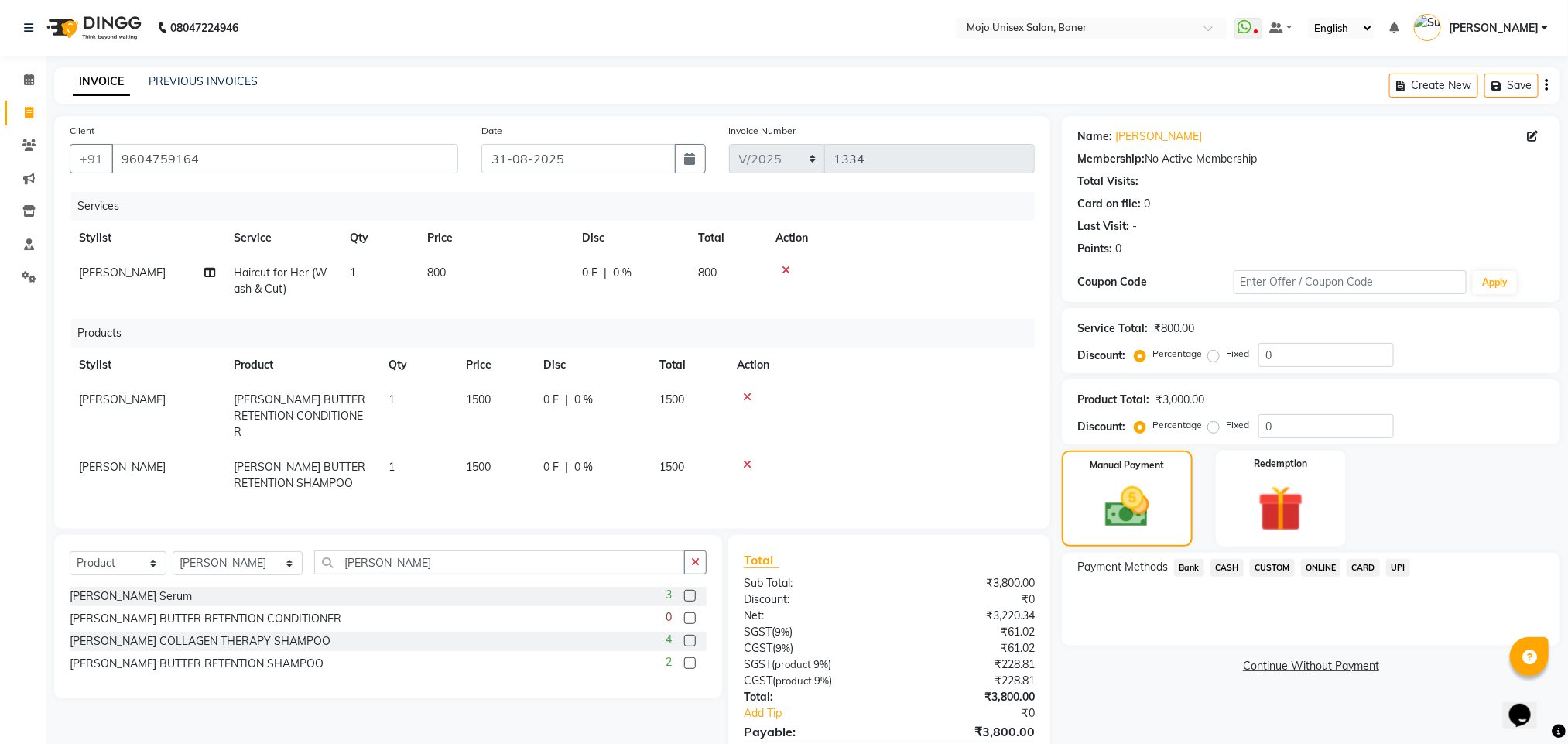
click at [1391, 572] on span "UPI" at bounding box center [1398, 568] width 24 height 18
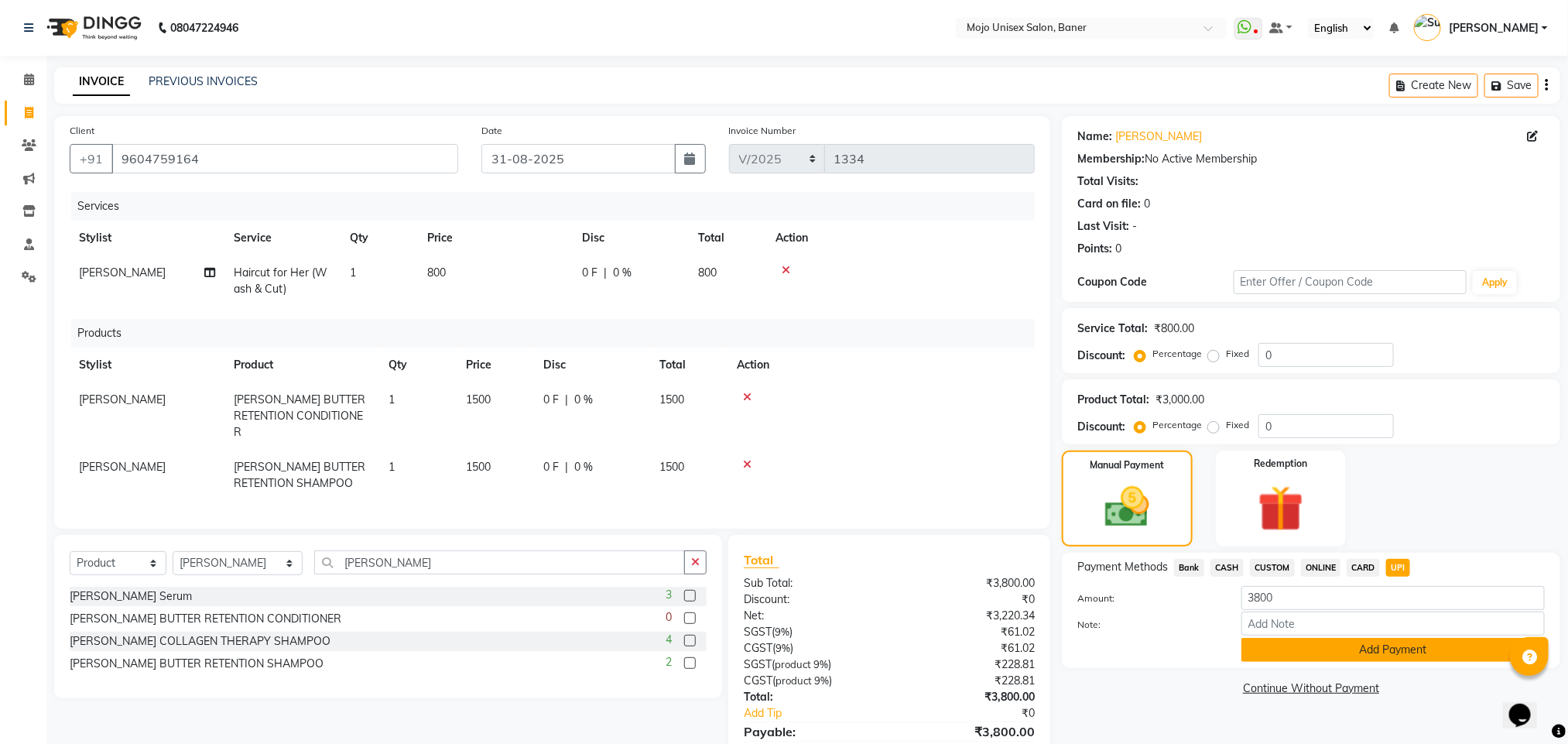
click at [1404, 656] on button "Add Payment" at bounding box center [1394, 650] width 304 height 24
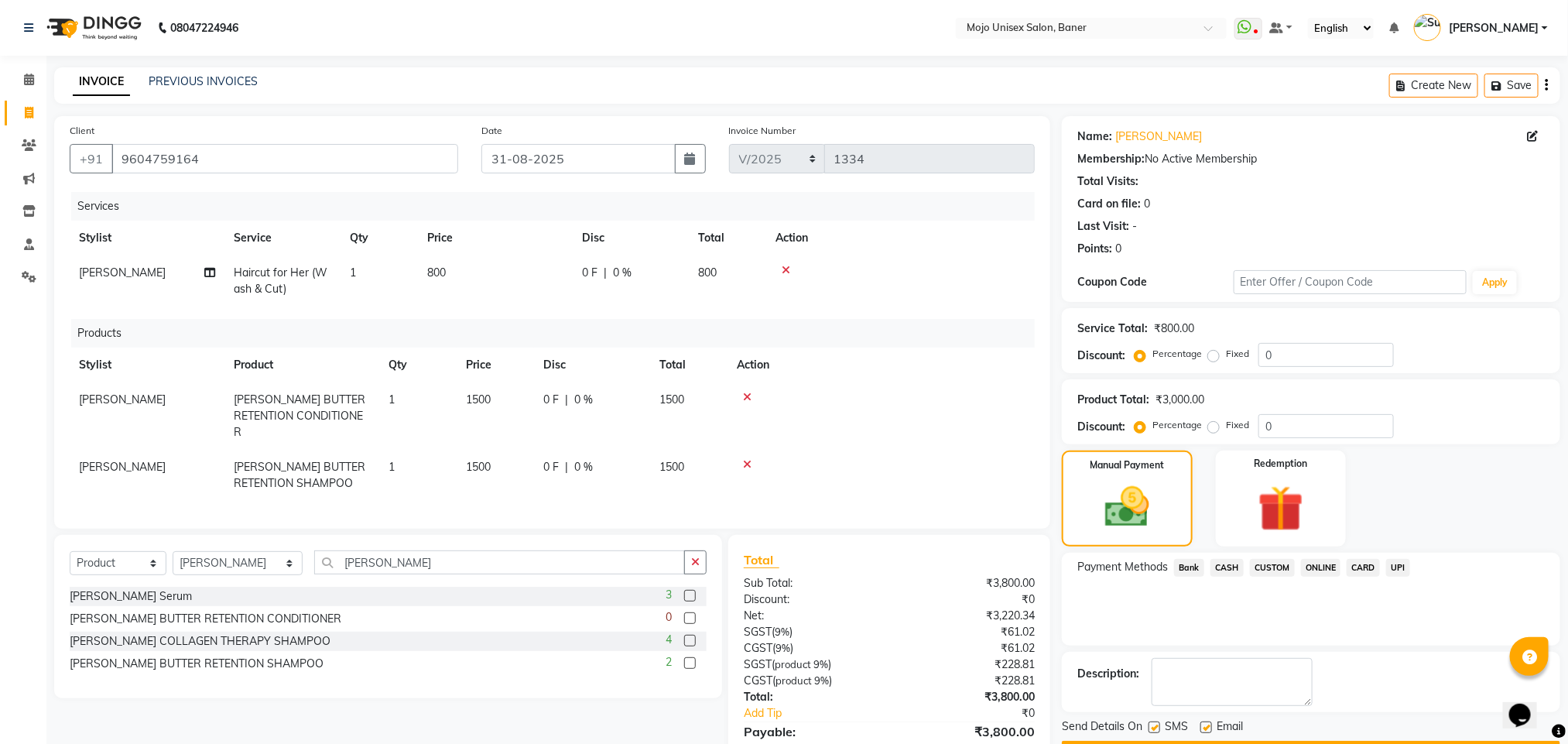
scroll to position [108, 0]
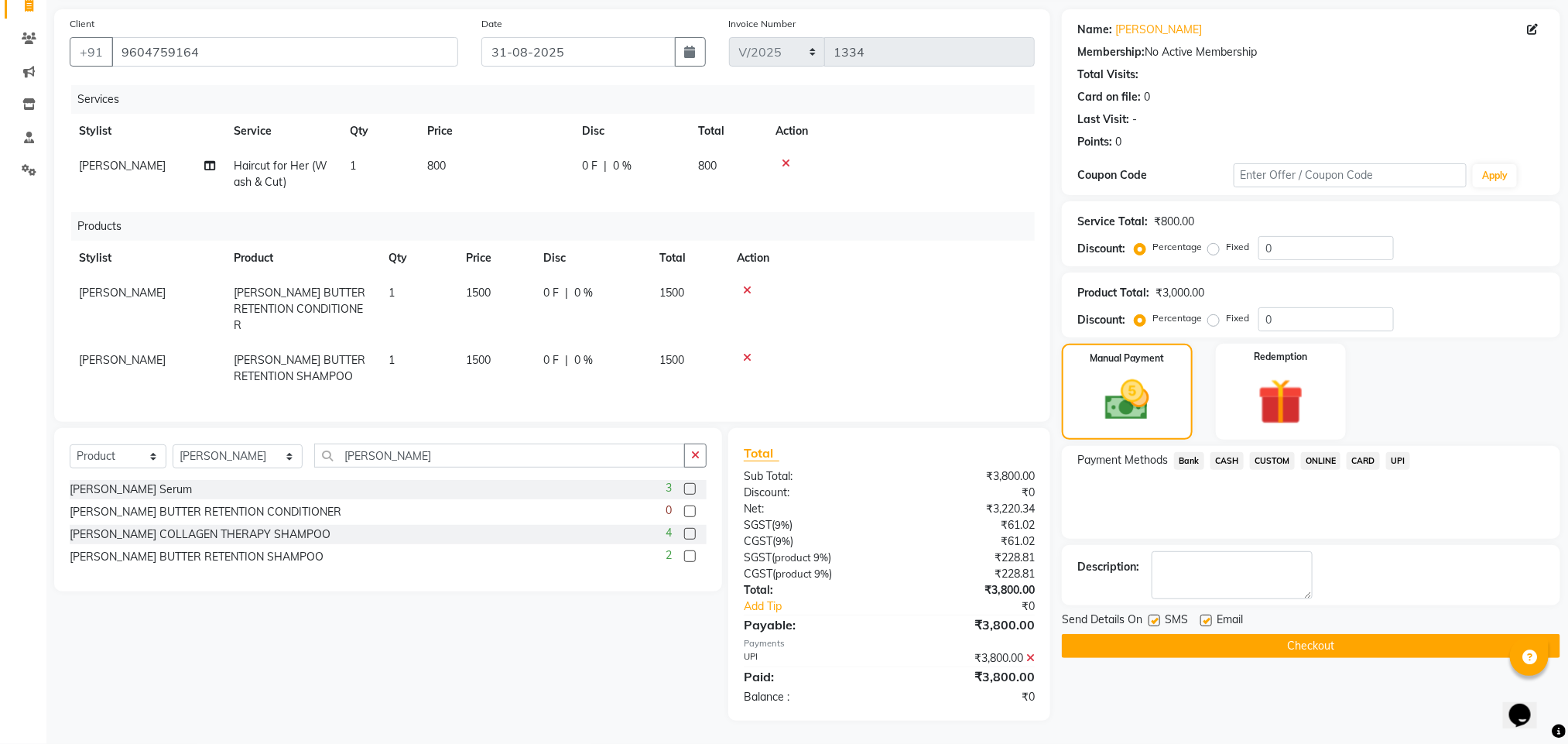
click at [1343, 649] on button "Checkout" at bounding box center [1311, 646] width 498 height 24
